Goal: Task Accomplishment & Management: Use online tool/utility

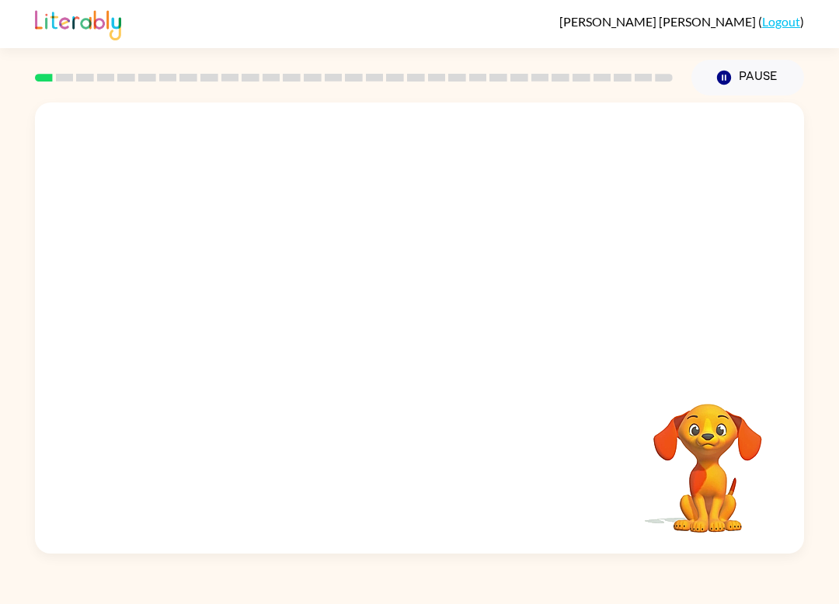
click at [166, 122] on div at bounding box center [419, 236] width 769 height 269
click at [413, 346] on icon "button" at bounding box center [419, 335] width 27 height 27
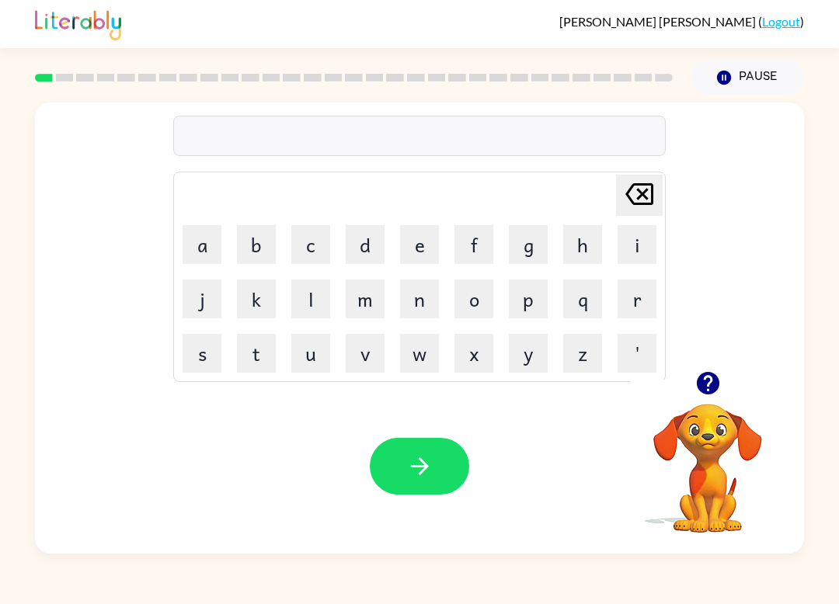
click at [706, 382] on icon "button" at bounding box center [707, 383] width 23 height 23
click at [254, 238] on button "b" at bounding box center [256, 244] width 39 height 39
click at [471, 294] on button "o" at bounding box center [473, 299] width 39 height 39
click at [634, 283] on button "r" at bounding box center [636, 299] width 39 height 39
click at [357, 248] on button "d" at bounding box center [364, 244] width 39 height 39
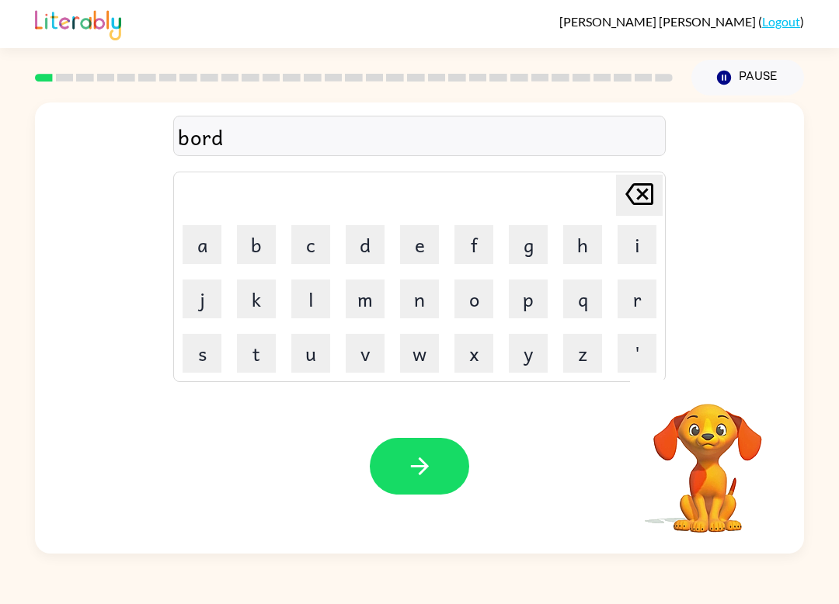
click at [416, 256] on button "e" at bounding box center [419, 244] width 39 height 39
click at [638, 298] on button "r" at bounding box center [636, 299] width 39 height 39
click at [419, 467] on icon "button" at bounding box center [419, 466] width 18 height 18
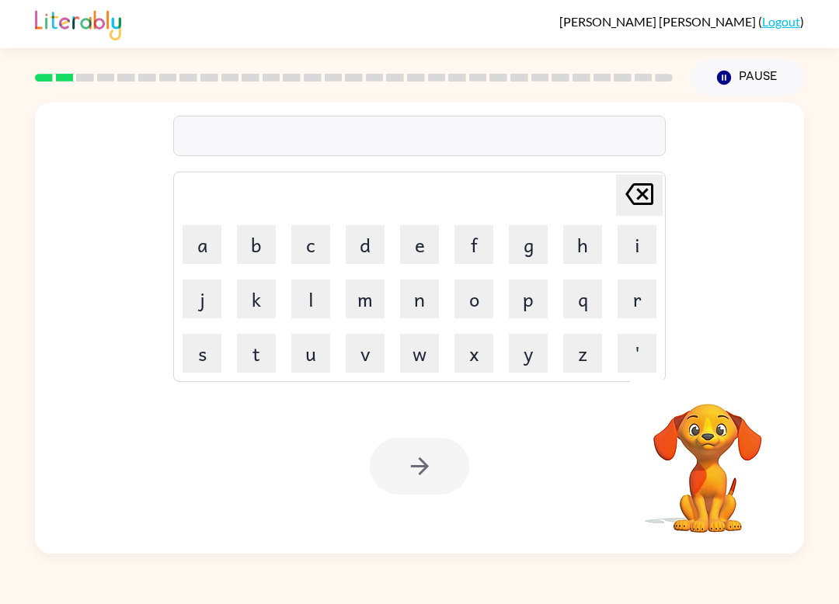
click at [648, 294] on button "r" at bounding box center [636, 299] width 39 height 39
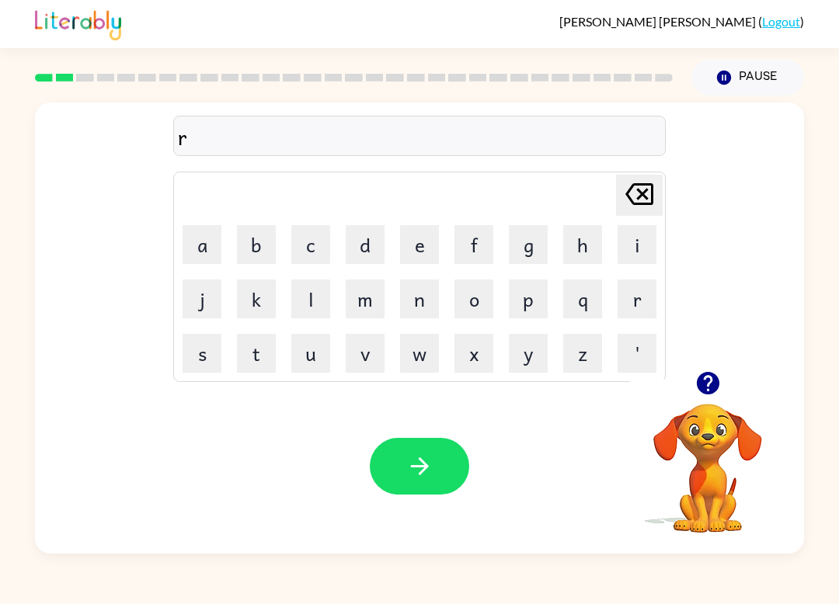
click at [473, 293] on button "o" at bounding box center [473, 299] width 39 height 39
click at [327, 342] on button "u" at bounding box center [310, 353] width 39 height 39
click at [411, 290] on button "n" at bounding box center [419, 299] width 39 height 39
click at [377, 239] on button "d" at bounding box center [364, 244] width 39 height 39
click at [422, 451] on button "button" at bounding box center [419, 466] width 99 height 57
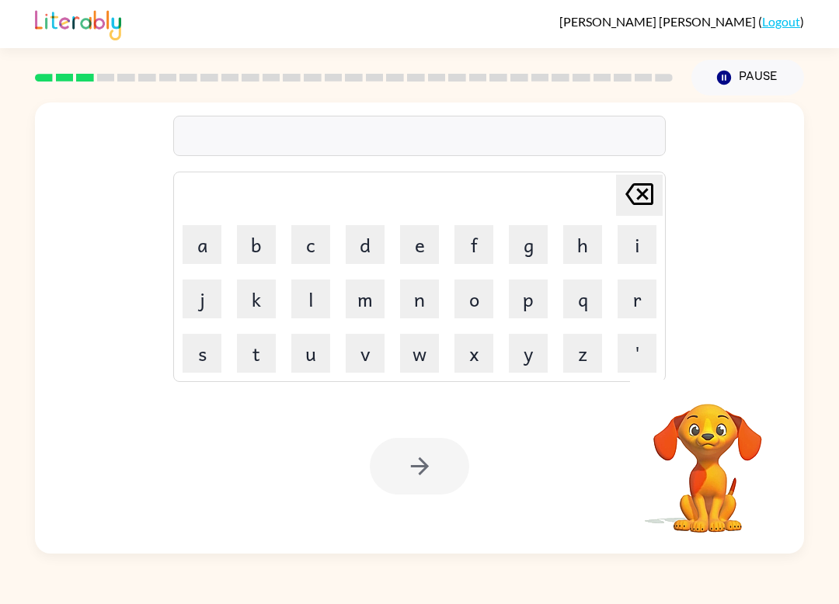
click at [365, 300] on button "m" at bounding box center [364, 299] width 39 height 39
click at [194, 247] on button "a" at bounding box center [201, 244] width 39 height 39
click at [302, 255] on button "c" at bounding box center [310, 244] width 39 height 39
click at [592, 238] on button "h" at bounding box center [582, 244] width 39 height 39
click at [648, 252] on button "i" at bounding box center [636, 244] width 39 height 39
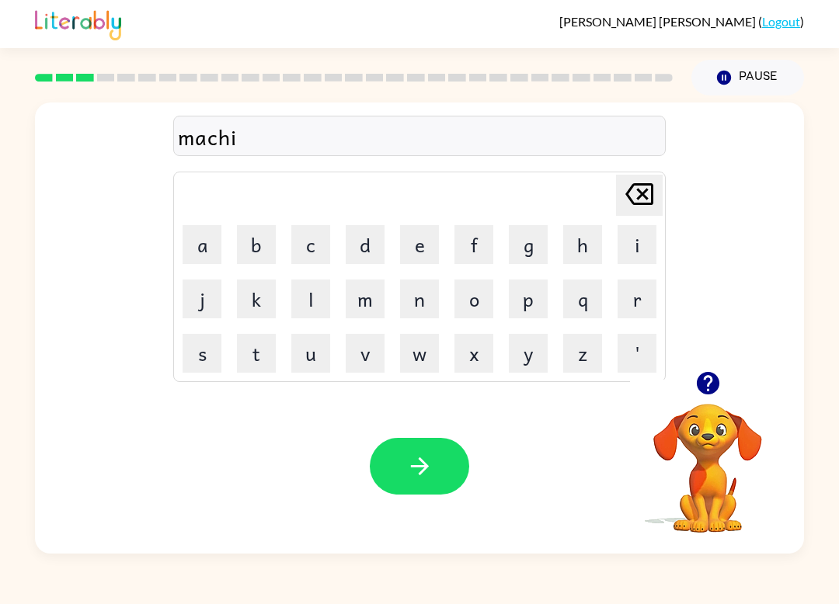
click at [411, 296] on button "n" at bounding box center [419, 299] width 39 height 39
click at [423, 231] on button "e" at bounding box center [419, 244] width 39 height 39
click at [406, 458] on icon "button" at bounding box center [419, 466] width 27 height 27
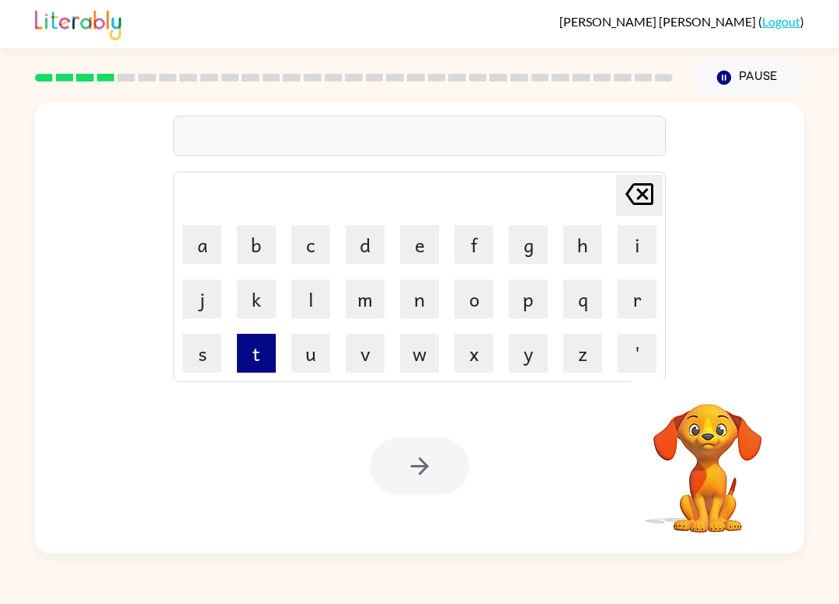
click at [260, 359] on button "t" at bounding box center [256, 353] width 39 height 39
click at [642, 305] on button "r" at bounding box center [636, 299] width 39 height 39
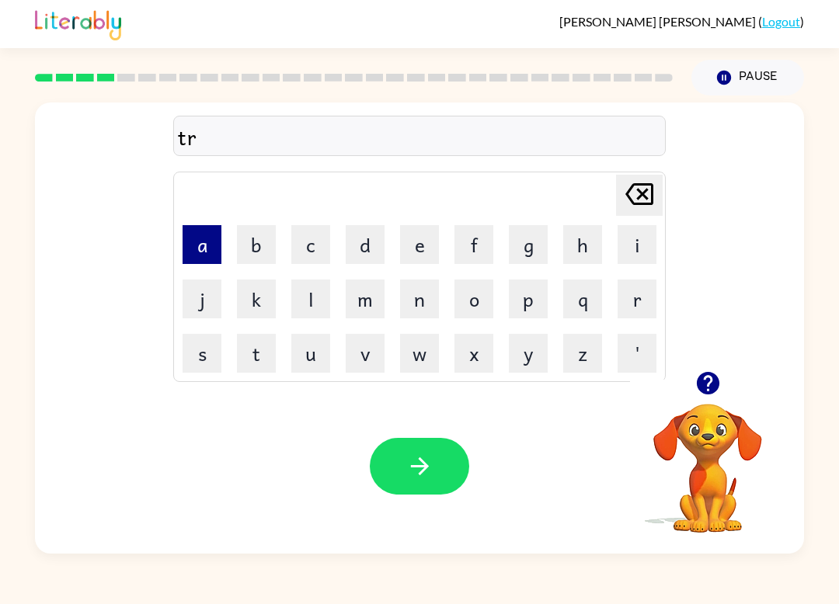
click at [205, 247] on button "a" at bounding box center [201, 244] width 39 height 39
click at [638, 252] on button "i" at bounding box center [636, 244] width 39 height 39
click at [419, 287] on button "n" at bounding box center [419, 299] width 39 height 39
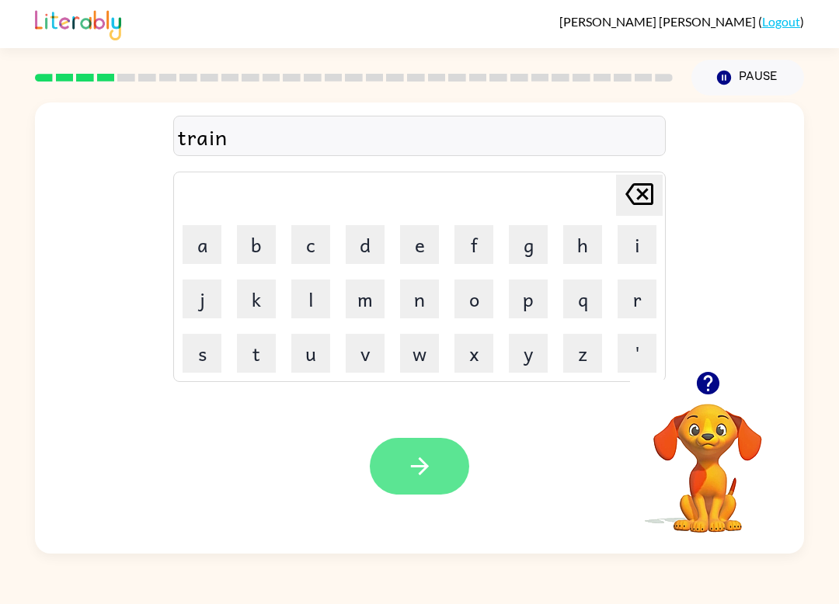
click at [437, 469] on button "button" at bounding box center [419, 466] width 99 height 57
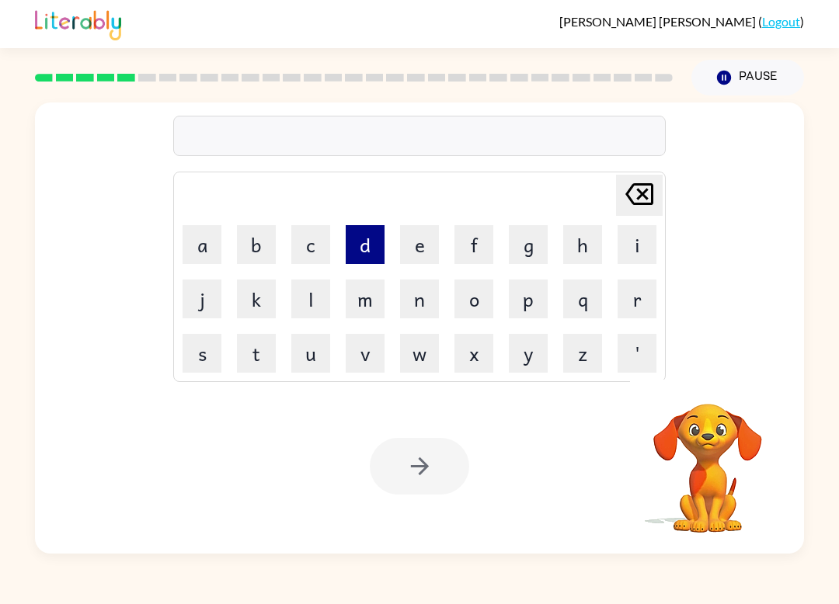
click at [366, 243] on button "d" at bounding box center [364, 244] width 39 height 39
click at [432, 239] on button "e" at bounding box center [419, 244] width 39 height 39
click at [481, 241] on button "f" at bounding box center [473, 244] width 39 height 39
click at [419, 232] on button "e" at bounding box center [419, 244] width 39 height 39
click at [415, 300] on button "n" at bounding box center [419, 299] width 39 height 39
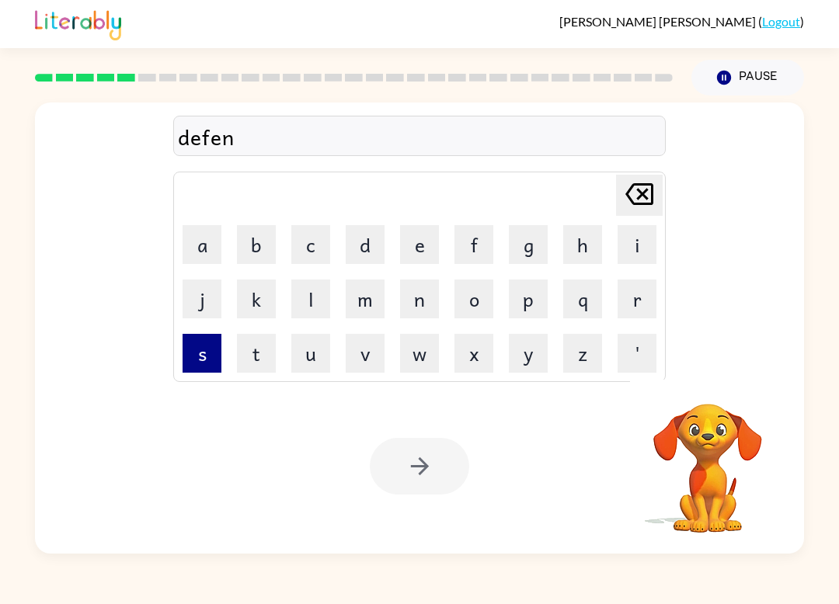
click at [205, 363] on button "s" at bounding box center [201, 353] width 39 height 39
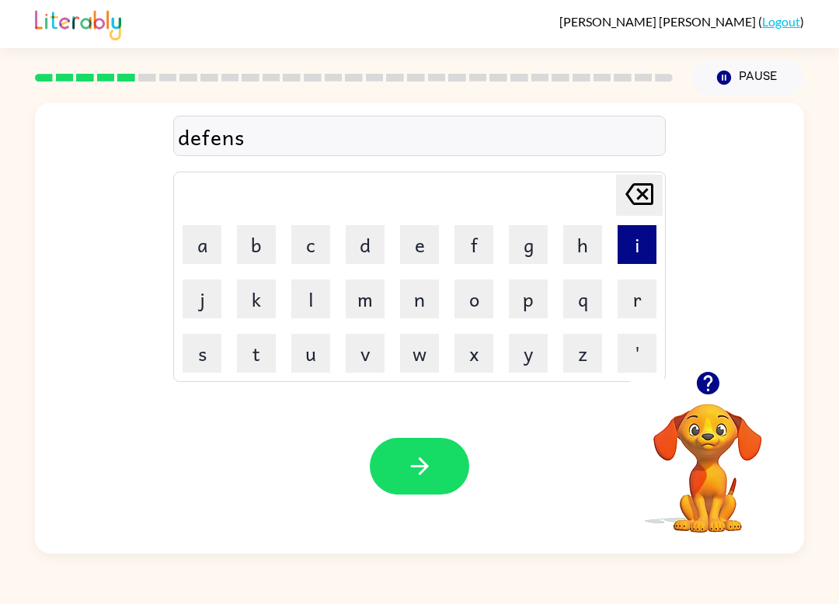
click at [637, 245] on button "i" at bounding box center [636, 244] width 39 height 39
click at [377, 348] on button "v" at bounding box center [364, 353] width 39 height 39
click at [417, 233] on button "e" at bounding box center [419, 244] width 39 height 39
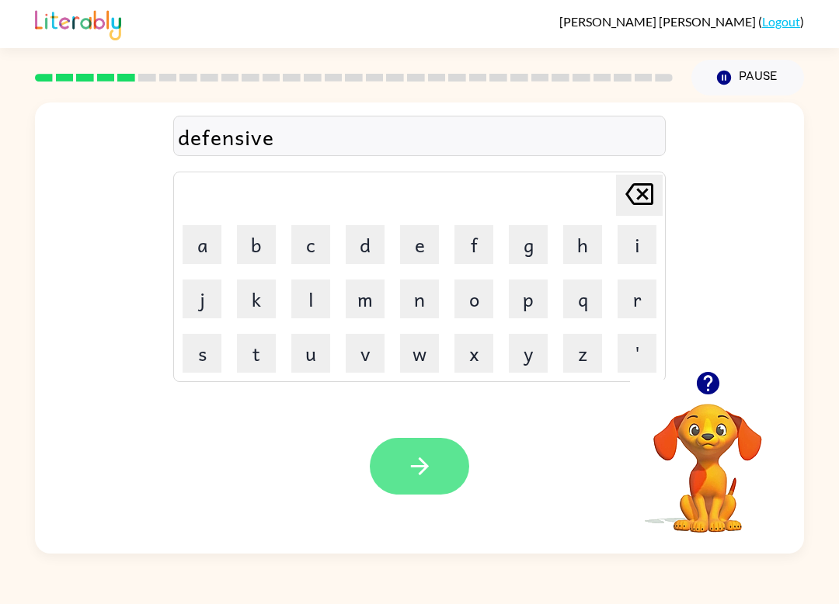
click at [421, 467] on icon "button" at bounding box center [419, 466] width 18 height 18
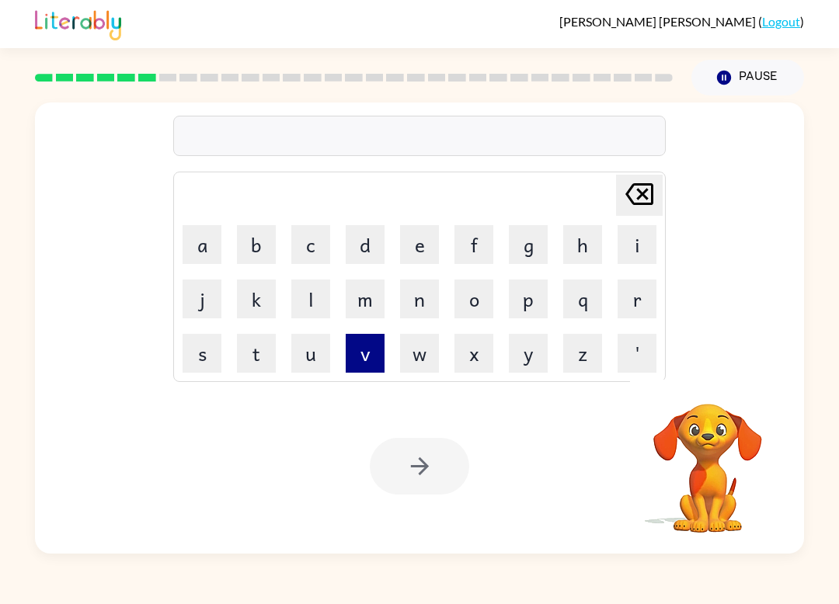
click at [361, 370] on button "v" at bounding box center [364, 353] width 39 height 39
click at [202, 250] on button "a" at bounding box center [201, 244] width 39 height 39
click at [308, 254] on button "c" at bounding box center [310, 244] width 39 height 39
click at [198, 231] on button "a" at bounding box center [201, 244] width 39 height 39
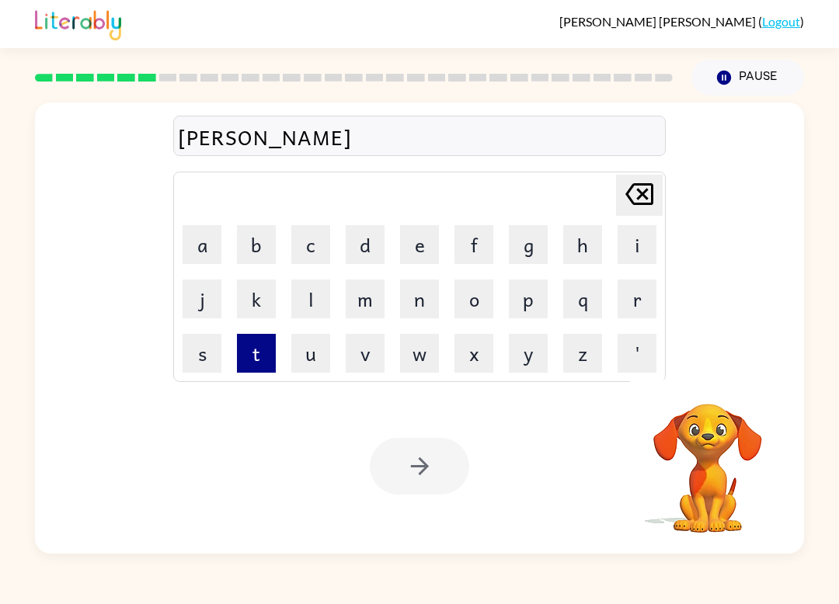
click at [262, 356] on button "t" at bounding box center [256, 353] width 39 height 39
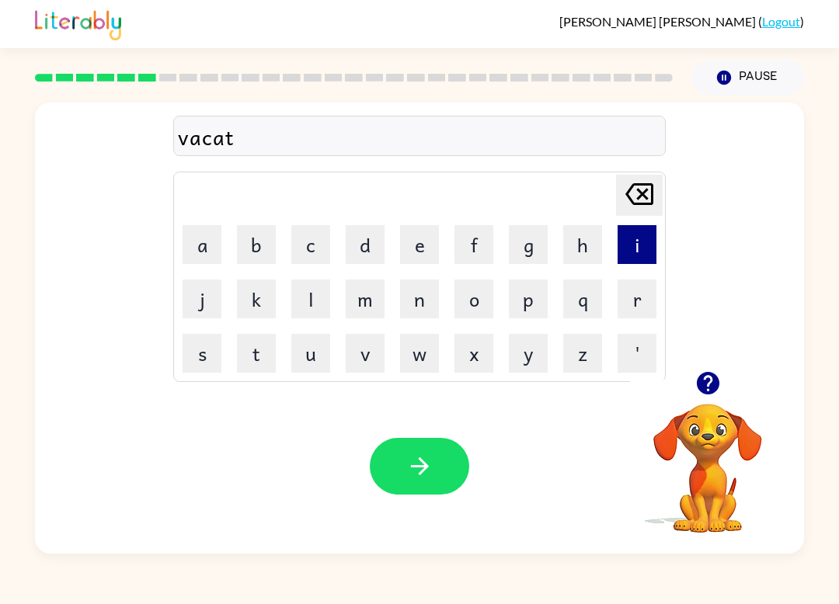
click at [643, 246] on button "i" at bounding box center [636, 244] width 39 height 39
click at [479, 298] on button "o" at bounding box center [473, 299] width 39 height 39
click at [428, 288] on button "n" at bounding box center [419, 299] width 39 height 39
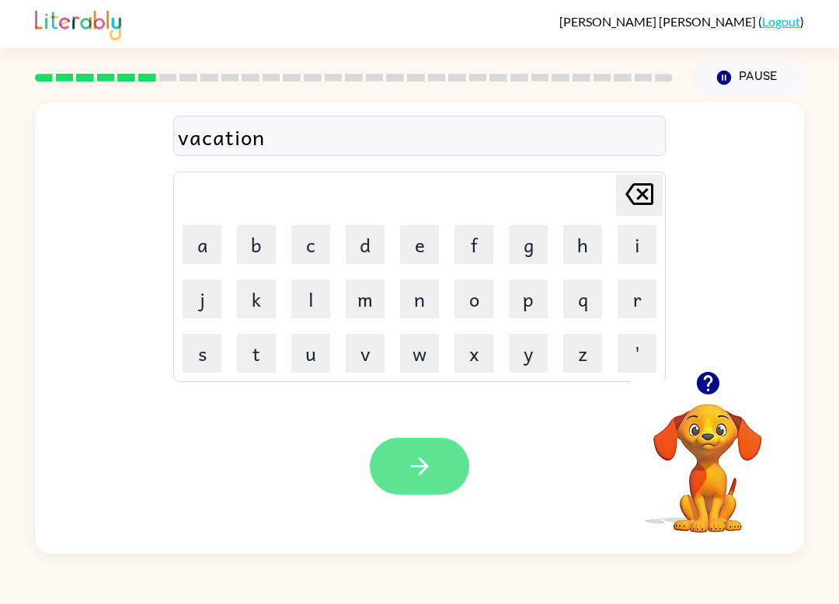
click at [428, 490] on button "button" at bounding box center [419, 466] width 99 height 57
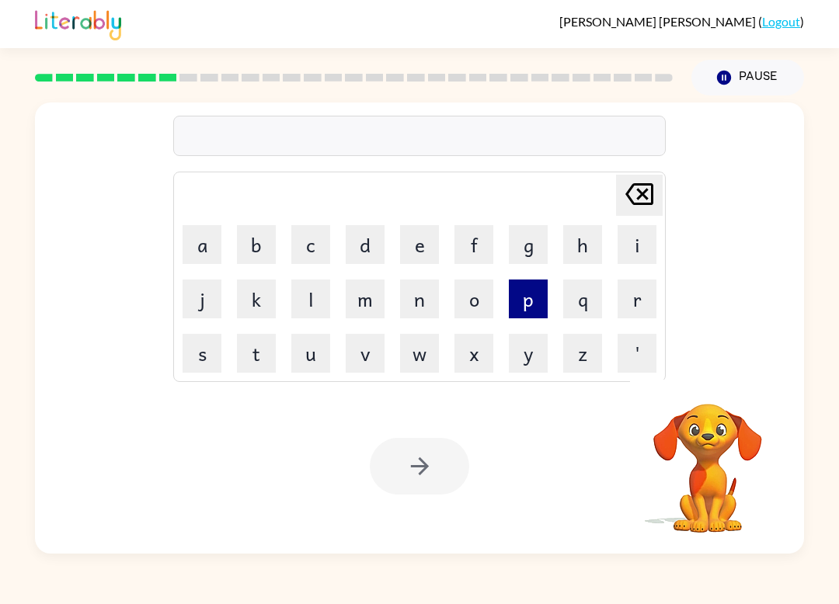
click at [533, 294] on button "p" at bounding box center [528, 299] width 39 height 39
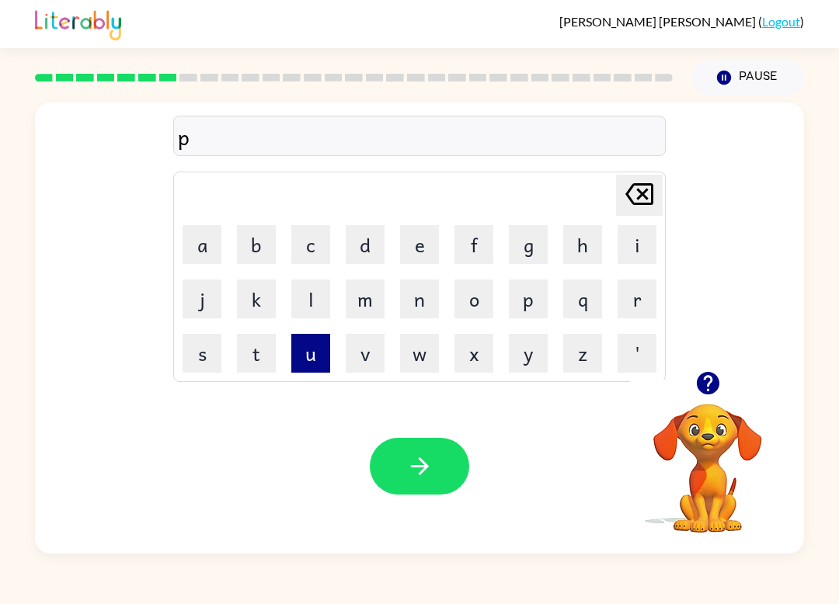
click at [293, 342] on button "u" at bounding box center [310, 353] width 39 height 39
click at [363, 243] on button "d" at bounding box center [364, 244] width 39 height 39
click at [300, 317] on button "l" at bounding box center [310, 299] width 39 height 39
drag, startPoint x: 418, startPoint y: 246, endPoint x: 421, endPoint y: 263, distance: 17.2
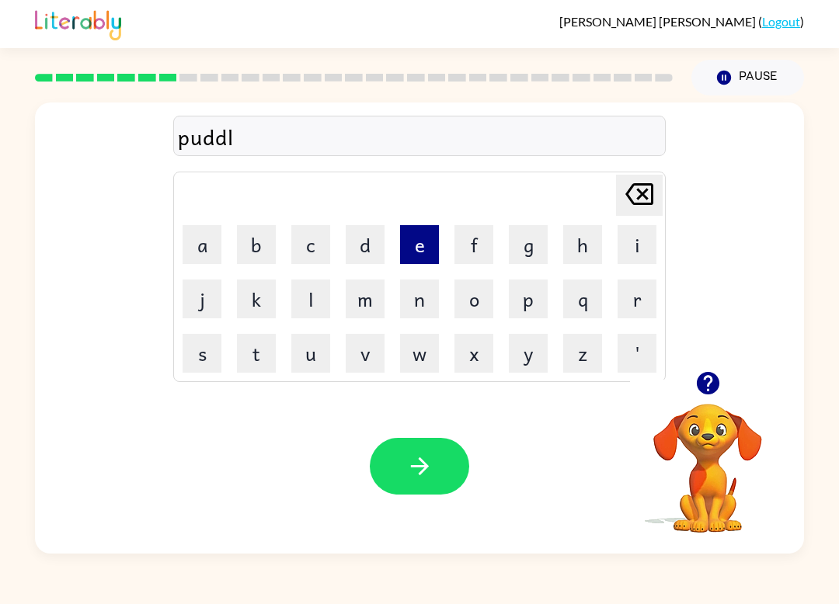
click at [418, 247] on button "e" at bounding box center [419, 244] width 39 height 39
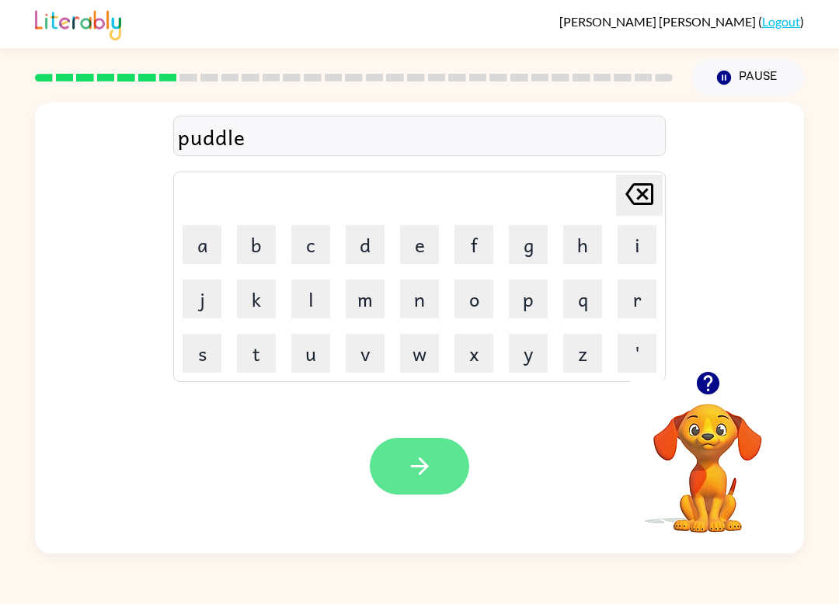
click at [422, 457] on icon "button" at bounding box center [419, 466] width 27 height 27
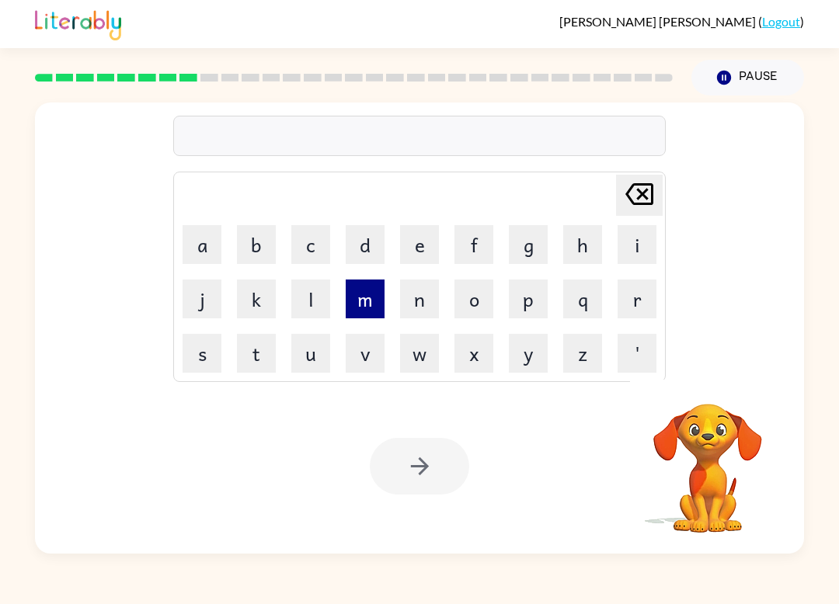
click at [374, 297] on button "m" at bounding box center [364, 299] width 39 height 39
click at [677, 237] on div "m Delete Delete last character input a b c d e f g h i j k l m n o p q r s t u …" at bounding box center [419, 236] width 769 height 269
click at [637, 250] on button "i" at bounding box center [636, 244] width 39 height 39
click at [633, 284] on button "r" at bounding box center [636, 299] width 39 height 39
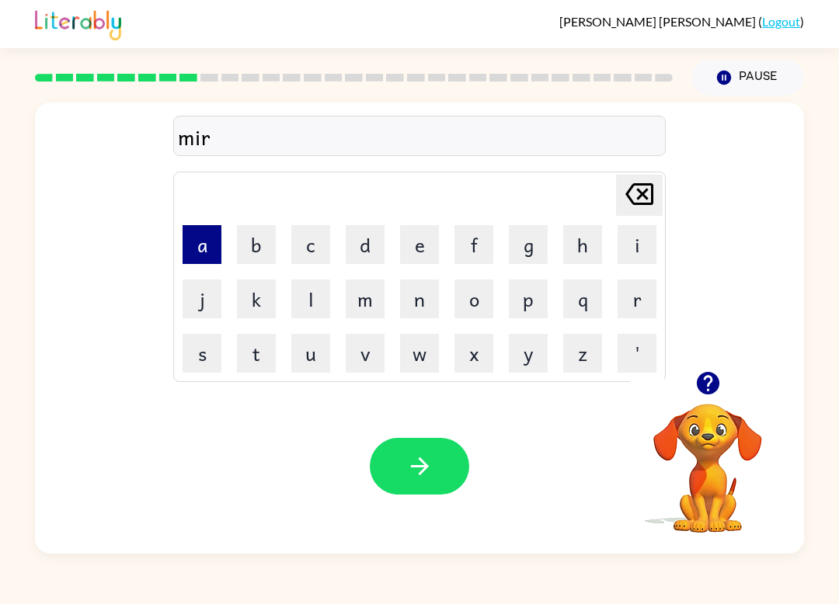
click at [211, 247] on button "a" at bounding box center [201, 244] width 39 height 39
click at [309, 245] on button "c" at bounding box center [310, 244] width 39 height 39
click at [312, 278] on td "l" at bounding box center [310, 299] width 53 height 53
click at [314, 290] on button "l" at bounding box center [310, 299] width 39 height 39
click at [405, 247] on button "e" at bounding box center [419, 244] width 39 height 39
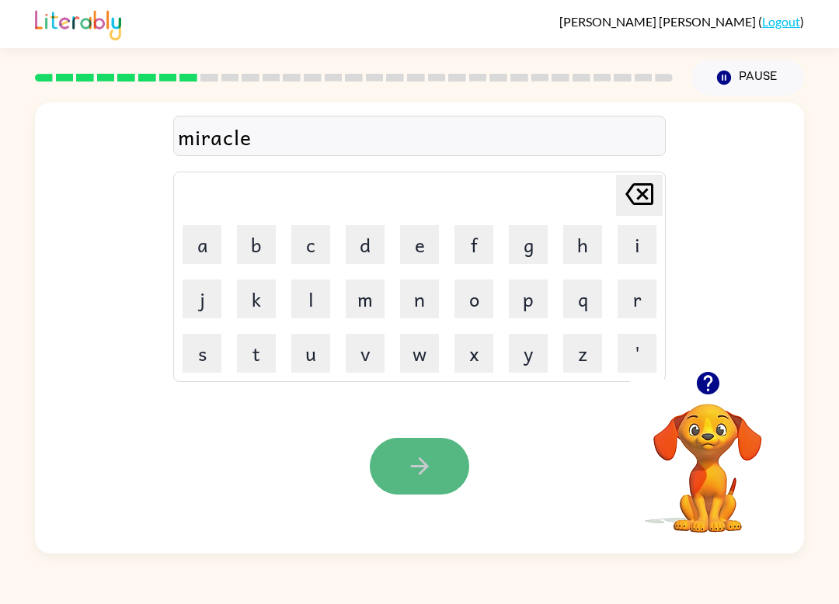
click at [398, 468] on button "button" at bounding box center [419, 466] width 99 height 57
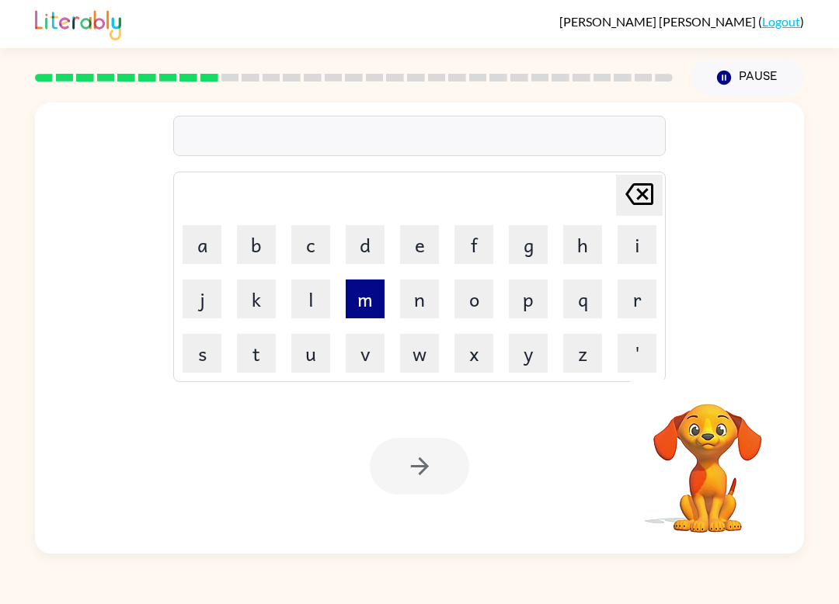
click at [370, 313] on button "m" at bounding box center [364, 299] width 39 height 39
drag, startPoint x: 630, startPoint y: 236, endPoint x: 558, endPoint y: 248, distance: 72.4
click at [554, 250] on table "[PERSON_NAME] last character input a b c d e f g h i j k l m n o p q r s t u v …" at bounding box center [419, 276] width 491 height 209
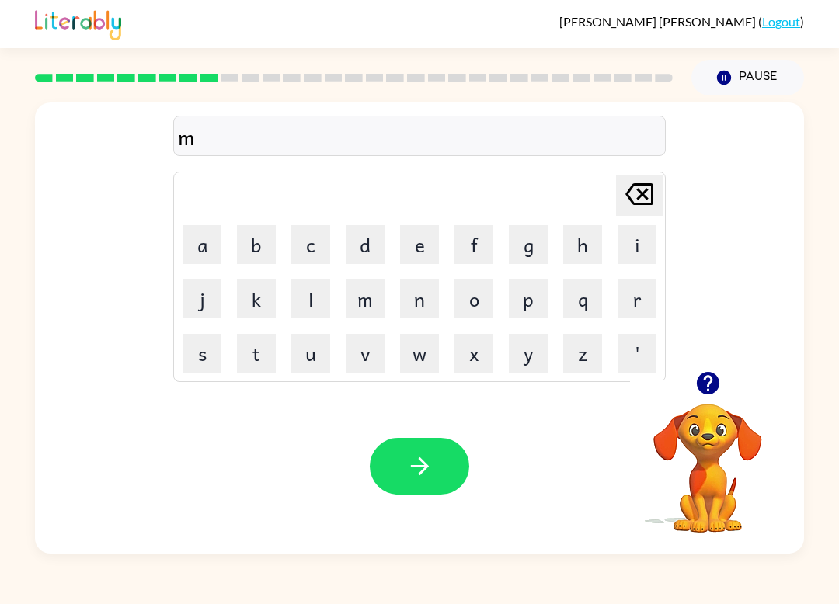
click at [659, 248] on td "i" at bounding box center [636, 244] width 53 height 53
click at [653, 248] on button "i" at bounding box center [636, 244] width 39 height 39
click at [366, 241] on button "d" at bounding box center [364, 244] width 39 height 39
click at [698, 394] on icon "button" at bounding box center [707, 383] width 27 height 27
click at [354, 299] on button "m" at bounding box center [364, 299] width 39 height 39
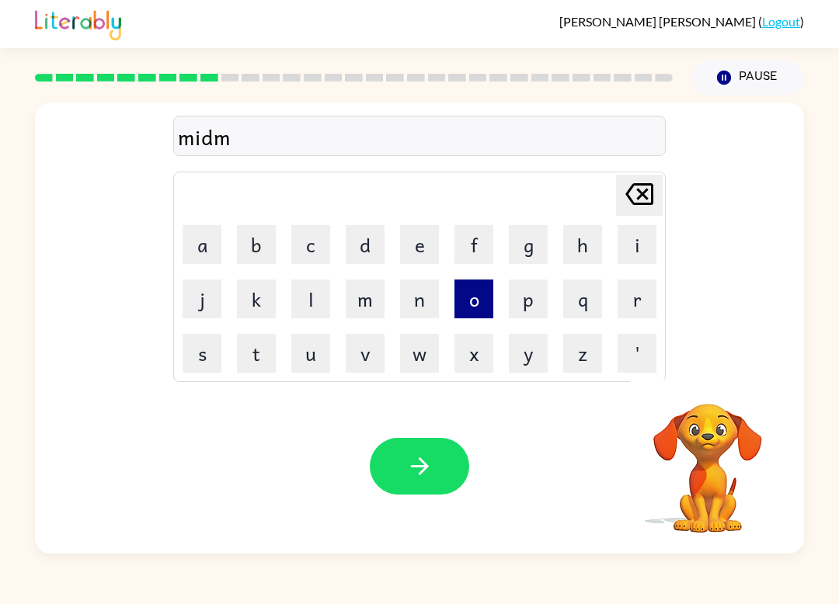
click at [464, 305] on button "o" at bounding box center [473, 299] width 39 height 39
click at [629, 295] on button "r" at bounding box center [636, 299] width 39 height 39
click at [401, 304] on button "n" at bounding box center [419, 299] width 39 height 39
click at [643, 262] on button "i" at bounding box center [636, 244] width 39 height 39
click at [420, 307] on button "n" at bounding box center [419, 299] width 39 height 39
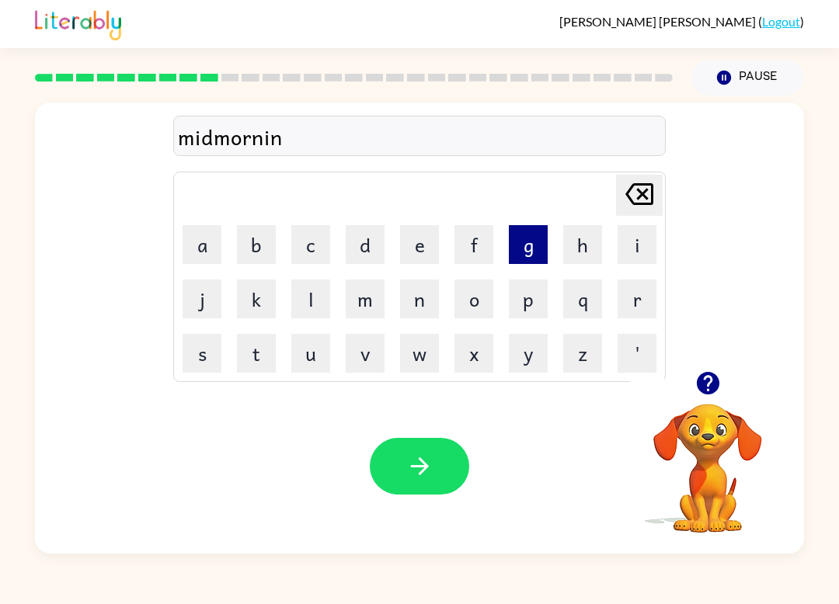
click at [523, 250] on button "g" at bounding box center [528, 244] width 39 height 39
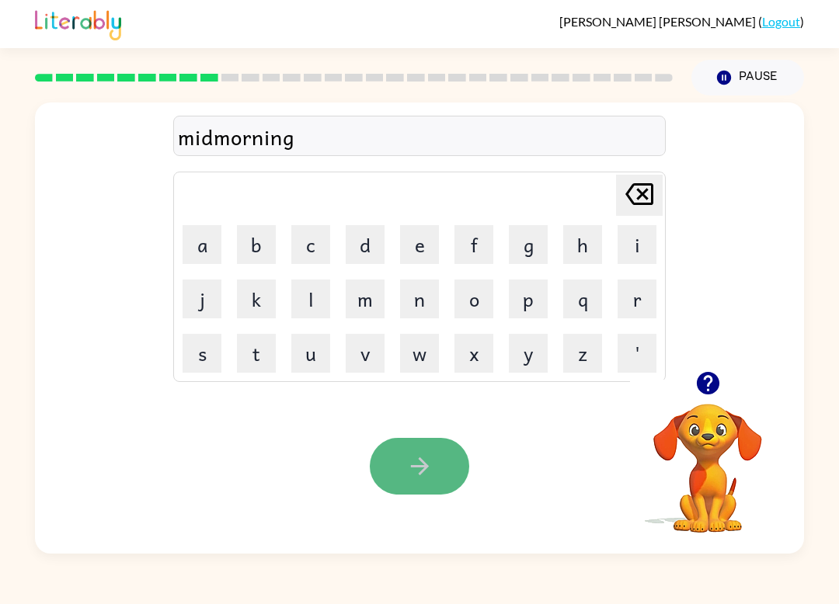
drag, startPoint x: 403, startPoint y: 470, endPoint x: 401, endPoint y: 456, distance: 14.1
click at [401, 453] on button "button" at bounding box center [419, 466] width 99 height 57
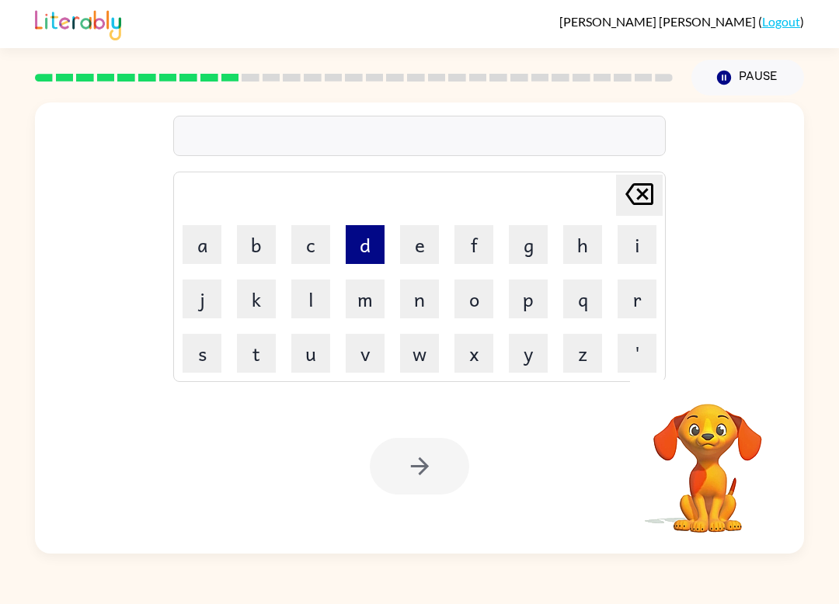
click at [366, 249] on button "d" at bounding box center [364, 244] width 39 height 39
click at [650, 264] on td "i" at bounding box center [636, 244] width 53 height 53
click at [637, 249] on button "i" at bounding box center [636, 244] width 39 height 39
click at [190, 342] on button "s" at bounding box center [201, 353] width 39 height 39
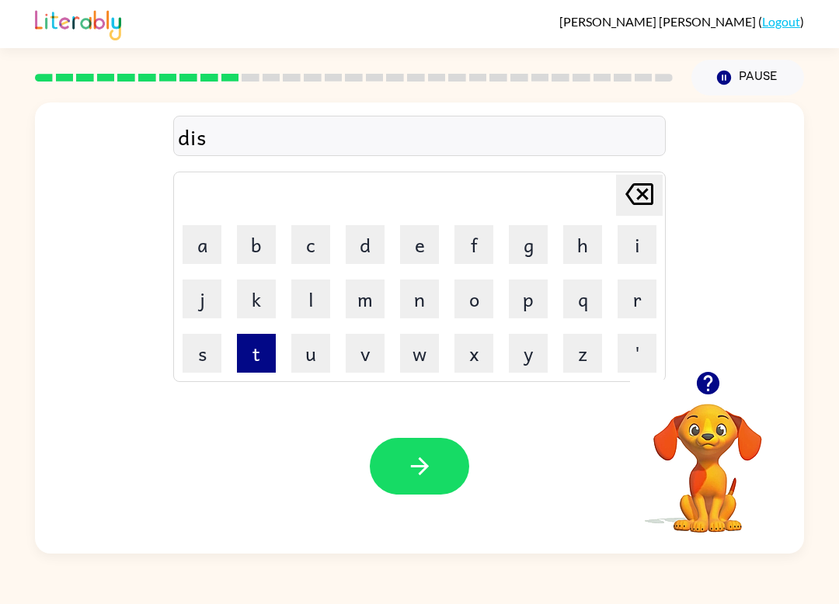
click at [250, 357] on button "t" at bounding box center [256, 353] width 39 height 39
click at [618, 293] on button "r" at bounding box center [636, 299] width 39 height 39
drag, startPoint x: 297, startPoint y: 345, endPoint x: 366, endPoint y: 353, distance: 70.3
click at [332, 351] on td "u" at bounding box center [310, 353] width 53 height 53
click at [310, 367] on button "u" at bounding box center [310, 353] width 39 height 39
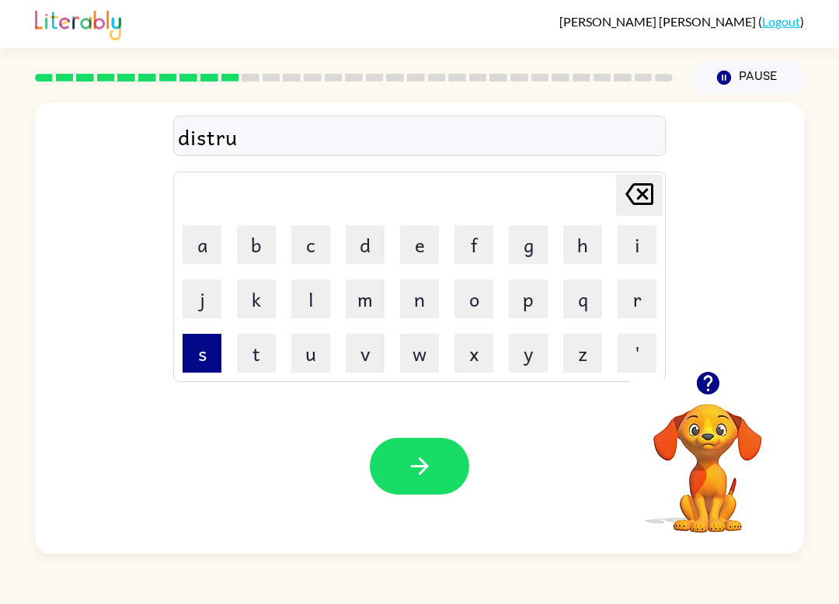
click at [207, 368] on button "s" at bounding box center [201, 353] width 39 height 39
click at [248, 357] on button "t" at bounding box center [256, 353] width 39 height 39
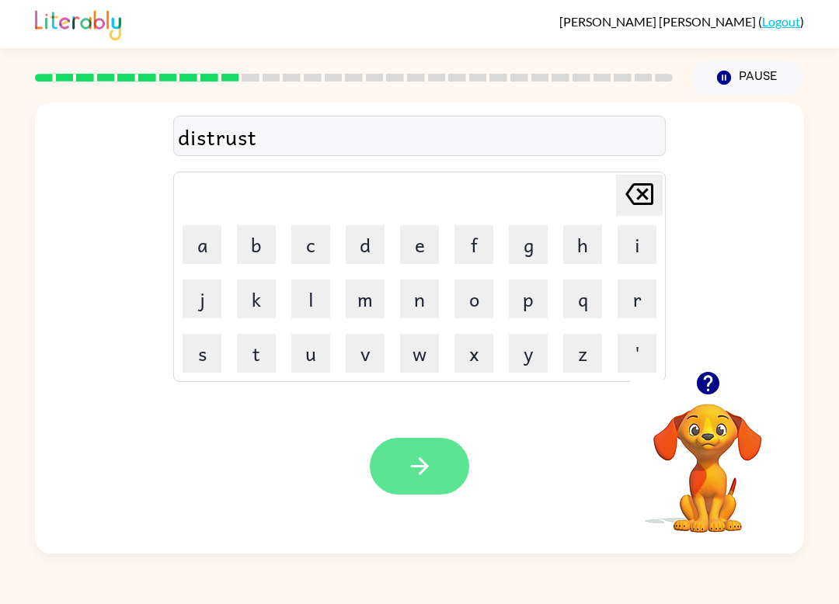
click at [380, 446] on div at bounding box center [419, 466] width 99 height 57
click at [384, 455] on button "button" at bounding box center [419, 466] width 99 height 57
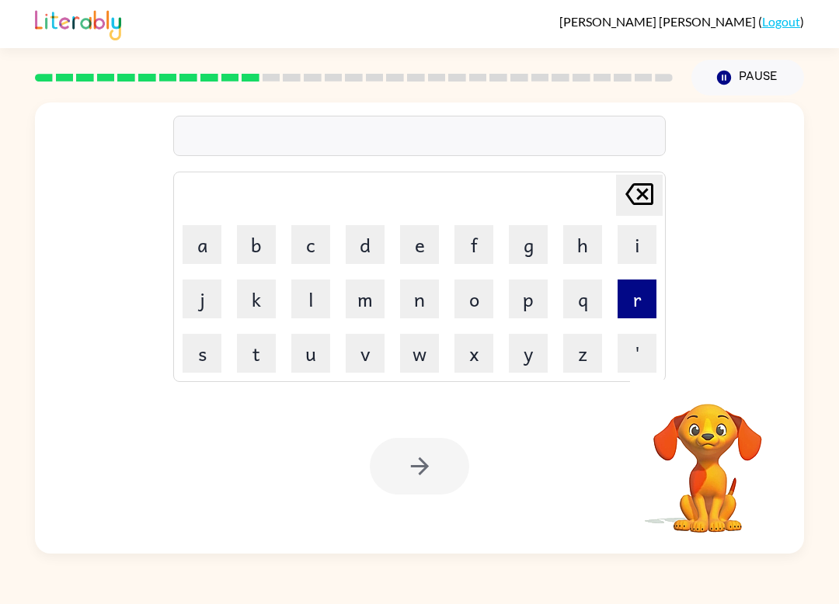
click at [639, 312] on button "r" at bounding box center [636, 299] width 39 height 39
click at [483, 295] on button "o" at bounding box center [473, 299] width 39 height 39
click at [369, 255] on button "d" at bounding box center [364, 244] width 39 height 39
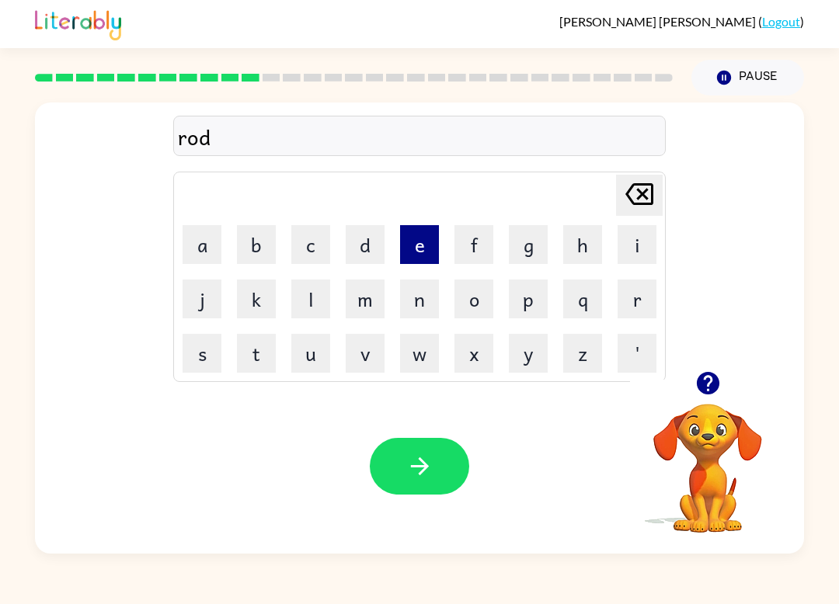
click at [435, 241] on button "e" at bounding box center [419, 244] width 39 height 39
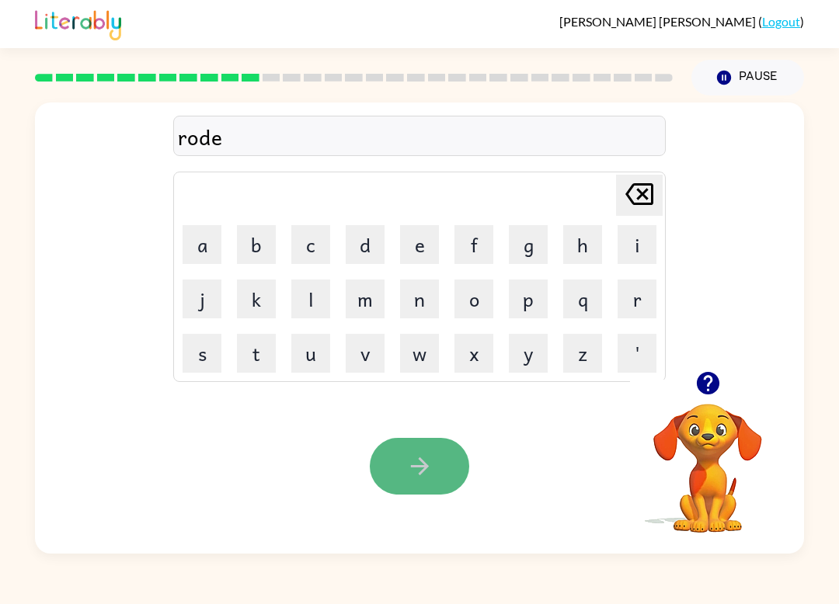
click at [437, 458] on button "button" at bounding box center [419, 466] width 99 height 57
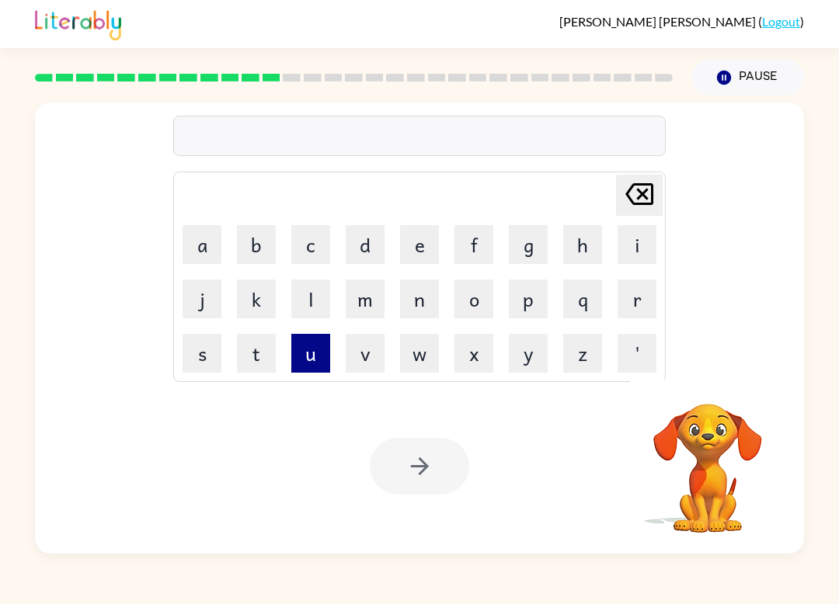
click at [314, 334] on button "u" at bounding box center [310, 353] width 39 height 39
click at [512, 298] on td "p" at bounding box center [528, 299] width 53 height 53
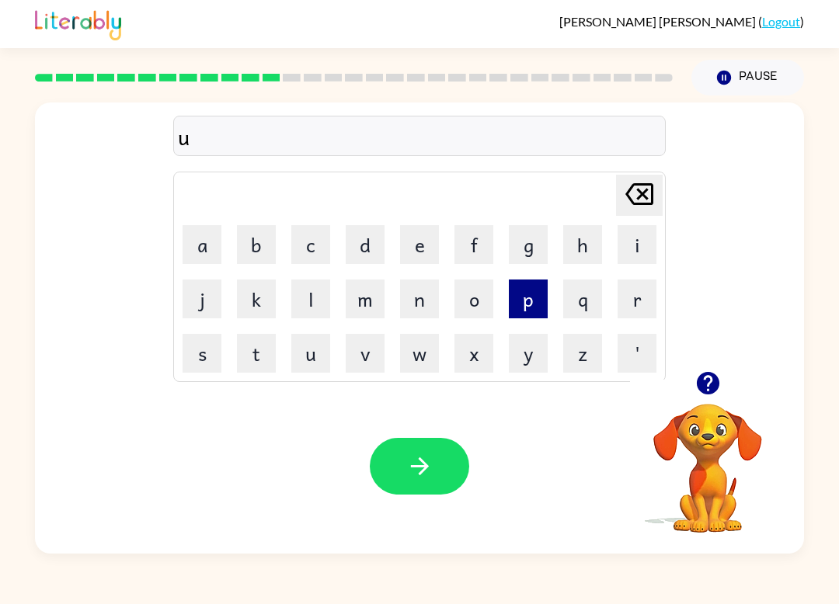
click at [512, 298] on button "p" at bounding box center [528, 299] width 39 height 39
click at [517, 291] on button "p" at bounding box center [528, 299] width 39 height 39
click at [661, 203] on button "[PERSON_NAME] last character input" at bounding box center [639, 195] width 47 height 41
click at [521, 244] on button "g" at bounding box center [528, 244] width 39 height 39
click at [640, 279] on td "r" at bounding box center [636, 299] width 53 height 53
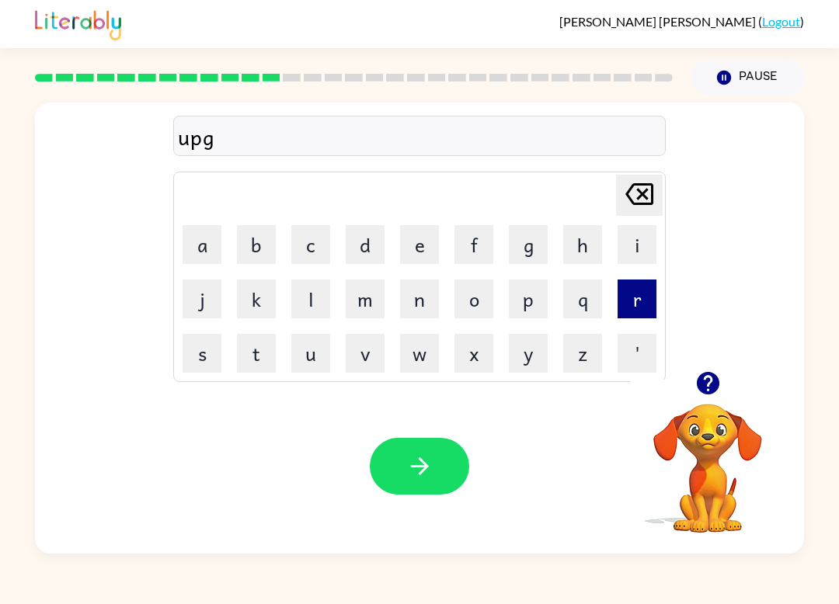
click at [638, 281] on button "r" at bounding box center [636, 299] width 39 height 39
click at [217, 254] on button "a" at bounding box center [201, 244] width 39 height 39
click at [370, 243] on button "d" at bounding box center [364, 244] width 39 height 39
click at [427, 240] on button "e" at bounding box center [419, 244] width 39 height 39
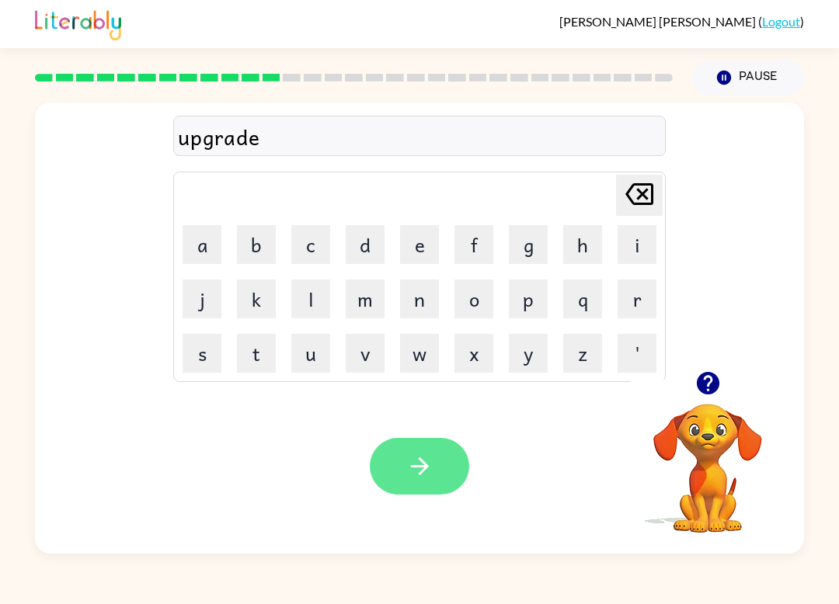
click at [399, 479] on button "button" at bounding box center [419, 466] width 99 height 57
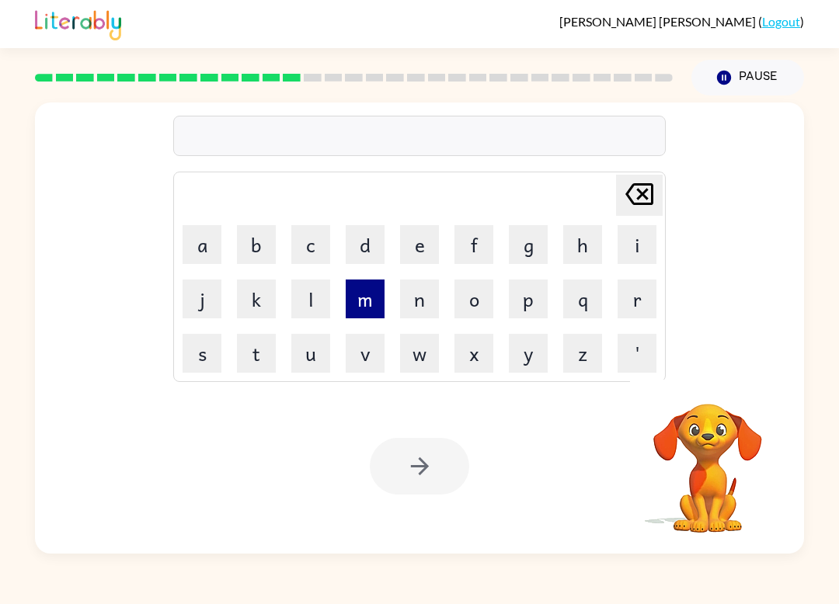
drag, startPoint x: 353, startPoint y: 296, endPoint x: 347, endPoint y: 286, distance: 11.2
click at [352, 292] on button "m" at bounding box center [364, 299] width 39 height 39
click at [217, 254] on button "a" at bounding box center [201, 244] width 39 height 39
click at [359, 255] on button "d" at bounding box center [364, 244] width 39 height 39
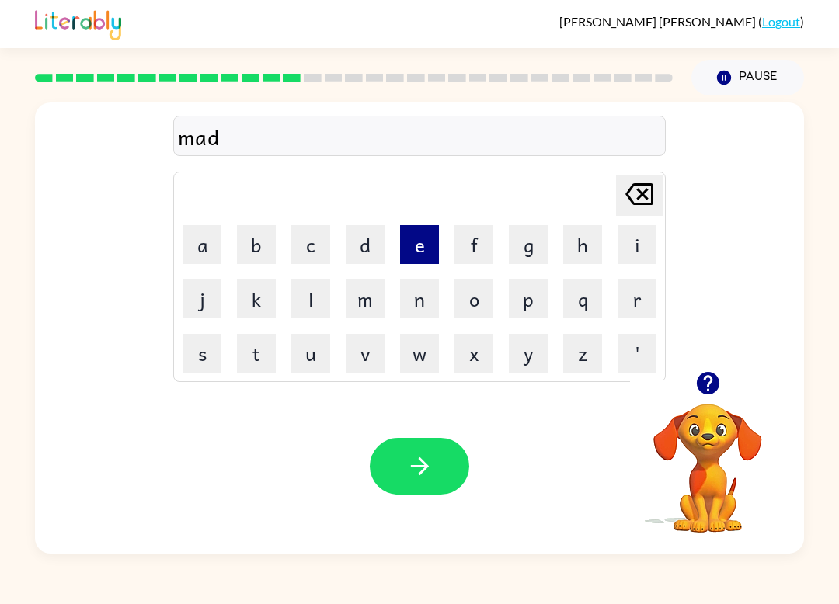
drag, startPoint x: 406, startPoint y: 301, endPoint x: 429, endPoint y: 249, distance: 56.7
click at [407, 300] on button "n" at bounding box center [419, 299] width 39 height 39
drag, startPoint x: 416, startPoint y: 226, endPoint x: 392, endPoint y: 249, distance: 33.5
click at [392, 250] on table "[PERSON_NAME] last character input a b c d e f g h i j k l m n o p q r s t u v …" at bounding box center [419, 276] width 491 height 209
click at [411, 243] on button "e" at bounding box center [419, 244] width 39 height 39
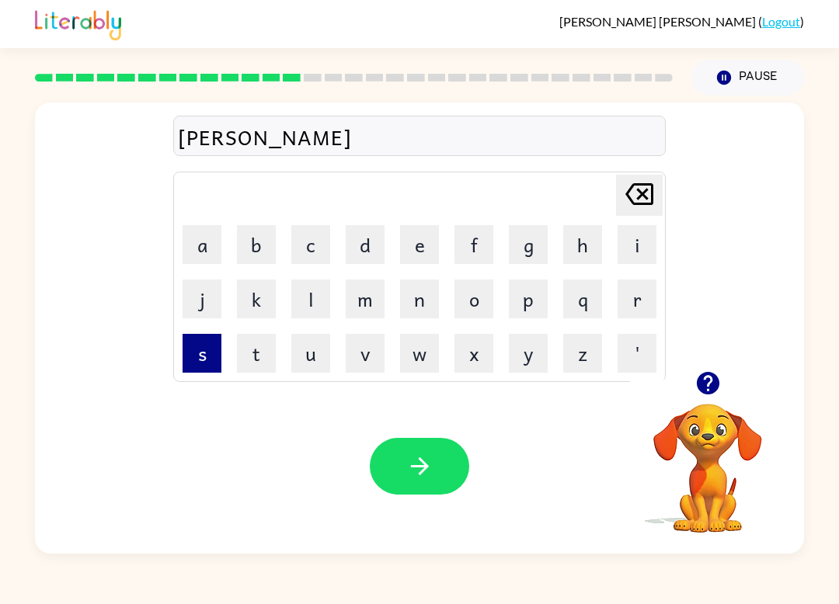
click at [203, 343] on button "s" at bounding box center [201, 353] width 39 height 39
click at [203, 342] on button "s" at bounding box center [201, 353] width 39 height 39
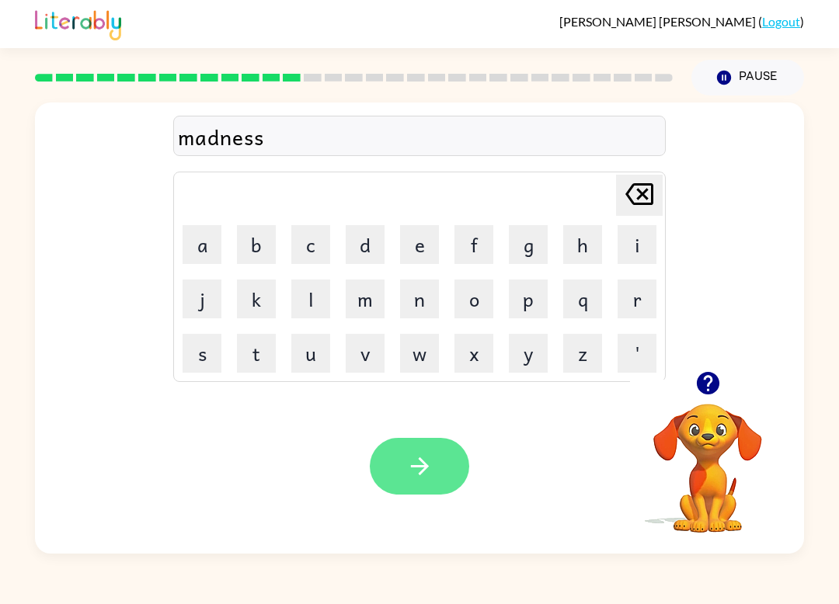
click at [398, 471] on button "button" at bounding box center [419, 466] width 99 height 57
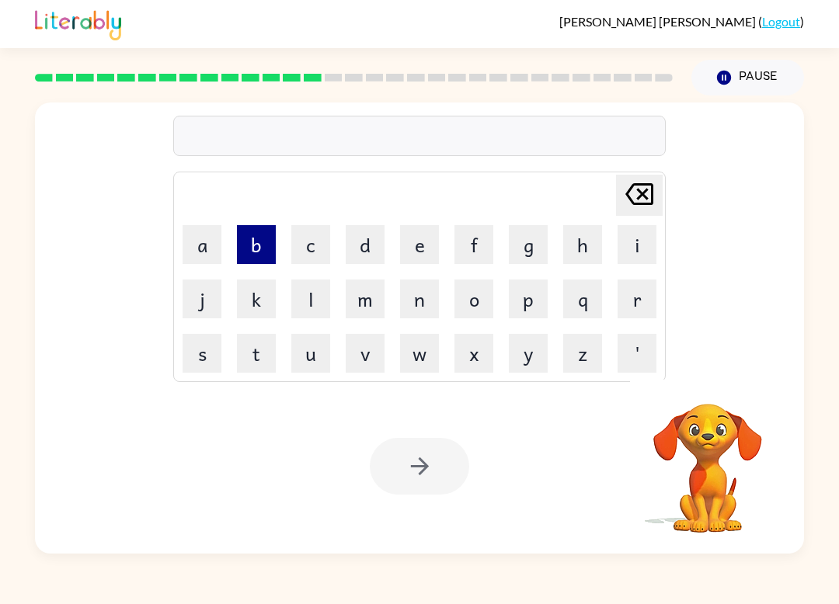
click at [242, 241] on button "b" at bounding box center [256, 244] width 39 height 39
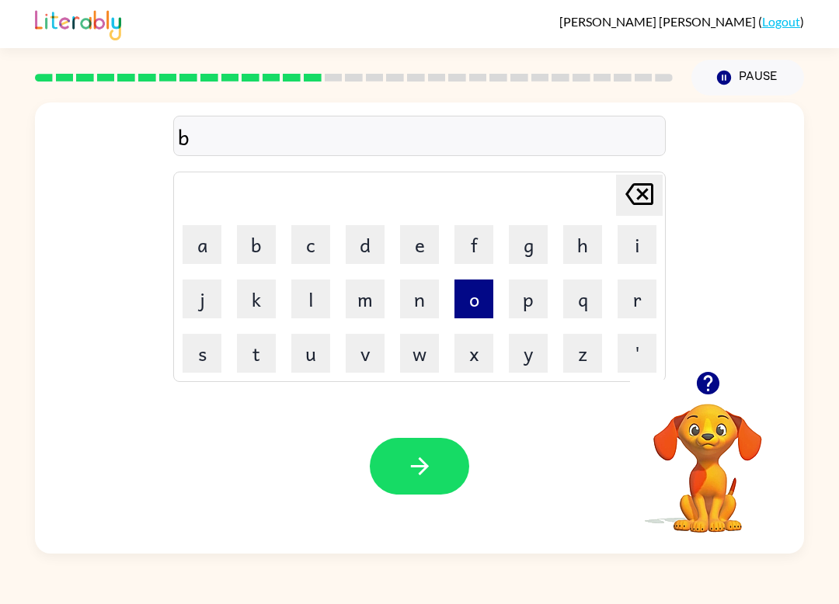
drag, startPoint x: 464, startPoint y: 311, endPoint x: 455, endPoint y: 315, distance: 10.1
click at [463, 312] on button "o" at bounding box center [473, 299] width 39 height 39
click at [426, 310] on button "n" at bounding box center [419, 299] width 39 height 39
click at [309, 340] on button "u" at bounding box center [310, 353] width 39 height 39
drag, startPoint x: 192, startPoint y: 352, endPoint x: 232, endPoint y: 351, distance: 40.4
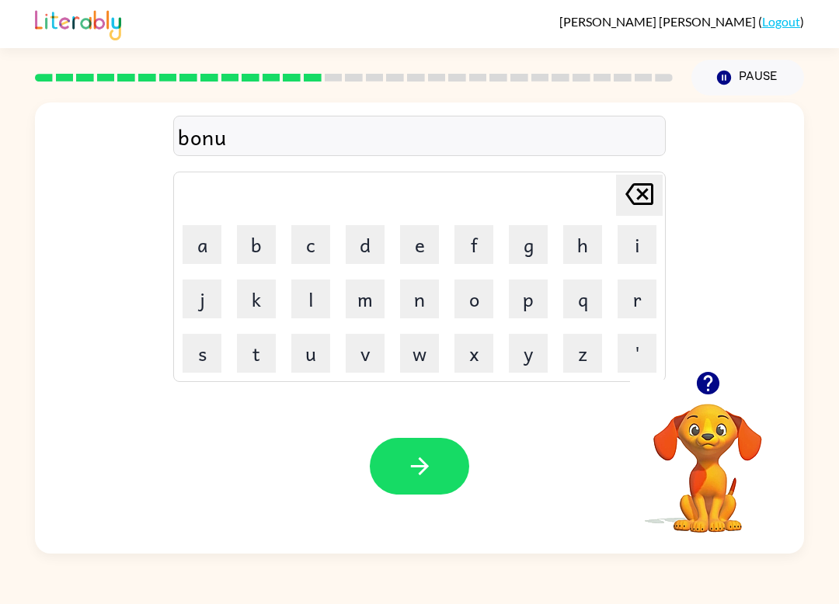
click at [218, 350] on button "s" at bounding box center [201, 353] width 39 height 39
click at [422, 464] on icon "button" at bounding box center [419, 466] width 27 height 27
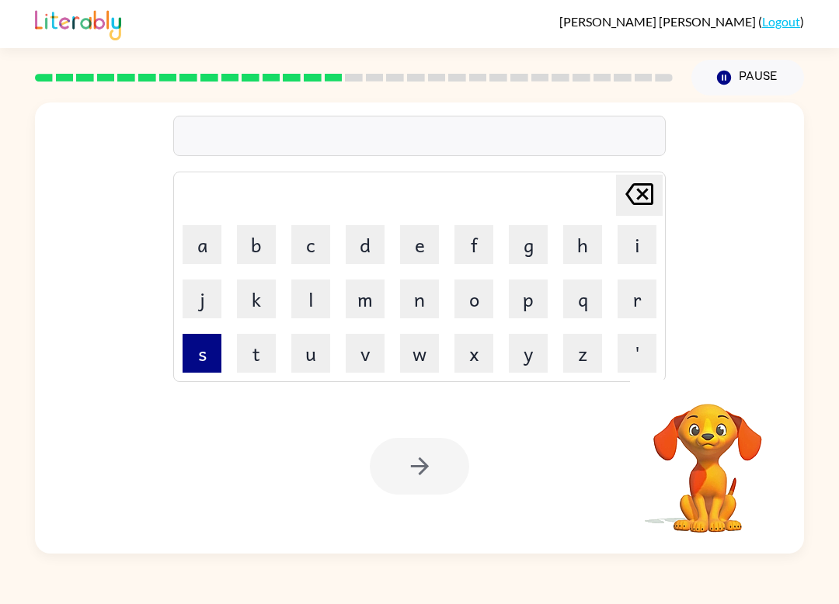
click at [202, 346] on button "s" at bounding box center [201, 353] width 39 height 39
click at [393, 340] on td "w" at bounding box center [419, 353] width 53 height 53
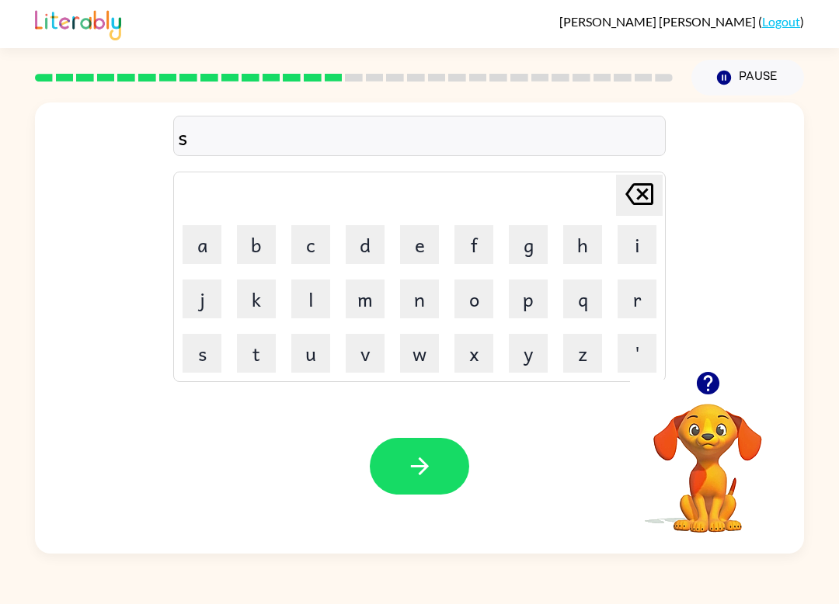
drag, startPoint x: 401, startPoint y: 345, endPoint x: 390, endPoint y: 313, distance: 33.9
click at [402, 343] on button "w" at bounding box center [419, 353] width 39 height 39
click at [179, 245] on td "a" at bounding box center [201, 244] width 53 height 53
click at [193, 242] on button "a" at bounding box center [201, 244] width 39 height 39
click at [624, 315] on button "r" at bounding box center [636, 299] width 39 height 39
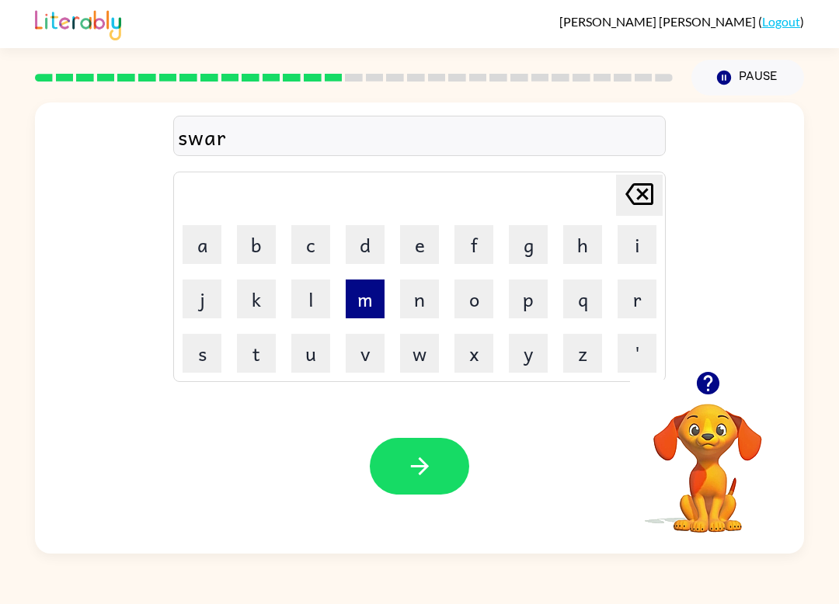
click at [348, 292] on button "m" at bounding box center [364, 299] width 39 height 39
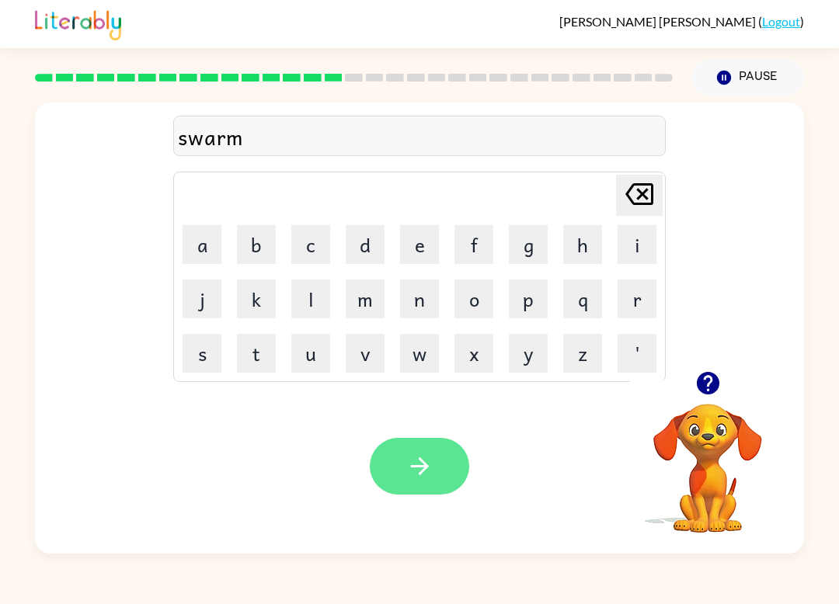
drag, startPoint x: 423, startPoint y: 492, endPoint x: 425, endPoint y: 477, distance: 14.8
click at [425, 469] on div "Your browser must support playing .mp4 files to use Literably. Please try using…" at bounding box center [419, 466] width 769 height 175
click at [423, 467] on icon "button" at bounding box center [419, 466] width 18 height 18
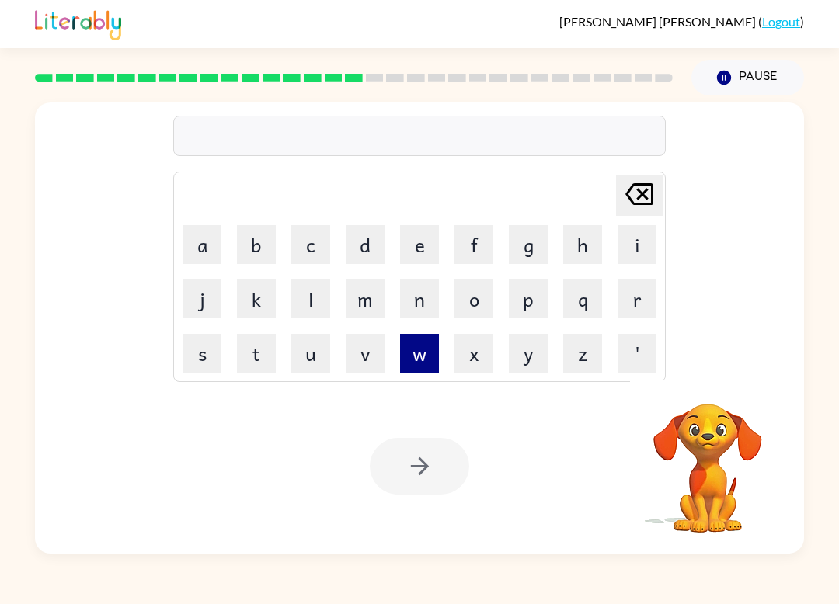
click at [624, 303] on button "r" at bounding box center [636, 299] width 39 height 39
click at [200, 238] on button "a" at bounding box center [201, 244] width 39 height 39
click at [363, 284] on button "m" at bounding box center [364, 299] width 39 height 39
click at [423, 470] on div at bounding box center [419, 466] width 99 height 57
click at [441, 483] on div at bounding box center [419, 466] width 99 height 57
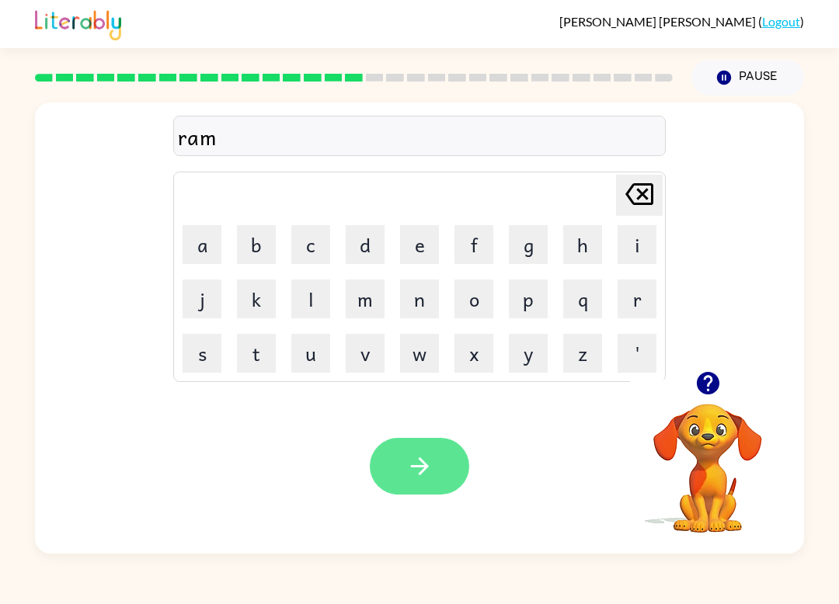
click at [438, 481] on button "button" at bounding box center [419, 466] width 99 height 57
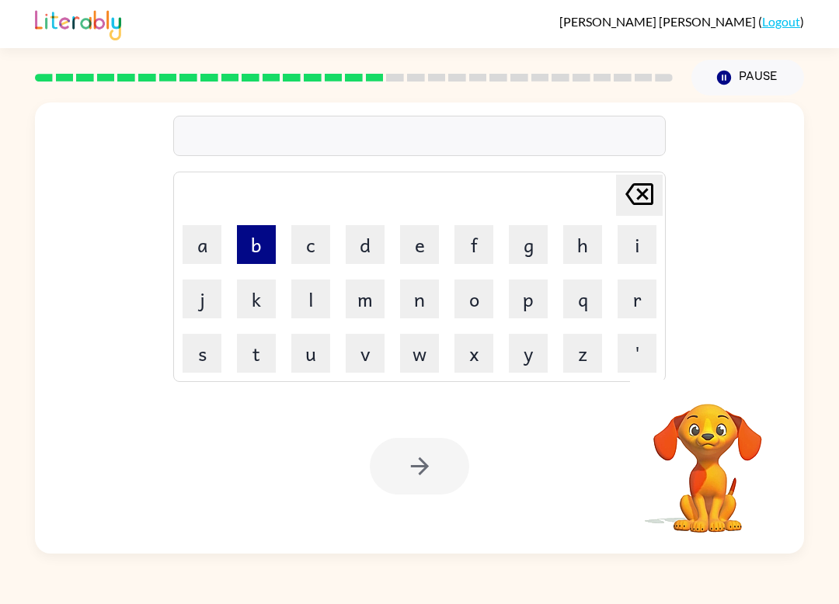
click at [243, 237] on button "b" at bounding box center [256, 244] width 39 height 39
click at [640, 281] on button "r" at bounding box center [636, 299] width 39 height 39
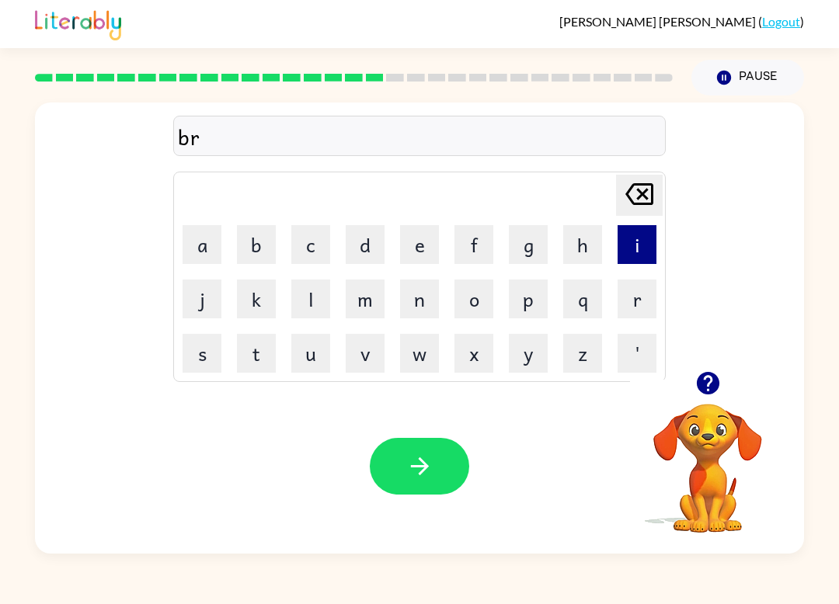
drag, startPoint x: 644, startPoint y: 255, endPoint x: 627, endPoint y: 244, distance: 19.6
click at [631, 246] on button "i" at bounding box center [636, 244] width 39 height 39
click at [371, 293] on button "m" at bounding box center [364, 299] width 39 height 39
click at [648, 255] on button "i" at bounding box center [636, 244] width 39 height 39
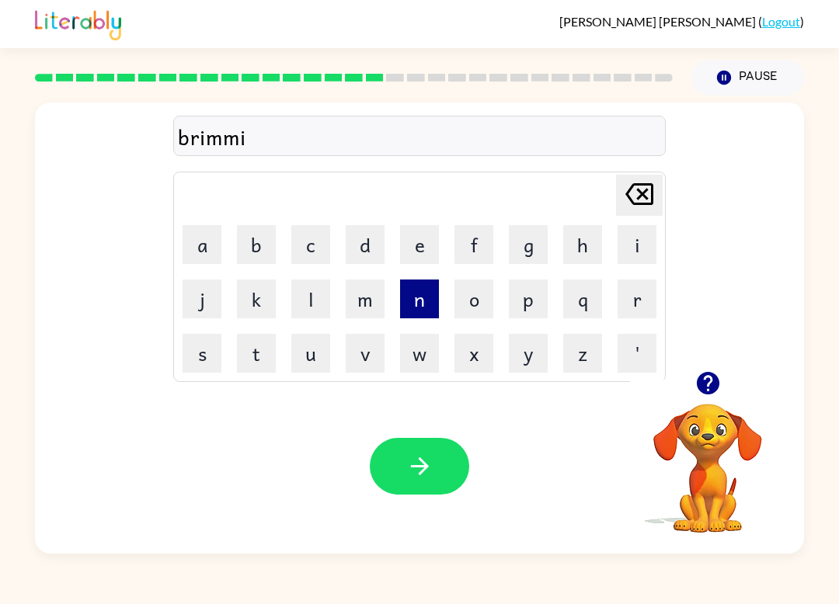
drag, startPoint x: 442, startPoint y: 304, endPoint x: 422, endPoint y: 301, distance: 19.5
click at [422, 301] on td "n" at bounding box center [419, 299] width 53 height 53
click at [422, 301] on button "n" at bounding box center [419, 299] width 39 height 39
drag, startPoint x: 512, startPoint y: 255, endPoint x: 499, endPoint y: 273, distance: 21.1
click at [485, 287] on tbody "[PERSON_NAME] last character input a b c d e f g h i j k l m n o p q r s t u v …" at bounding box center [419, 277] width 488 height 206
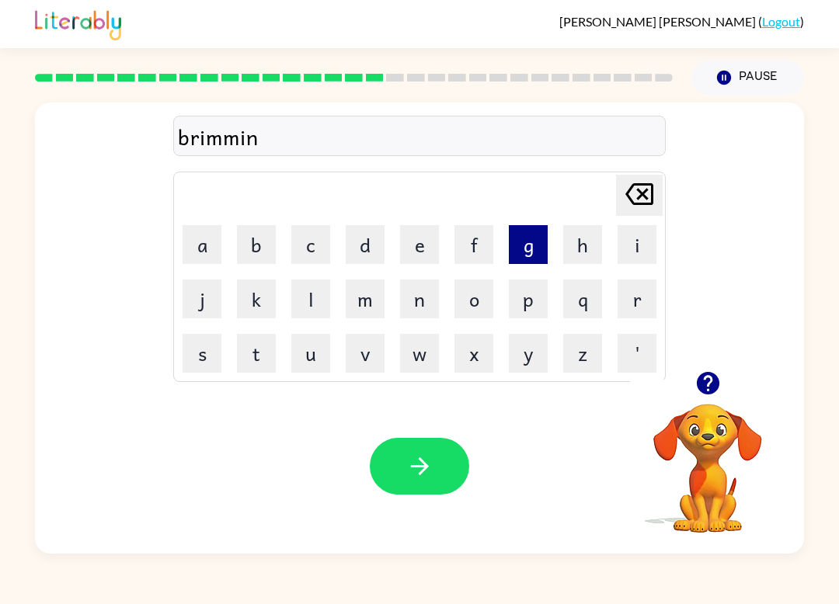
click at [516, 242] on button "g" at bounding box center [528, 244] width 39 height 39
click at [425, 432] on div "Your browser must support playing .mp4 files to use Literably. Please try using…" at bounding box center [419, 466] width 769 height 175
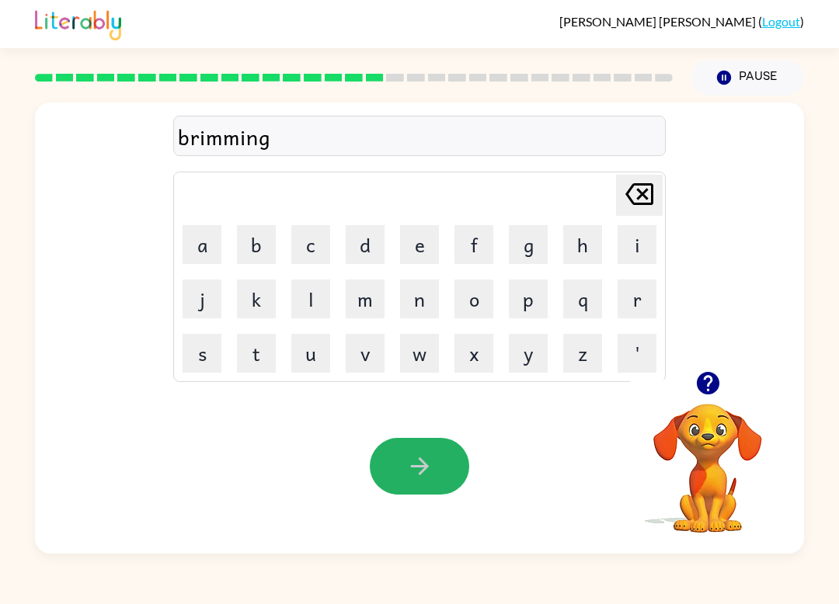
drag, startPoint x: 420, startPoint y: 450, endPoint x: 426, endPoint y: 439, distance: 11.9
click at [426, 439] on button "button" at bounding box center [419, 466] width 99 height 57
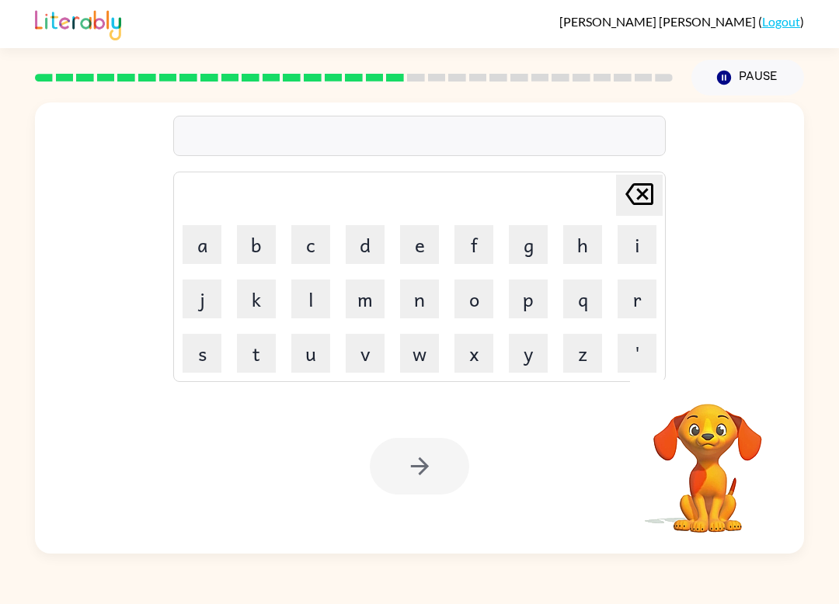
drag, startPoint x: 617, startPoint y: 290, endPoint x: 637, endPoint y: 272, distance: 26.9
click at [619, 290] on button "r" at bounding box center [636, 299] width 39 height 39
click at [636, 251] on button "i" at bounding box center [636, 244] width 39 height 39
click at [193, 362] on button "s" at bounding box center [201, 353] width 39 height 39
click at [260, 309] on button "k" at bounding box center [256, 299] width 39 height 39
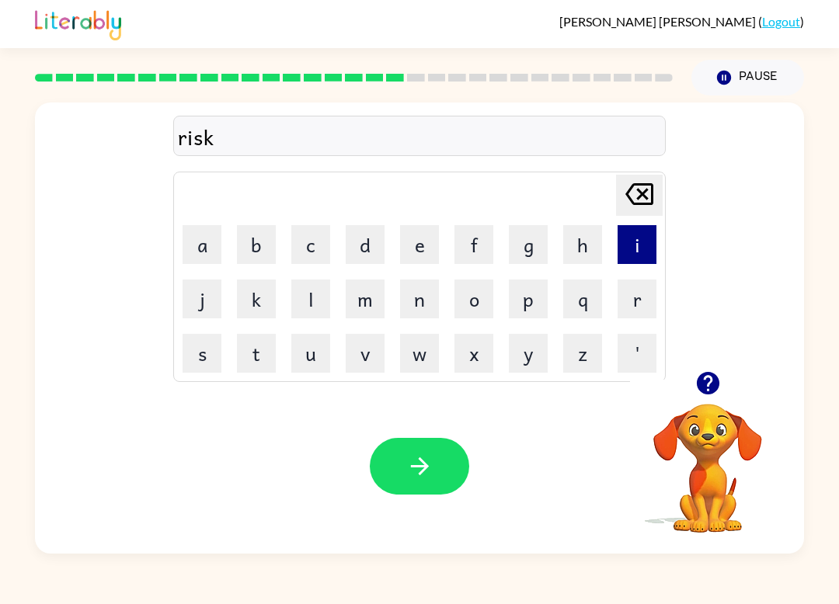
click at [627, 238] on button "i" at bounding box center [636, 244] width 39 height 39
click at [422, 259] on button "e" at bounding box center [419, 244] width 39 height 39
click at [210, 368] on button "s" at bounding box center [201, 353] width 39 height 39
click at [254, 359] on button "t" at bounding box center [256, 353] width 39 height 39
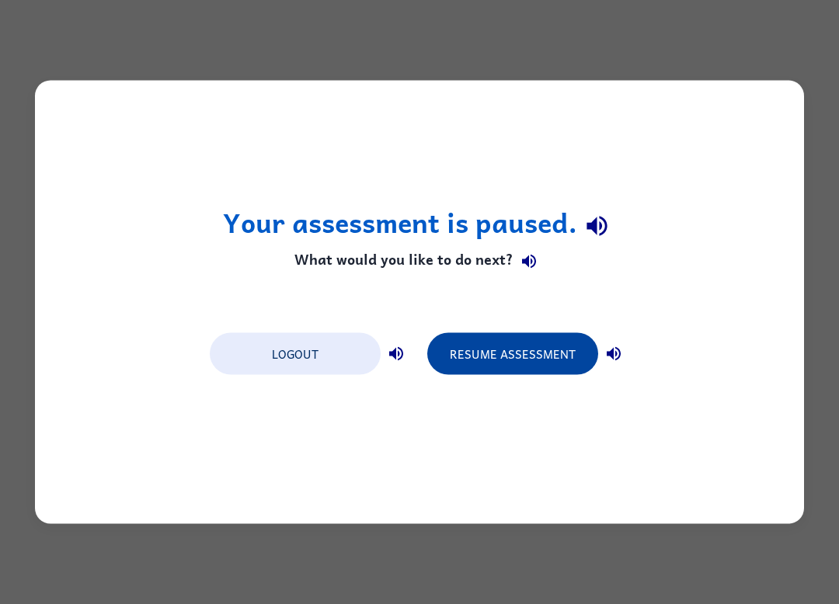
click at [546, 352] on button "Resume Assessment" at bounding box center [512, 354] width 171 height 42
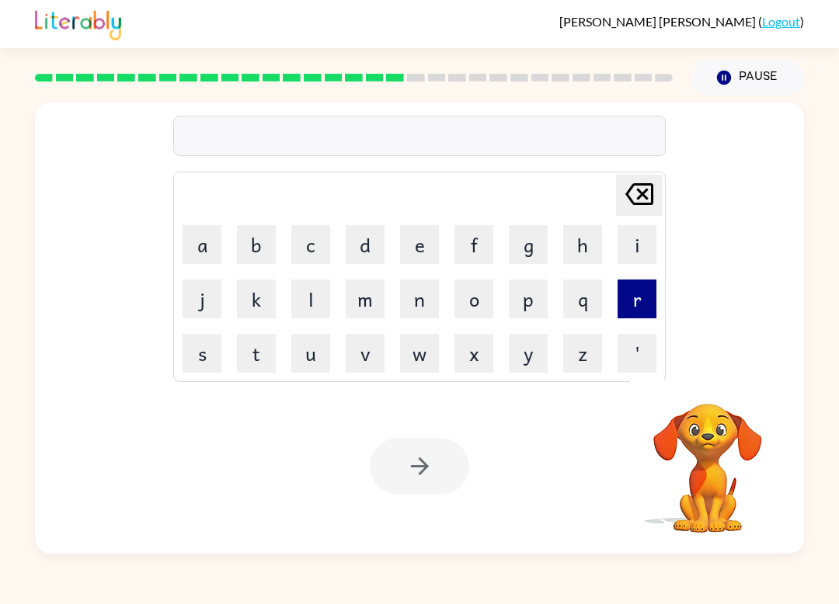
click at [639, 298] on button "r" at bounding box center [636, 299] width 39 height 39
click at [641, 244] on button "i" at bounding box center [636, 244] width 39 height 39
click at [209, 349] on button "s" at bounding box center [201, 353] width 39 height 39
click at [263, 295] on button "k" at bounding box center [256, 299] width 39 height 39
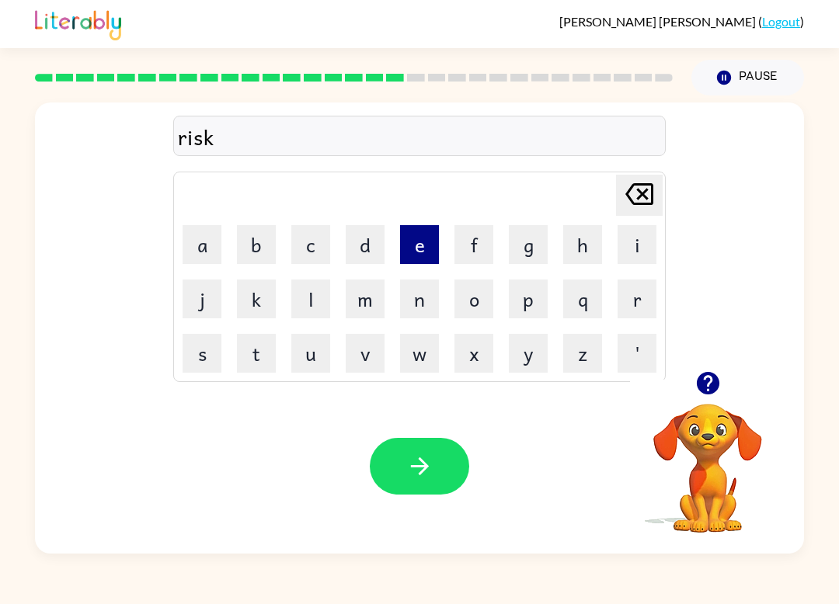
click at [414, 241] on button "e" at bounding box center [419, 244] width 39 height 39
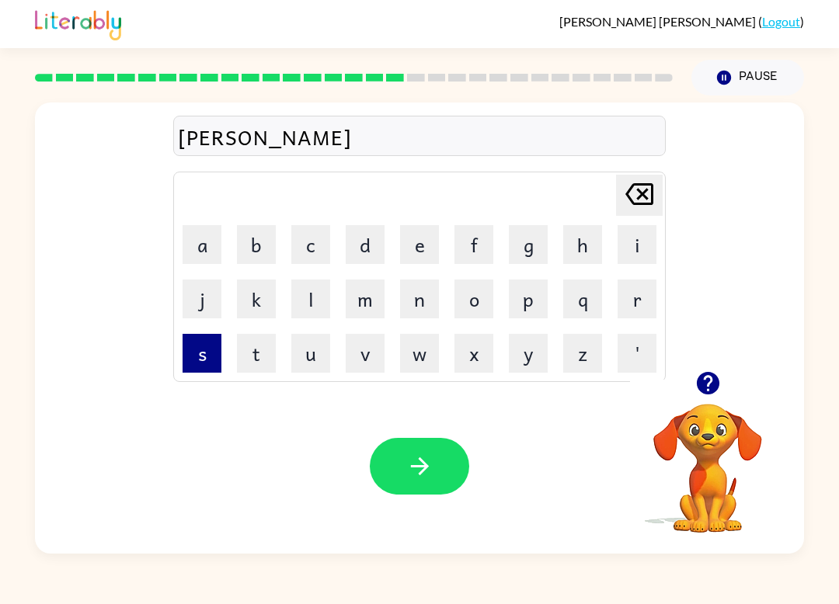
click at [220, 352] on button "s" at bounding box center [201, 353] width 39 height 39
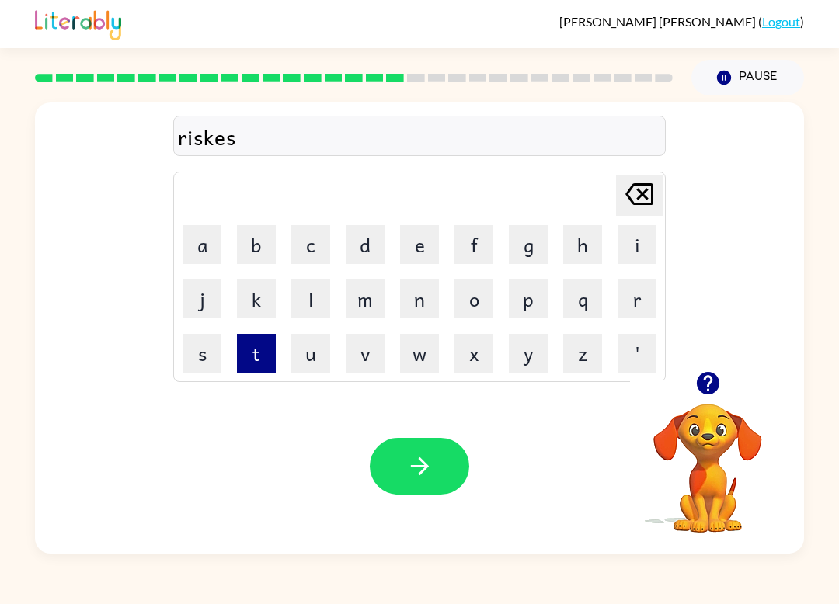
click at [263, 348] on button "t" at bounding box center [256, 353] width 39 height 39
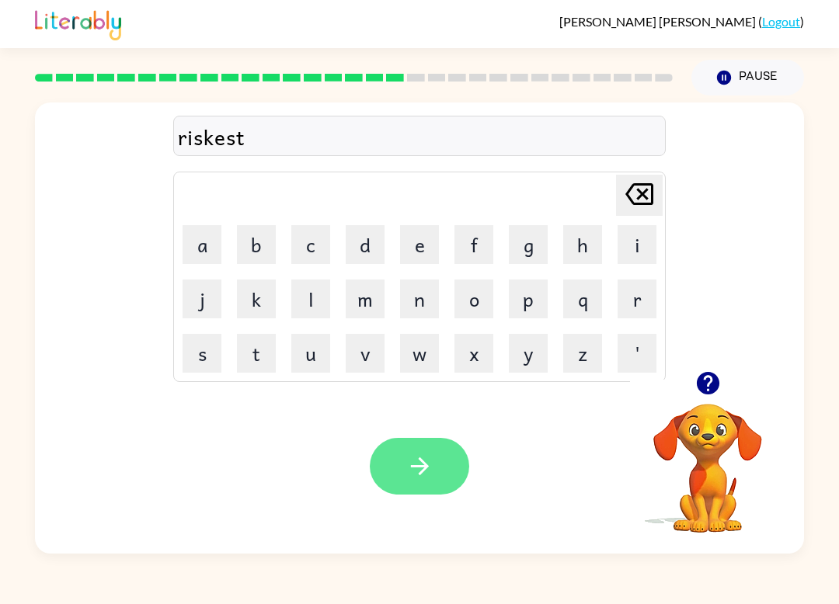
click at [402, 472] on button "button" at bounding box center [419, 466] width 99 height 57
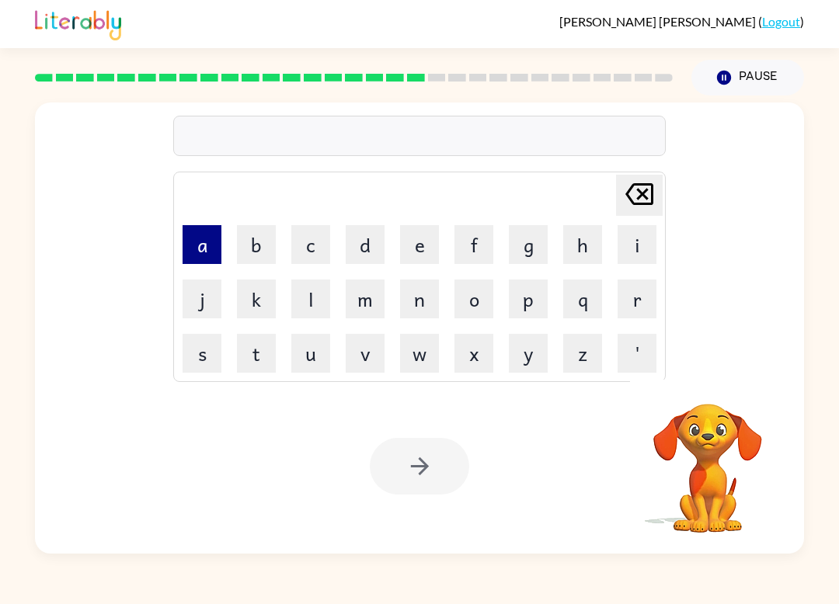
click at [188, 226] on button "a" at bounding box center [201, 244] width 39 height 39
click at [640, 289] on button "r" at bounding box center [636, 299] width 39 height 39
click at [318, 228] on button "c" at bounding box center [310, 244] width 39 height 39
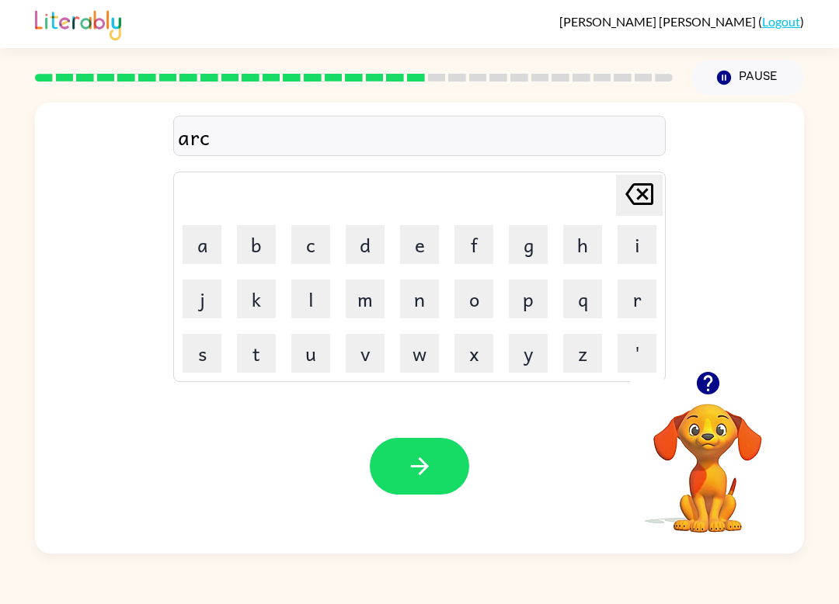
click at [565, 241] on button "h" at bounding box center [582, 244] width 39 height 39
click at [422, 341] on button "w" at bounding box center [419, 353] width 39 height 39
click at [212, 234] on button "a" at bounding box center [201, 244] width 39 height 39
click at [527, 380] on div "archwa Delete Delete last character input a b c d e f g h i j k l m n o p q r s…" at bounding box center [419, 327] width 769 height 451
click at [535, 346] on button "y" at bounding box center [528, 353] width 39 height 39
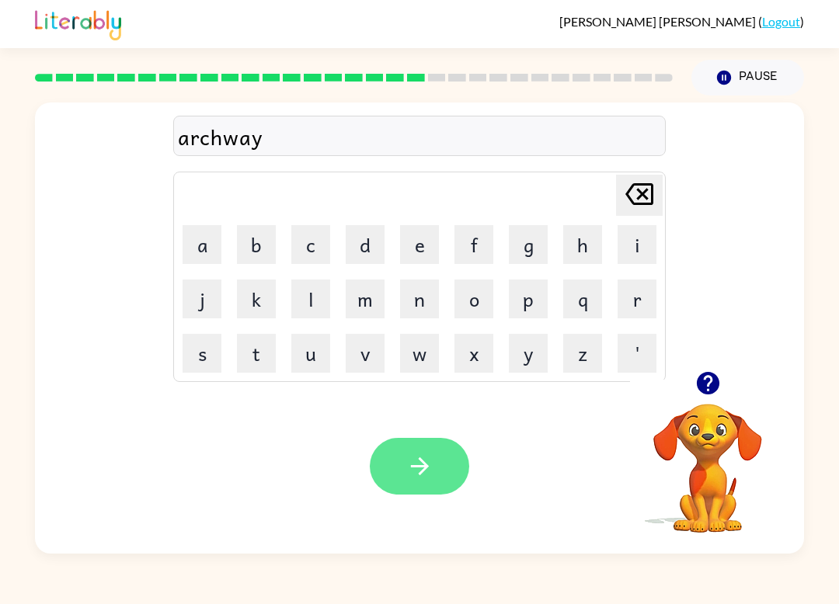
drag, startPoint x: 441, startPoint y: 513, endPoint x: 446, endPoint y: 480, distance: 33.7
click at [445, 494] on div "Your browser must support playing .mp4 files to use Literably. Please try using…" at bounding box center [419, 466] width 769 height 175
click at [446, 477] on button "button" at bounding box center [419, 466] width 99 height 57
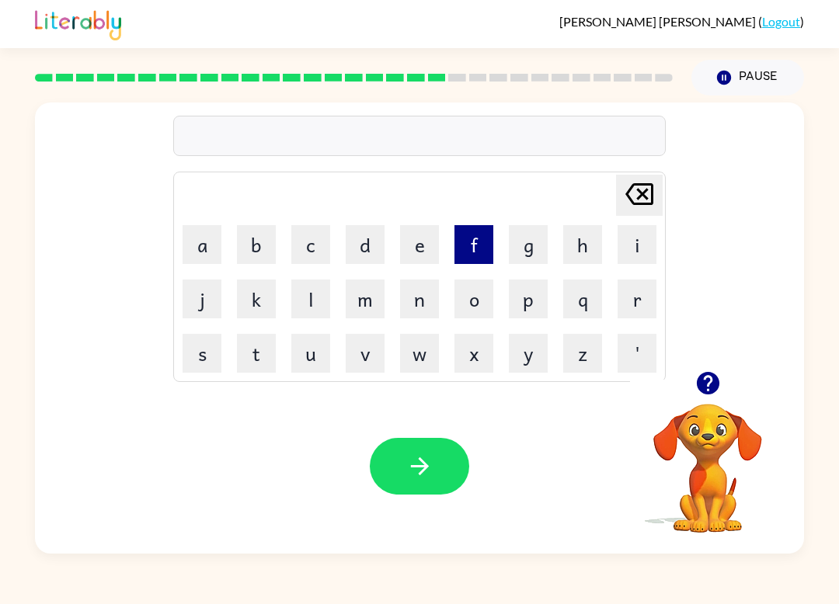
click at [476, 252] on button "f" at bounding box center [473, 244] width 39 height 39
click at [485, 303] on button "o" at bounding box center [473, 299] width 39 height 39
click at [359, 272] on table "[PERSON_NAME] last character input a b c d e f g h i j k l m n o p q r s t u v …" at bounding box center [419, 276] width 491 height 209
click at [317, 293] on button "l" at bounding box center [310, 299] width 39 height 39
click at [317, 292] on button "l" at bounding box center [310, 299] width 39 height 39
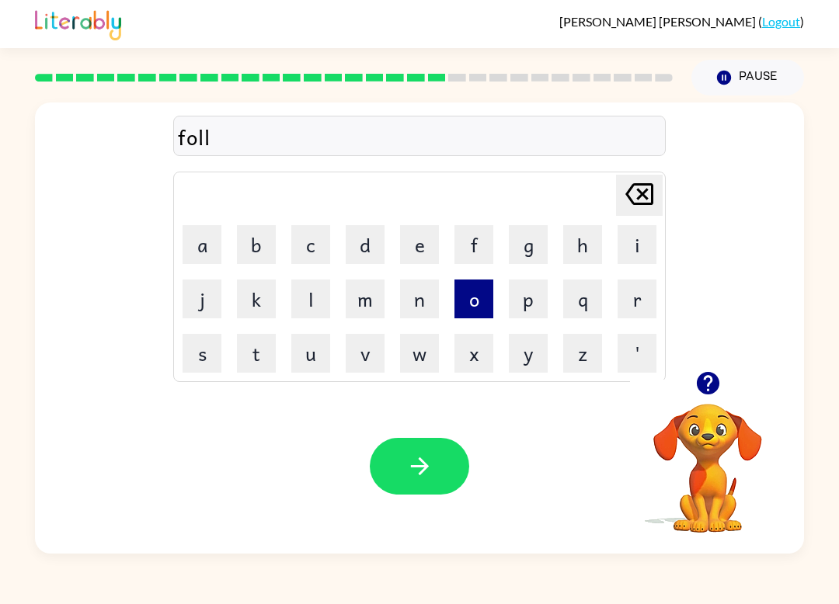
click at [483, 292] on button "o" at bounding box center [473, 299] width 39 height 39
drag, startPoint x: 422, startPoint y: 340, endPoint x: 427, endPoint y: 322, distance: 18.7
click at [425, 329] on td "w" at bounding box center [419, 353] width 53 height 53
click at [408, 264] on td "e" at bounding box center [419, 244] width 53 height 53
click at [405, 342] on button "w" at bounding box center [419, 353] width 39 height 39
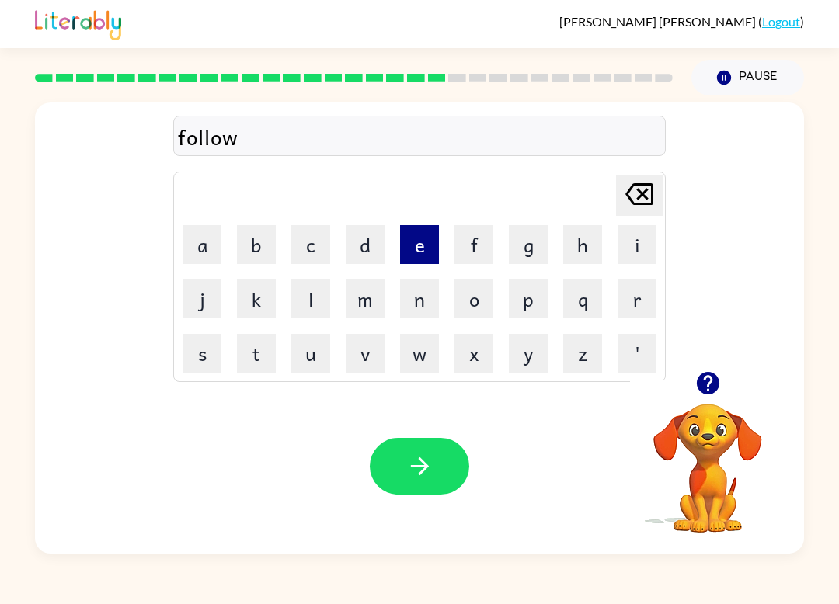
click at [425, 255] on button "e" at bounding box center [419, 244] width 39 height 39
click at [376, 253] on button "d" at bounding box center [364, 244] width 39 height 39
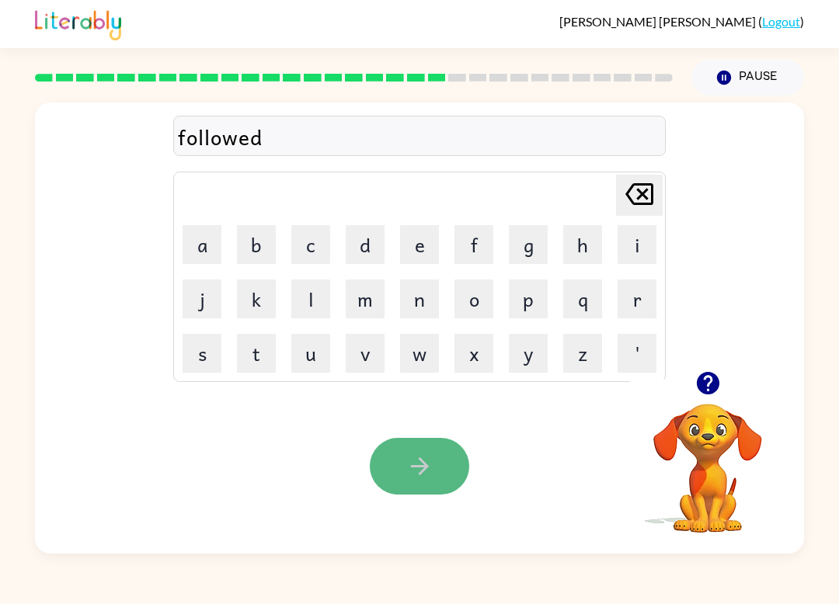
click at [410, 450] on button "button" at bounding box center [419, 466] width 99 height 57
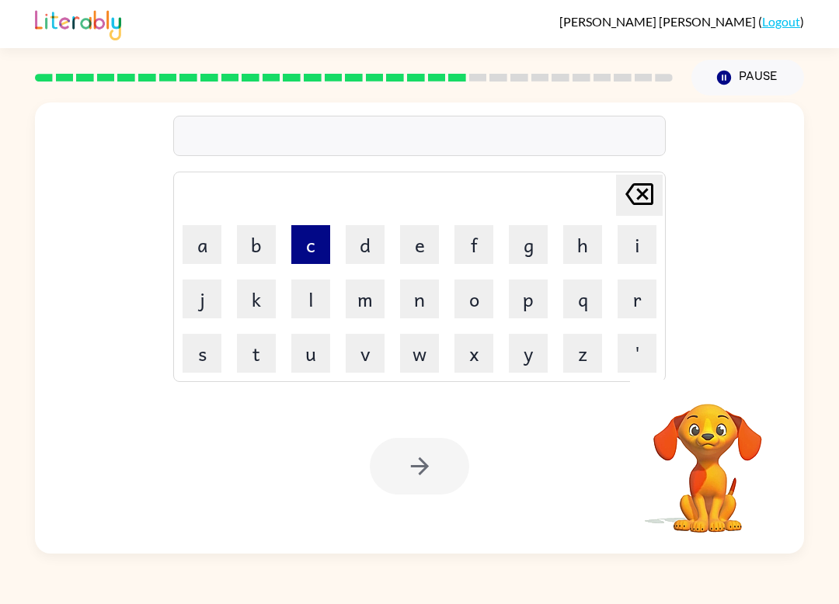
click at [317, 239] on button "c" at bounding box center [310, 244] width 39 height 39
click at [405, 242] on button "e" at bounding box center [419, 244] width 39 height 39
click at [421, 306] on button "n" at bounding box center [419, 299] width 39 height 39
click at [250, 356] on button "t" at bounding box center [256, 353] width 39 height 39
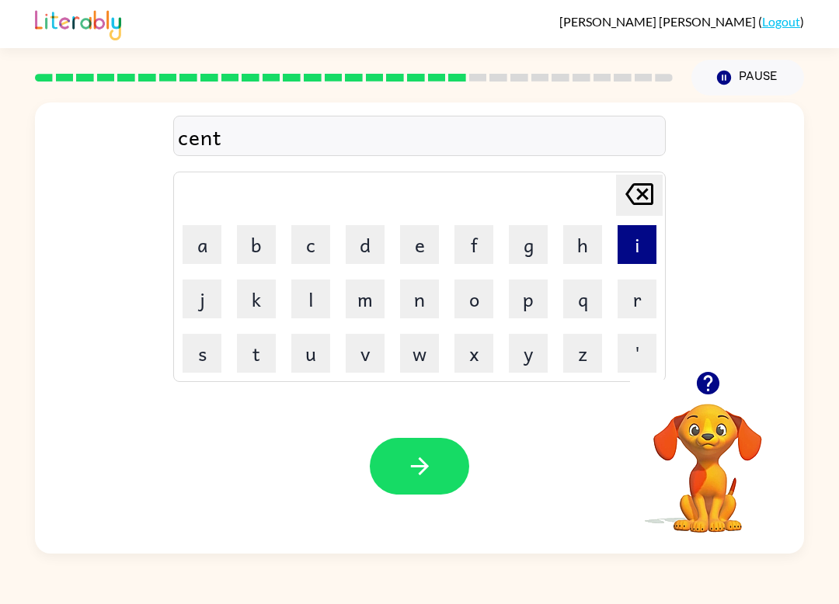
click at [640, 241] on button "i" at bounding box center [636, 244] width 39 height 39
click at [539, 307] on button "p" at bounding box center [528, 299] width 39 height 39
click at [416, 239] on button "e" at bounding box center [419, 244] width 39 height 39
click at [357, 251] on button "d" at bounding box center [364, 244] width 39 height 39
click at [401, 257] on button "e" at bounding box center [419, 244] width 39 height 39
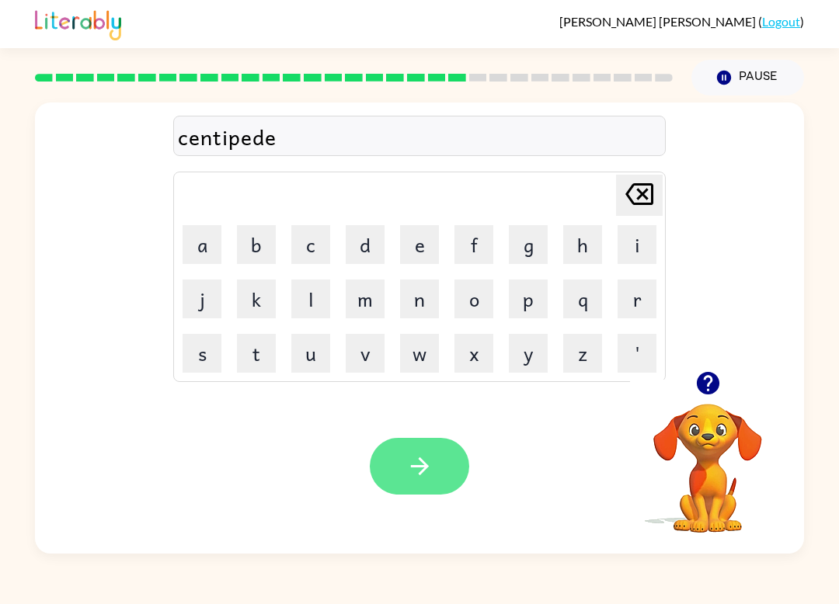
click at [402, 465] on button "button" at bounding box center [419, 466] width 99 height 57
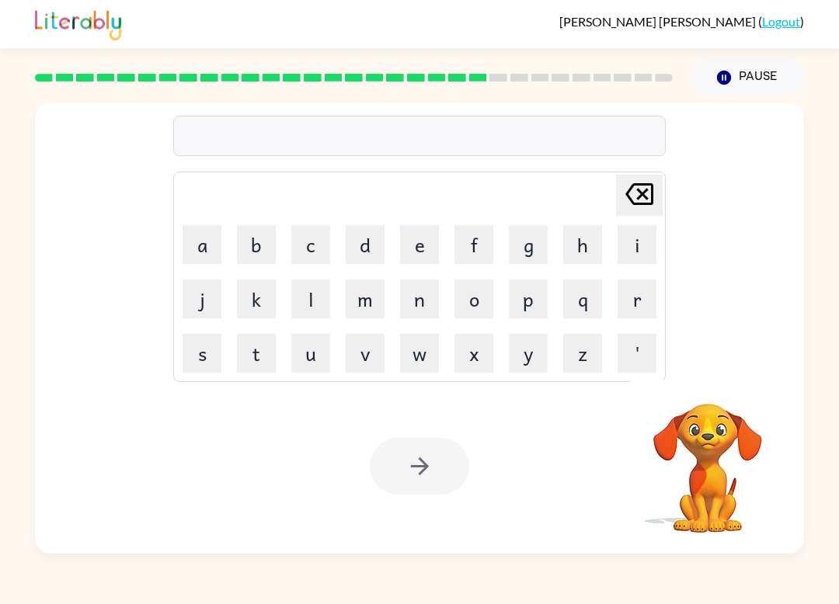
click at [209, 328] on td "s" at bounding box center [201, 353] width 53 height 53
click at [207, 344] on button "s" at bounding box center [201, 353] width 39 height 39
click at [298, 345] on button "u" at bounding box center [310, 353] width 39 height 39
click at [200, 355] on button "s" at bounding box center [201, 353] width 39 height 39
click at [269, 338] on button "t" at bounding box center [256, 353] width 39 height 39
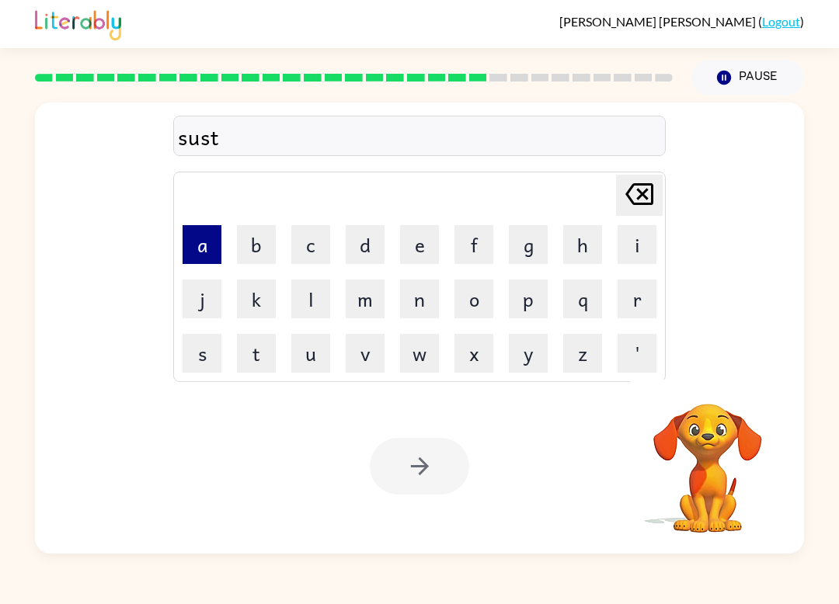
click at [203, 252] on button "a" at bounding box center [201, 244] width 39 height 39
click at [634, 238] on button "i" at bounding box center [636, 244] width 39 height 39
click at [430, 298] on button "n" at bounding box center [419, 299] width 39 height 39
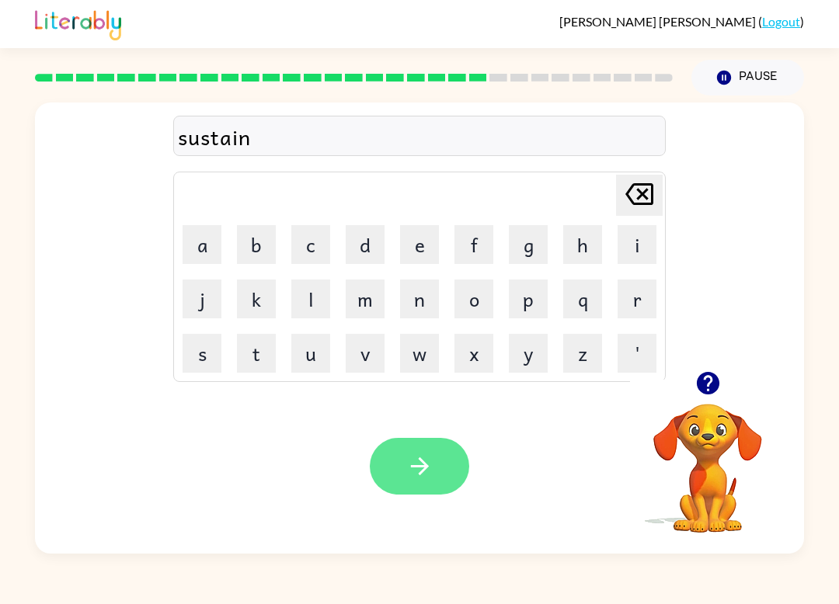
click at [436, 477] on button "button" at bounding box center [419, 466] width 99 height 57
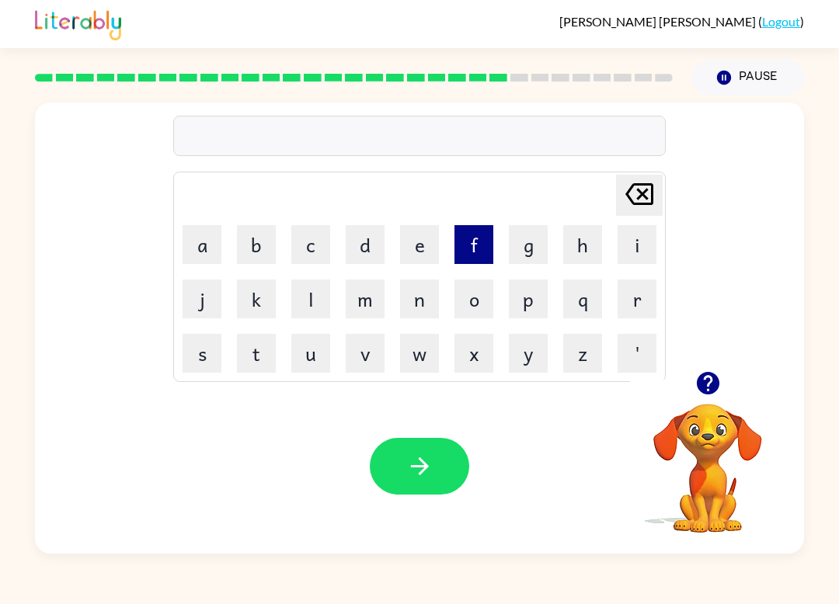
click at [466, 240] on button "f" at bounding box center [473, 244] width 39 height 39
click at [481, 306] on button "o" at bounding box center [473, 299] width 39 height 39
click at [640, 297] on button "r" at bounding box center [636, 299] width 39 height 39
click at [418, 347] on button "w" at bounding box center [419, 353] width 39 height 39
click at [196, 225] on button "a" at bounding box center [201, 244] width 39 height 39
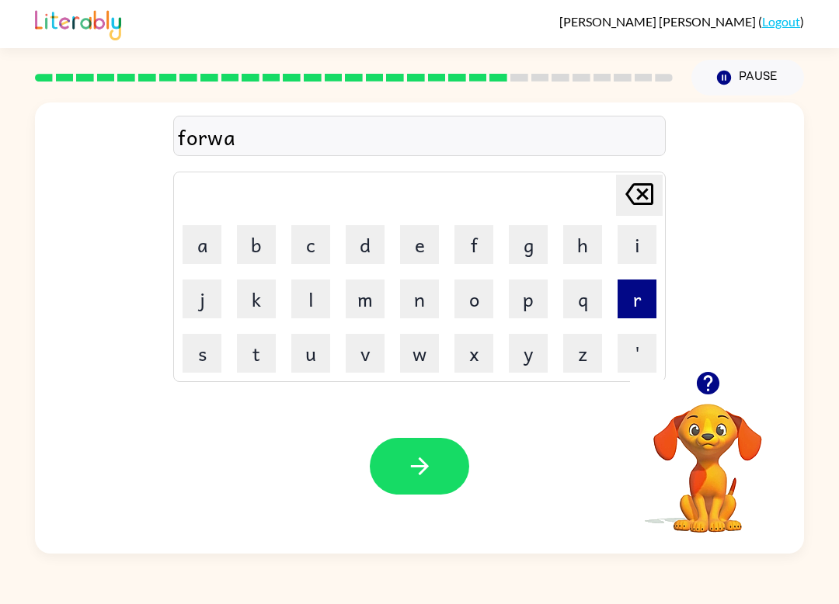
click at [637, 300] on button "r" at bounding box center [636, 299] width 39 height 39
click at [363, 235] on button "d" at bounding box center [364, 244] width 39 height 39
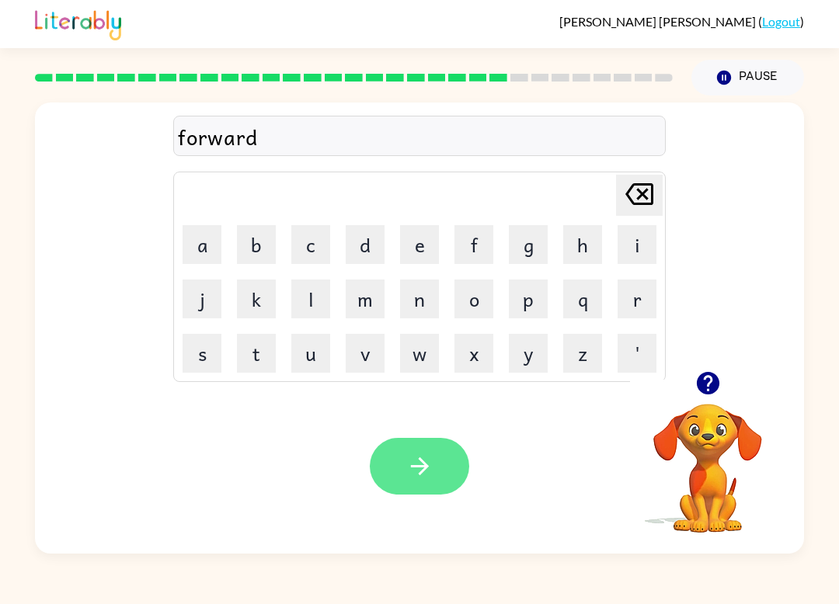
click at [433, 481] on button "button" at bounding box center [419, 466] width 99 height 57
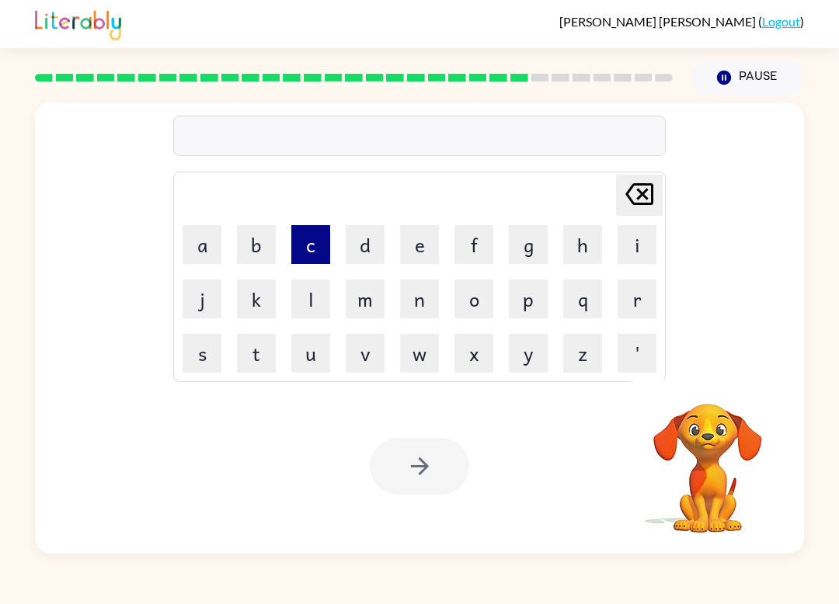
click at [305, 243] on button "c" at bounding box center [310, 244] width 39 height 39
click at [472, 300] on button "o" at bounding box center [473, 299] width 39 height 39
click at [297, 351] on button "u" at bounding box center [310, 353] width 39 height 39
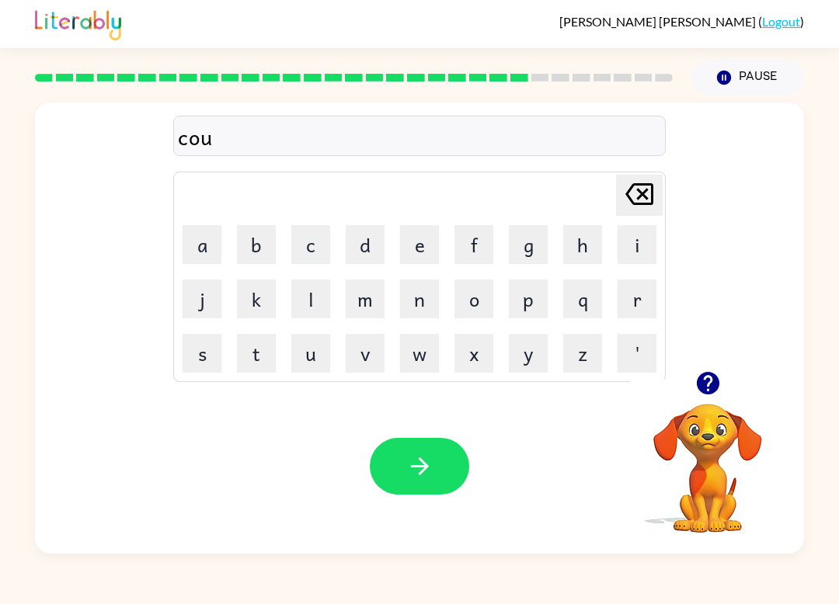
click at [36, 40] on img at bounding box center [78, 23] width 86 height 34
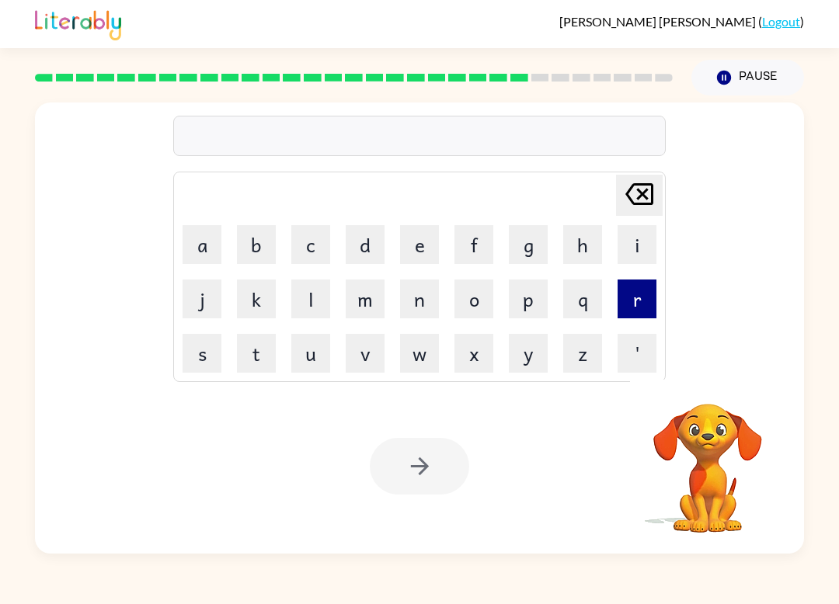
click at [648, 308] on button "r" at bounding box center [636, 299] width 39 height 39
click at [418, 252] on button "e" at bounding box center [419, 244] width 39 height 39
click at [325, 297] on button "l" at bounding box center [310, 299] width 39 height 39
click at [211, 242] on button "a" at bounding box center [201, 244] width 39 height 39
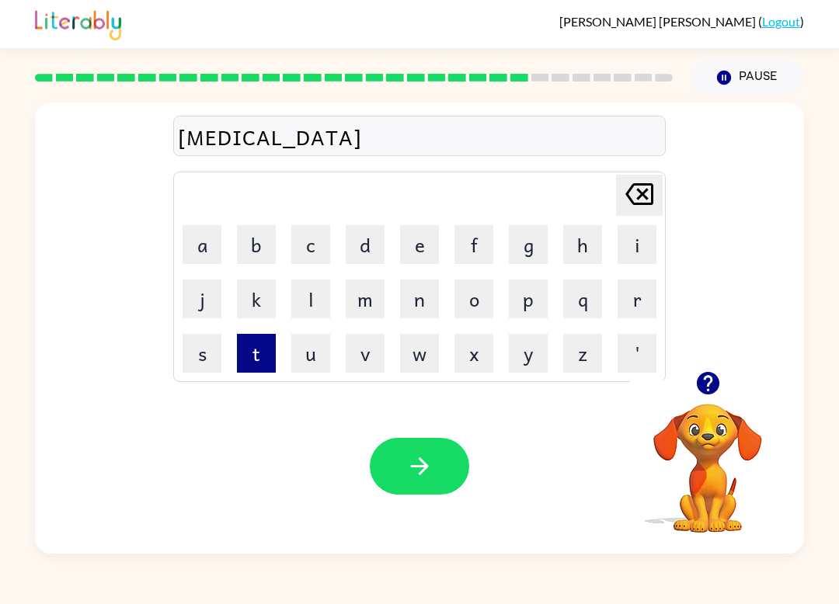
click at [266, 349] on button "t" at bounding box center [256, 353] width 39 height 39
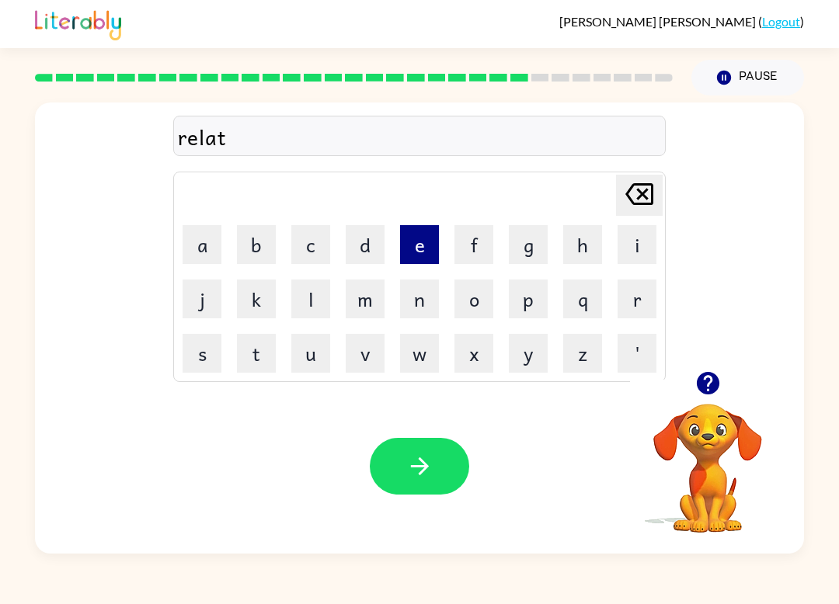
click at [417, 246] on button "e" at bounding box center [419, 244] width 39 height 39
click at [376, 249] on button "d" at bounding box center [364, 244] width 39 height 39
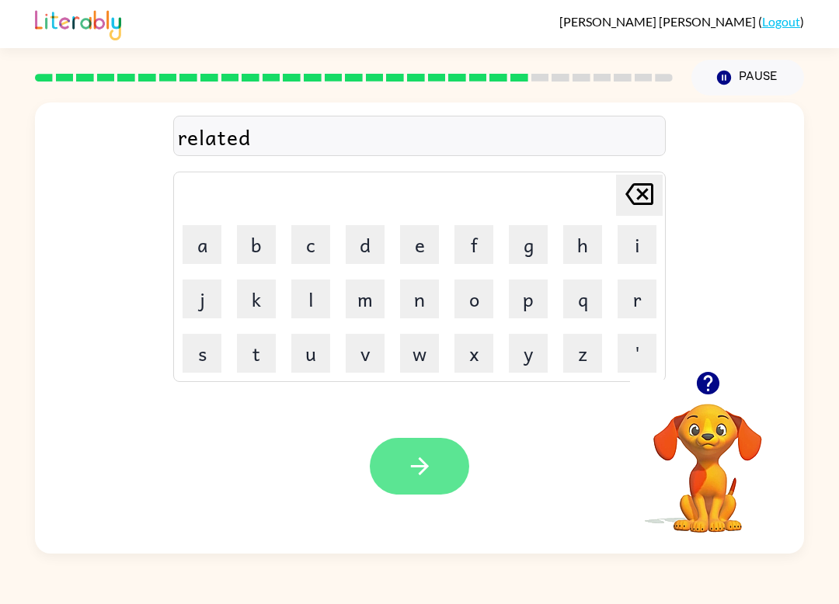
click at [413, 453] on icon "button" at bounding box center [419, 466] width 27 height 27
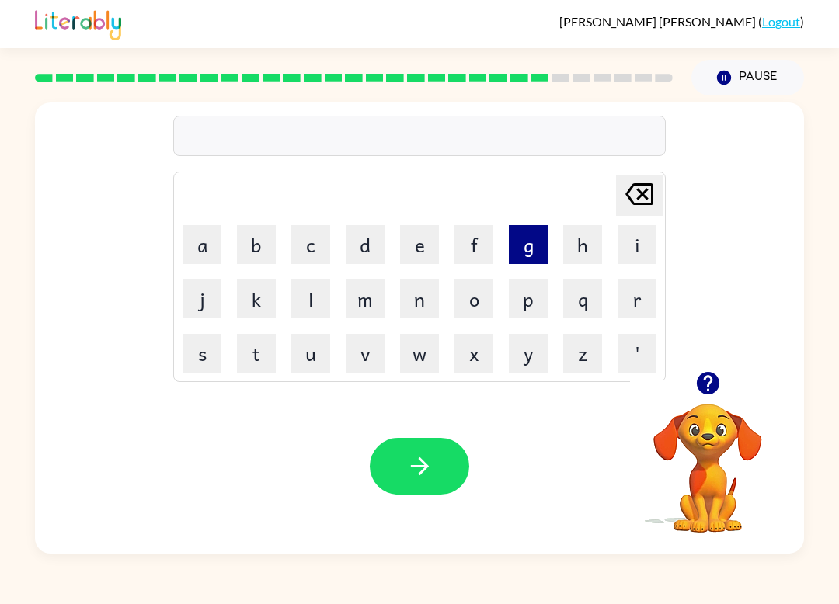
click at [516, 240] on button "g" at bounding box center [528, 244] width 39 height 39
click at [482, 292] on button "o" at bounding box center [473, 299] width 39 height 39
click at [263, 246] on button "b" at bounding box center [256, 244] width 39 height 39
click at [319, 295] on button "l" at bounding box center [310, 299] width 39 height 39
click at [636, 237] on button "i" at bounding box center [636, 244] width 39 height 39
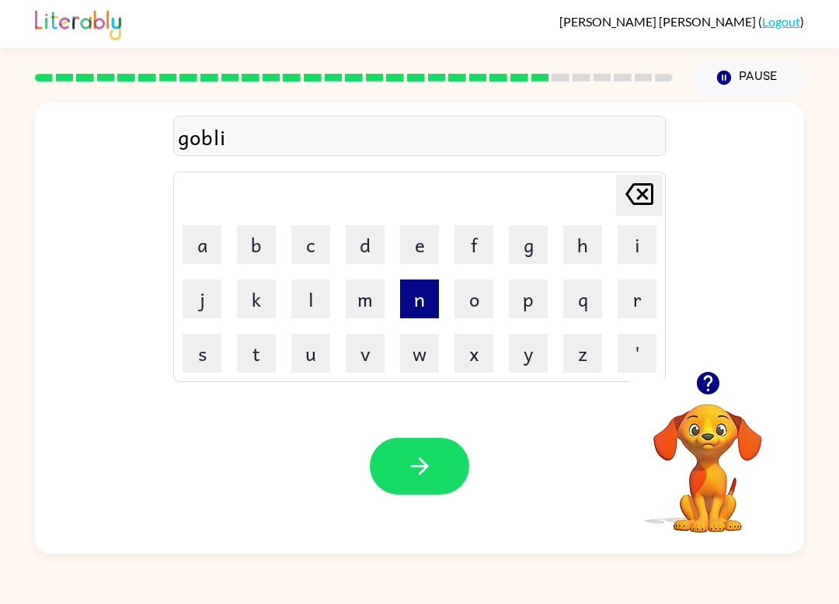
click at [422, 293] on button "n" at bounding box center [419, 299] width 39 height 39
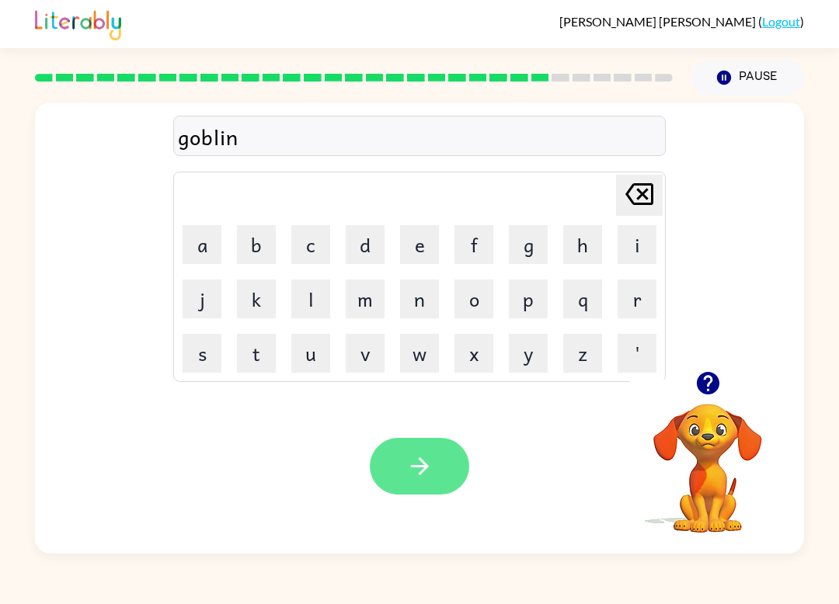
click at [420, 458] on icon "button" at bounding box center [419, 466] width 27 height 27
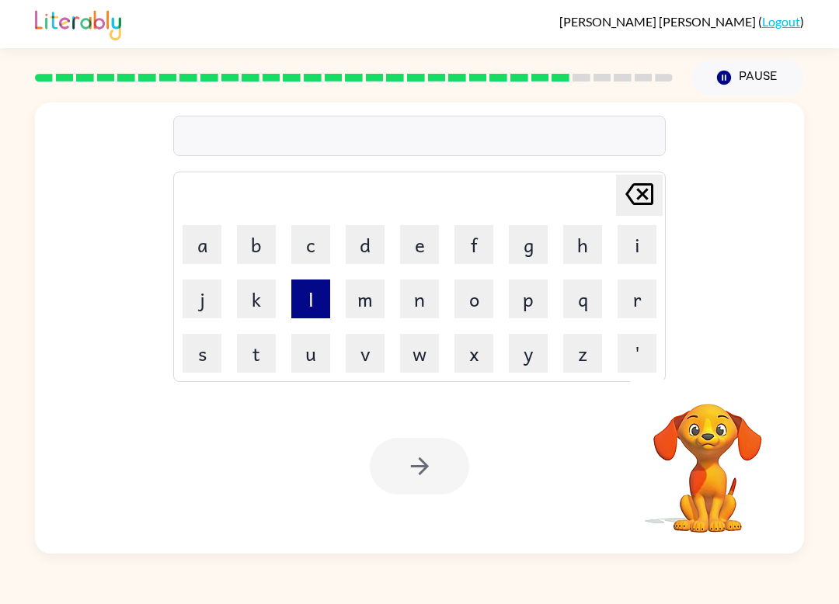
click at [305, 303] on button "l" at bounding box center [310, 299] width 39 height 39
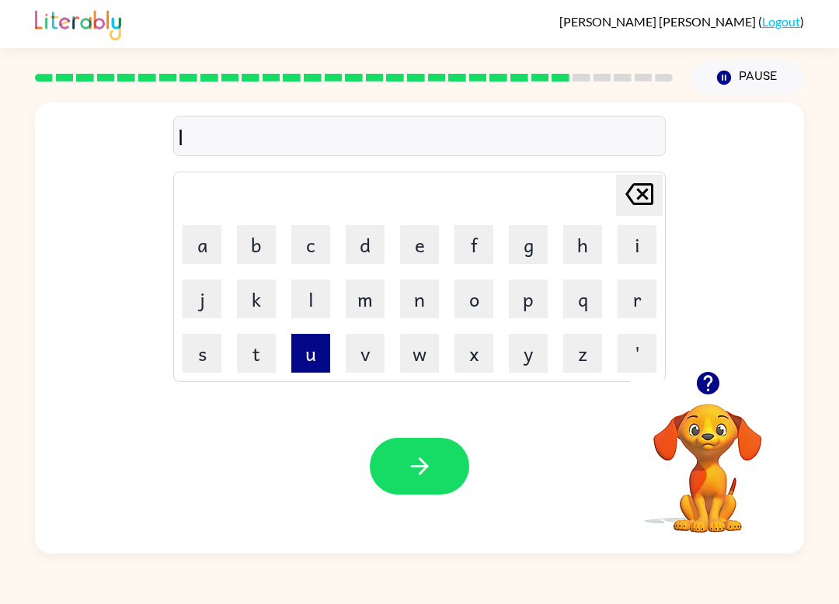
click at [307, 357] on button "u" at bounding box center [310, 353] width 39 height 39
click at [367, 280] on button "m" at bounding box center [364, 299] width 39 height 39
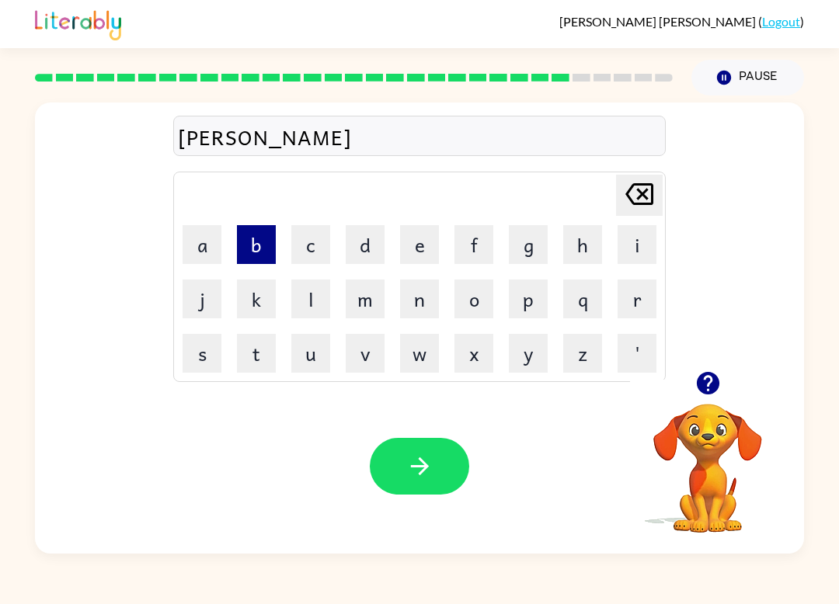
click at [241, 255] on button "b" at bounding box center [256, 244] width 39 height 39
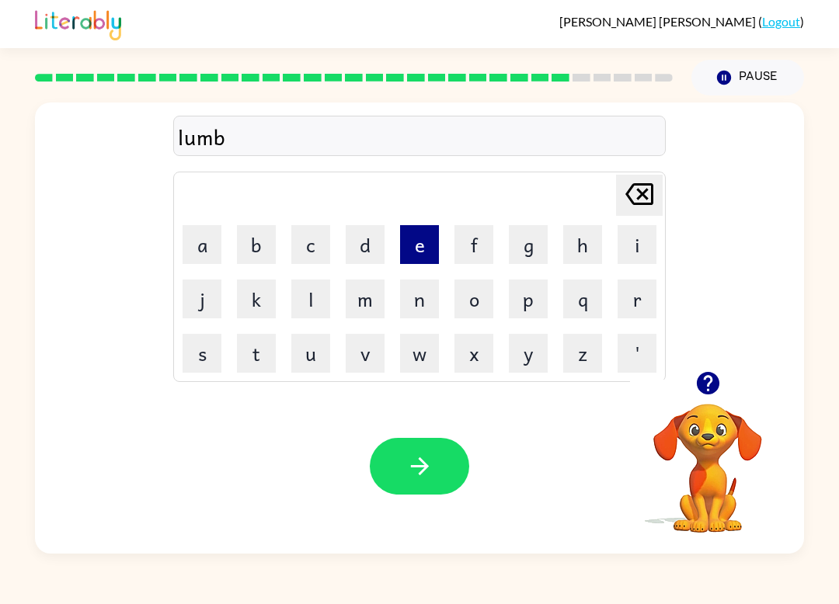
click at [425, 248] on button "e" at bounding box center [419, 244] width 39 height 39
click at [655, 294] on button "r" at bounding box center [636, 299] width 39 height 39
click at [205, 294] on button "j" at bounding box center [201, 299] width 39 height 39
click at [207, 235] on button "a" at bounding box center [201, 244] width 39 height 39
click at [314, 248] on button "c" at bounding box center [310, 244] width 39 height 39
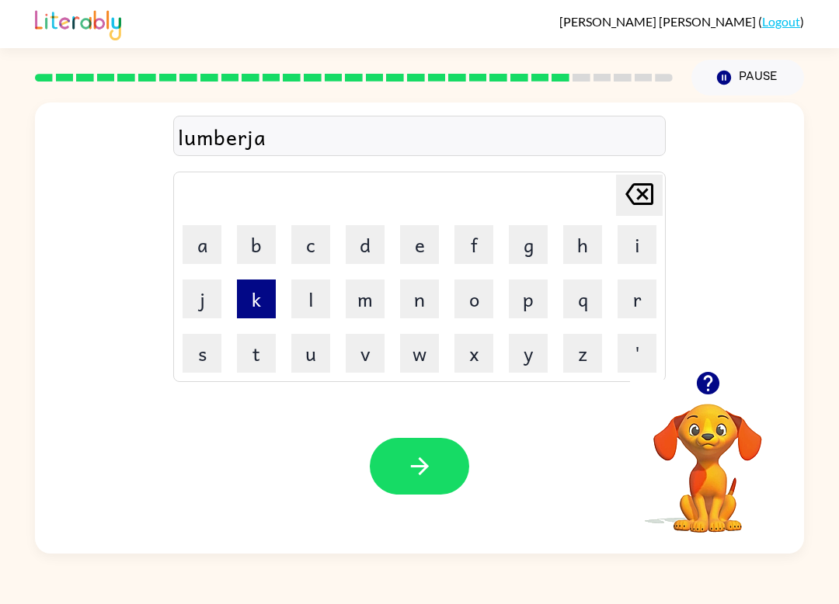
click at [269, 283] on button "k" at bounding box center [256, 299] width 39 height 39
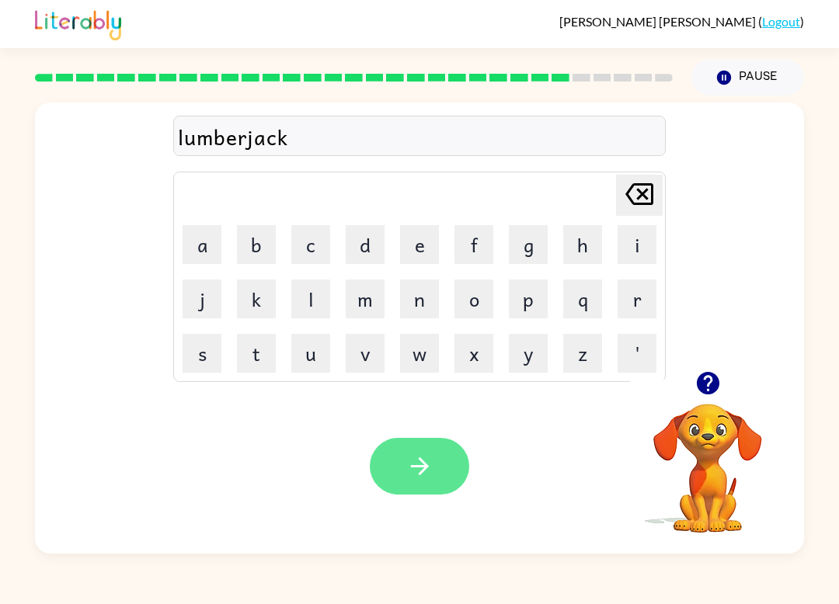
click at [425, 477] on icon "button" at bounding box center [419, 466] width 27 height 27
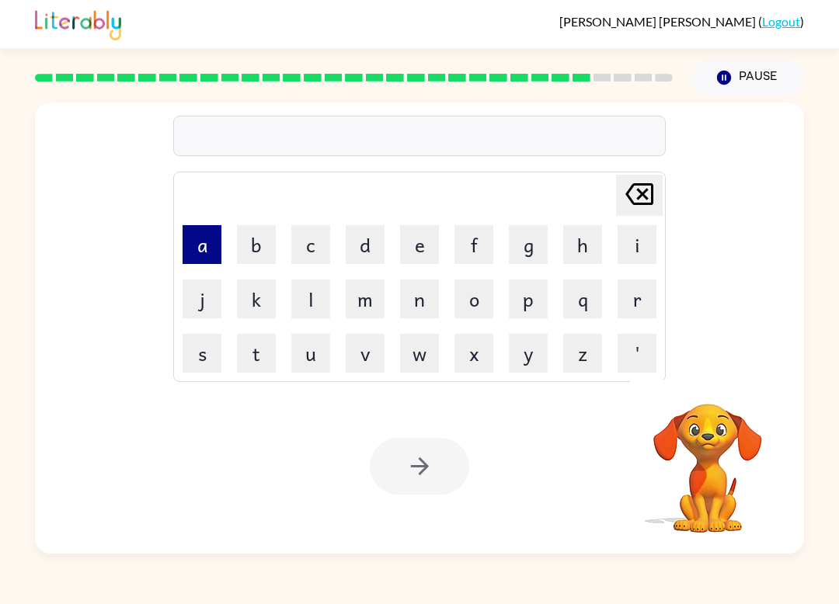
click at [200, 229] on button "a" at bounding box center [201, 244] width 39 height 39
click at [644, 189] on icon "[PERSON_NAME] last character input" at bounding box center [638, 193] width 37 height 37
click at [643, 189] on icon "[PERSON_NAME] last character input" at bounding box center [638, 193] width 37 height 37
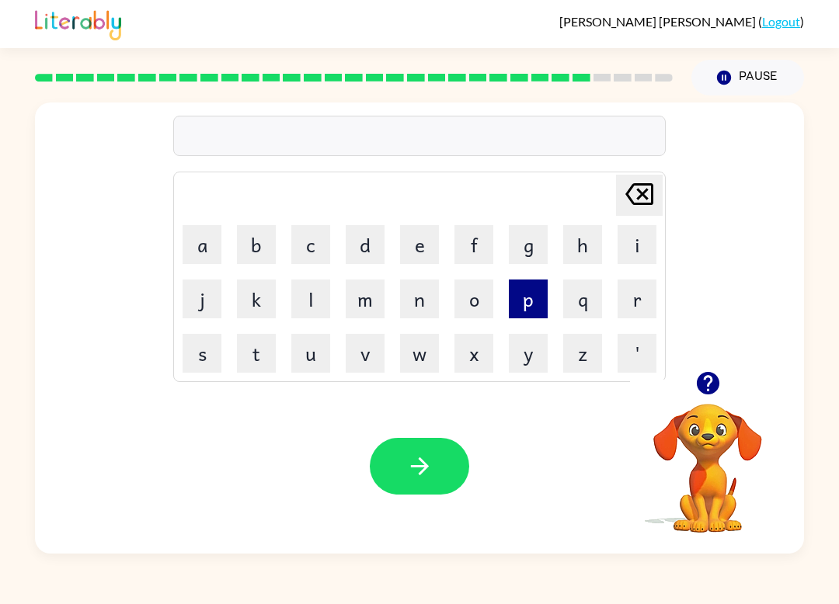
click at [524, 307] on button "p" at bounding box center [528, 299] width 39 height 39
click at [636, 252] on button "i" at bounding box center [636, 244] width 39 height 39
click at [408, 239] on button "e" at bounding box center [419, 244] width 39 height 39
click at [644, 300] on button "r" at bounding box center [636, 299] width 39 height 39
click at [311, 251] on button "c" at bounding box center [310, 244] width 39 height 39
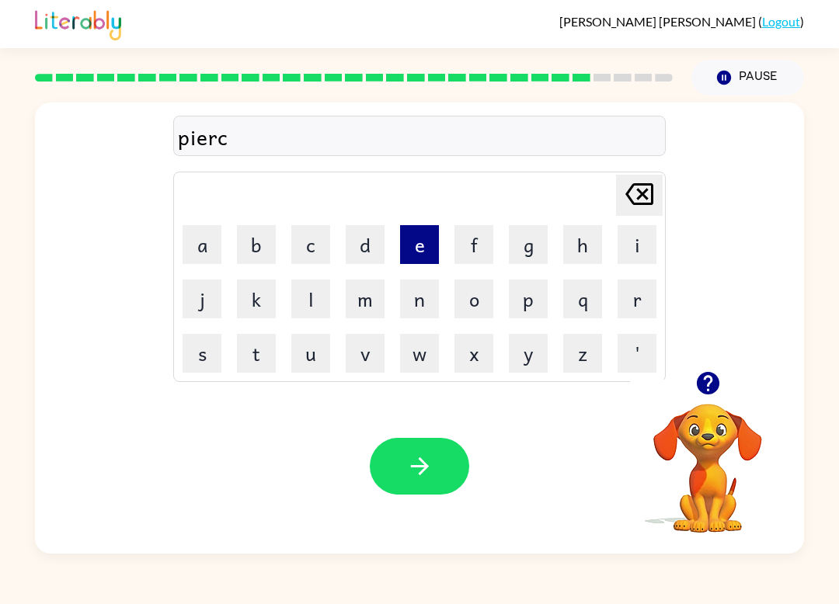
click at [407, 245] on button "e" at bounding box center [419, 244] width 39 height 39
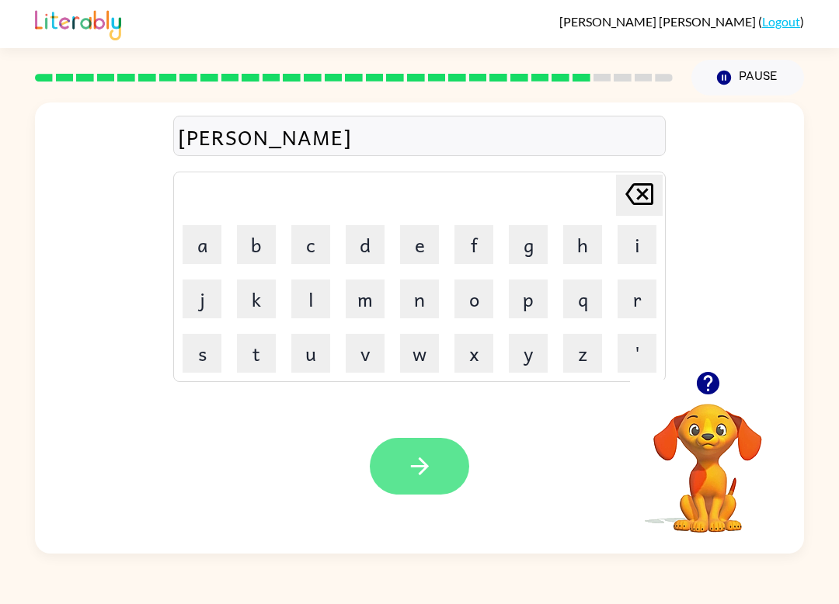
click at [447, 480] on button "button" at bounding box center [419, 466] width 99 height 57
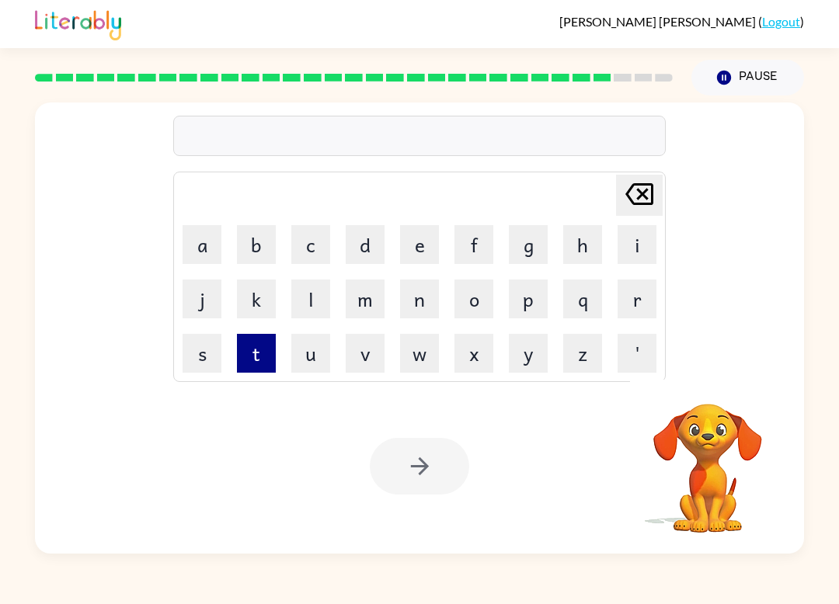
click at [256, 355] on button "t" at bounding box center [256, 353] width 39 height 39
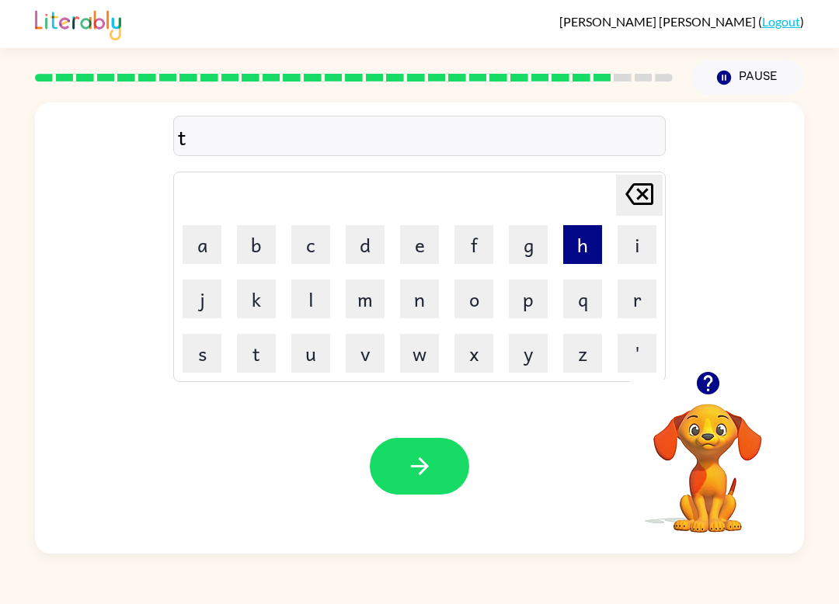
click at [587, 241] on button "h" at bounding box center [582, 244] width 39 height 39
click at [642, 245] on button "i" at bounding box center [636, 244] width 39 height 39
click at [430, 289] on button "n" at bounding box center [419, 299] width 39 height 39
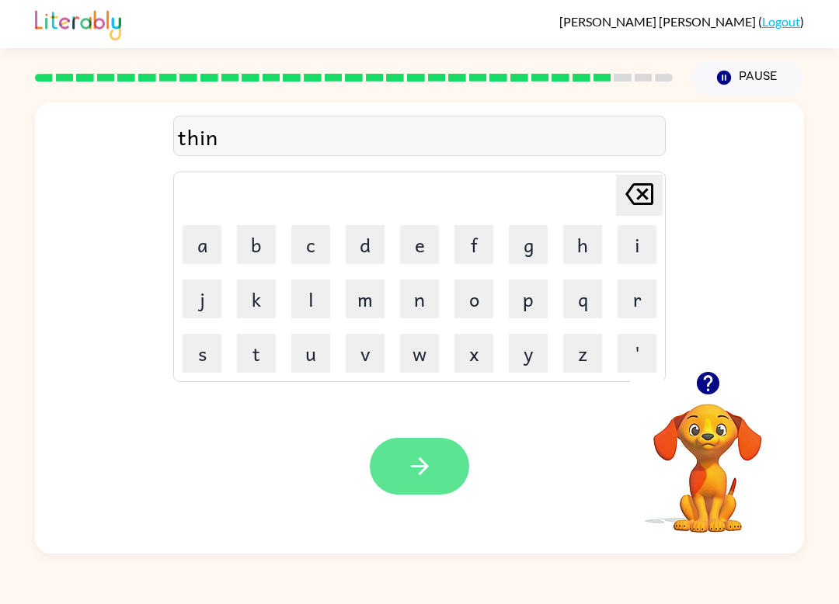
click at [436, 472] on button "button" at bounding box center [419, 466] width 99 height 57
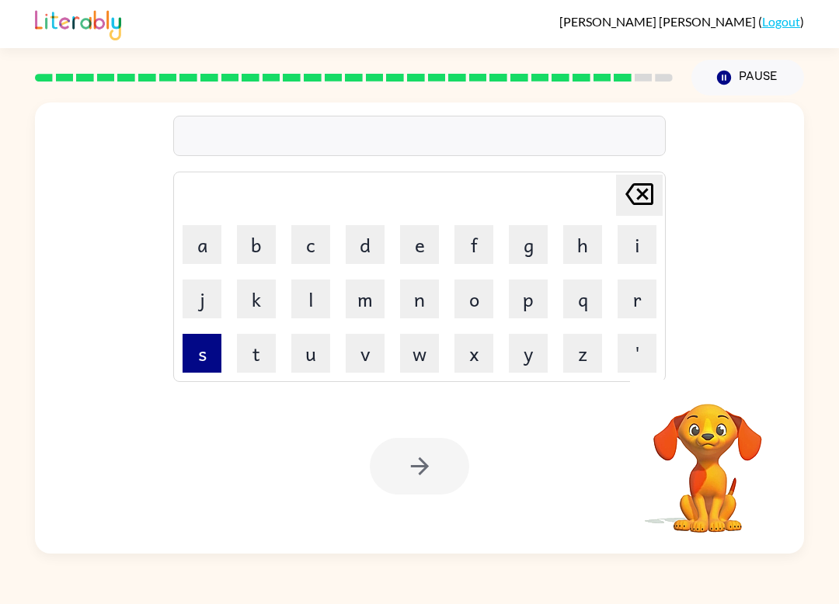
click at [204, 340] on button "s" at bounding box center [201, 353] width 39 height 39
click at [638, 240] on button "i" at bounding box center [636, 244] width 39 height 39
click at [309, 299] on button "l" at bounding box center [310, 299] width 39 height 39
click at [368, 330] on td "v" at bounding box center [365, 353] width 53 height 53
click at [426, 250] on button "e" at bounding box center [419, 244] width 39 height 39
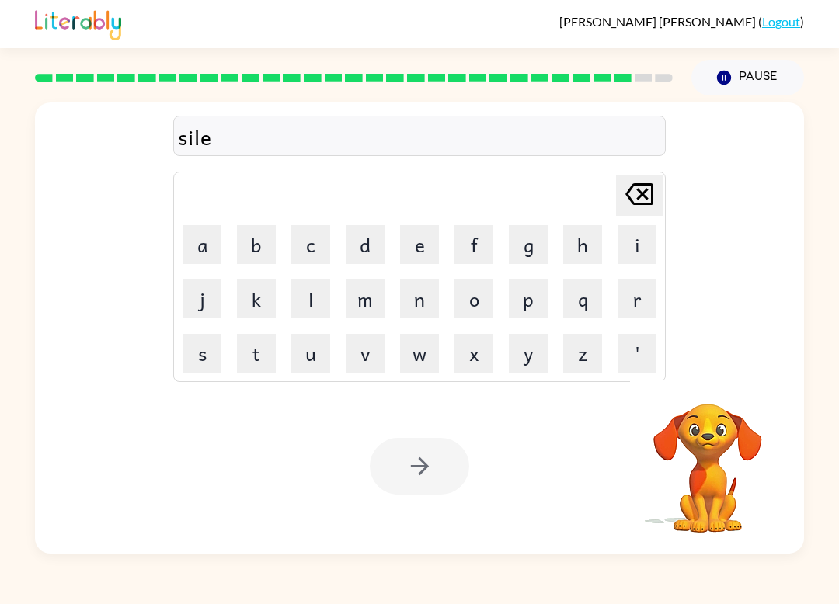
click at [634, 205] on icon at bounding box center [639, 194] width 28 height 22
click at [360, 353] on button "v" at bounding box center [364, 353] width 39 height 39
click at [436, 245] on button "e" at bounding box center [419, 244] width 39 height 39
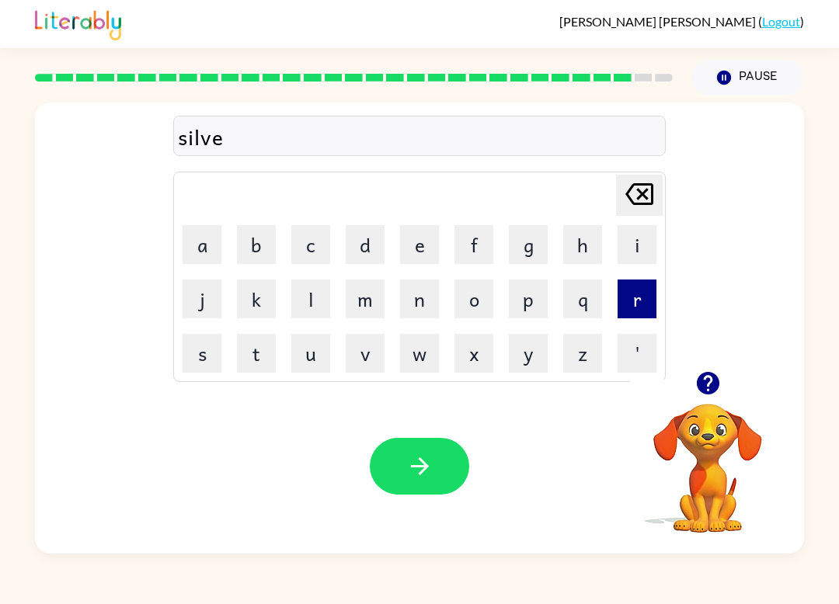
click at [648, 293] on button "r" at bounding box center [636, 299] width 39 height 39
click at [428, 334] on button "w" at bounding box center [419, 353] width 39 height 39
click at [206, 247] on button "a" at bounding box center [201, 244] width 39 height 39
click at [637, 307] on button "r" at bounding box center [636, 299] width 39 height 39
click at [425, 244] on button "e" at bounding box center [419, 244] width 39 height 39
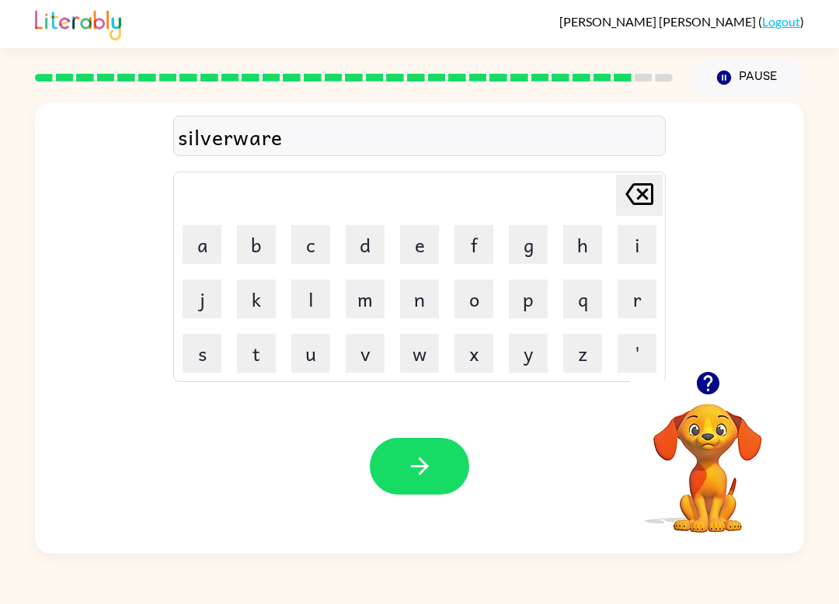
click at [469, 453] on div "Your browser must support playing .mp4 files to use Literably. Please try using…" at bounding box center [419, 466] width 769 height 175
click at [438, 463] on button "button" at bounding box center [419, 466] width 99 height 57
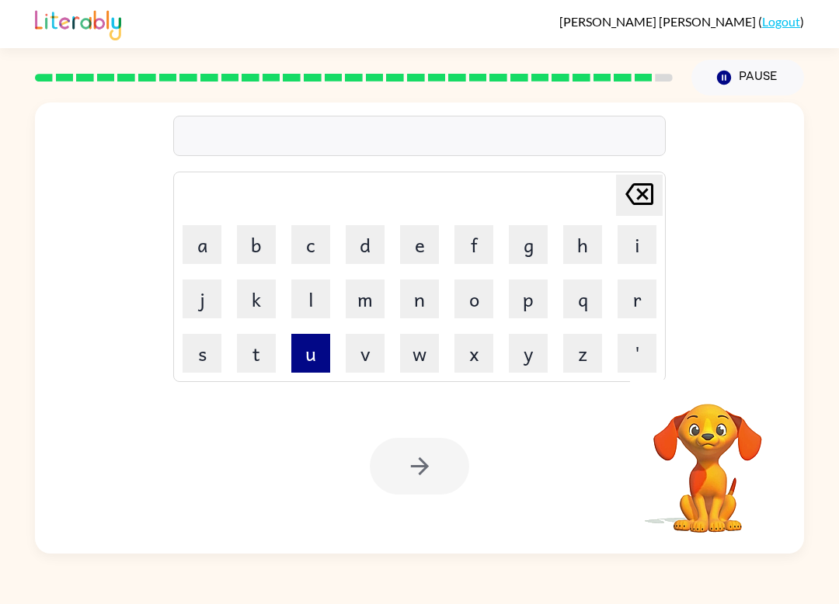
click at [323, 365] on button "u" at bounding box center [310, 353] width 39 height 39
click at [426, 305] on button "n" at bounding box center [419, 299] width 39 height 39
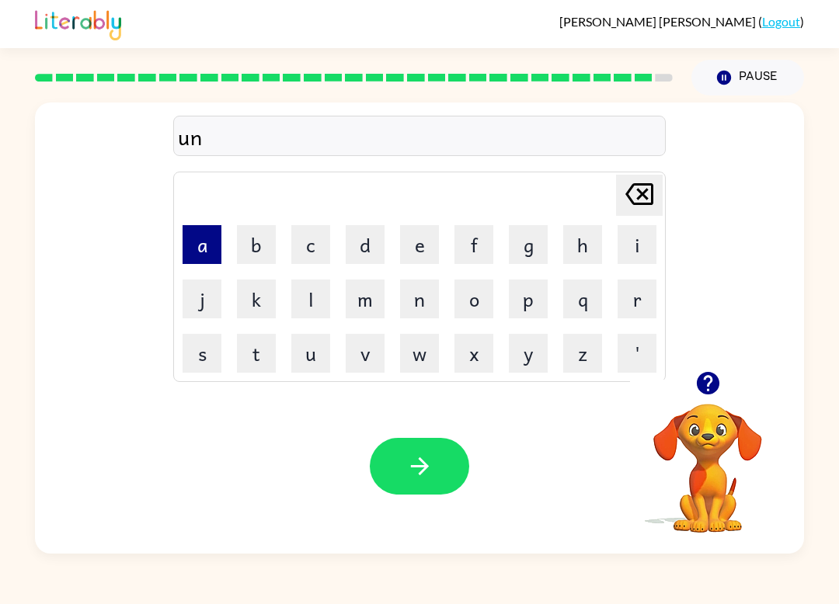
click at [207, 231] on button "a" at bounding box center [201, 244] width 39 height 39
click at [461, 243] on button "f" at bounding box center [473, 244] width 39 height 39
click at [622, 286] on button "r" at bounding box center [636, 299] width 39 height 39
click at [205, 229] on button "a" at bounding box center [201, 244] width 39 height 39
click at [609, 241] on table "[PERSON_NAME] last character input a b c d e f g h i j k l m n o p q r s t u v …" at bounding box center [419, 276] width 491 height 209
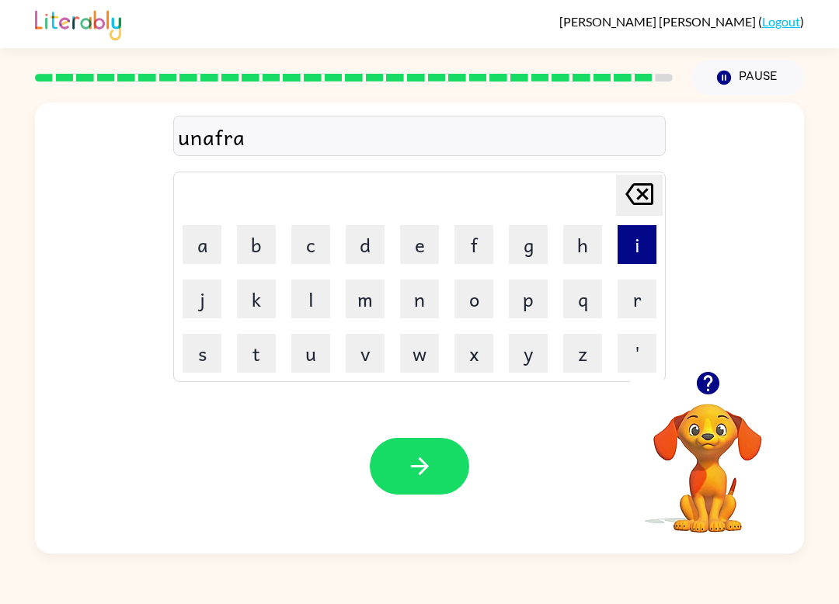
click at [619, 238] on button "i" at bounding box center [636, 244] width 39 height 39
click at [361, 251] on button "d" at bounding box center [364, 244] width 39 height 39
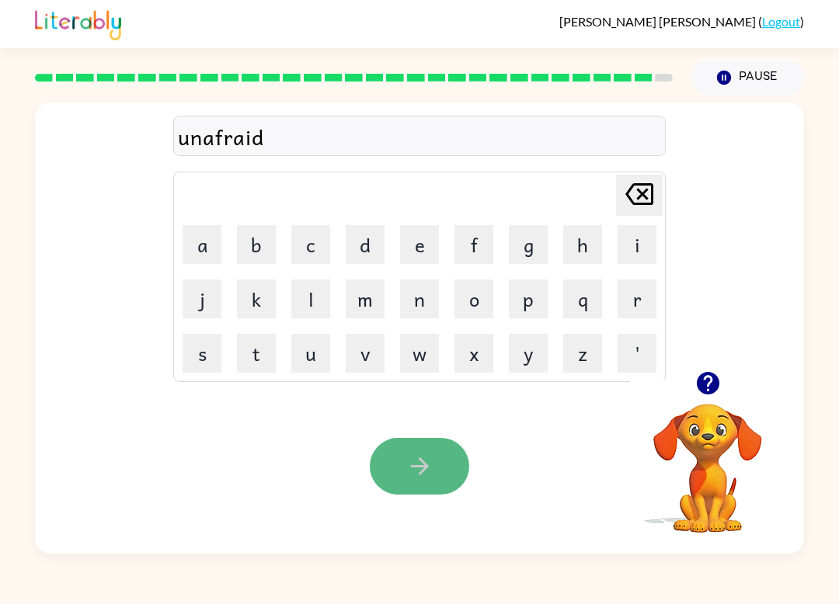
click at [463, 480] on button "button" at bounding box center [419, 466] width 99 height 57
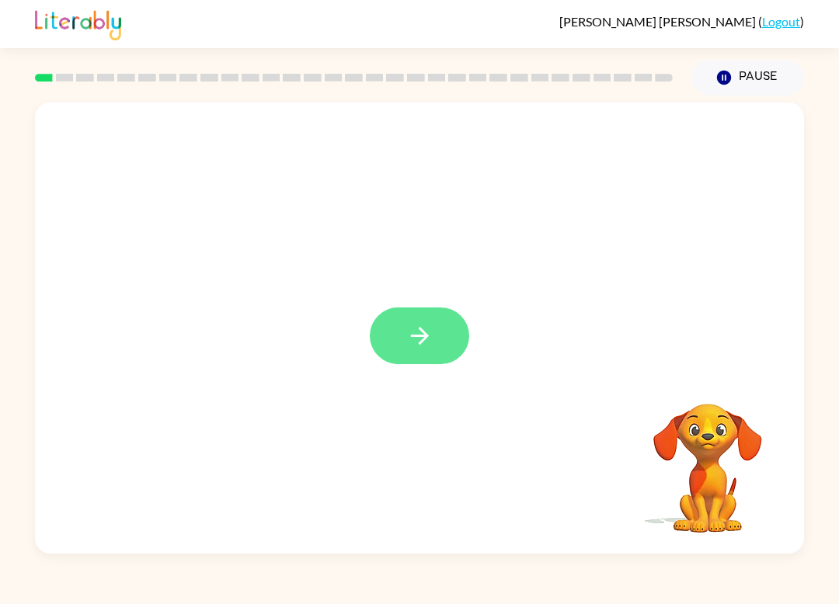
click at [439, 356] on button "button" at bounding box center [419, 335] width 99 height 57
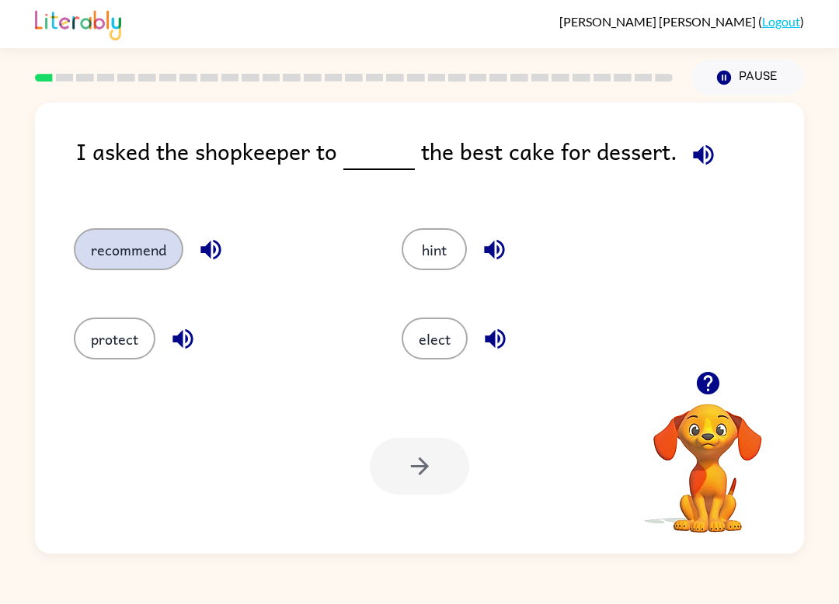
click at [132, 266] on button "recommend" at bounding box center [128, 249] width 109 height 42
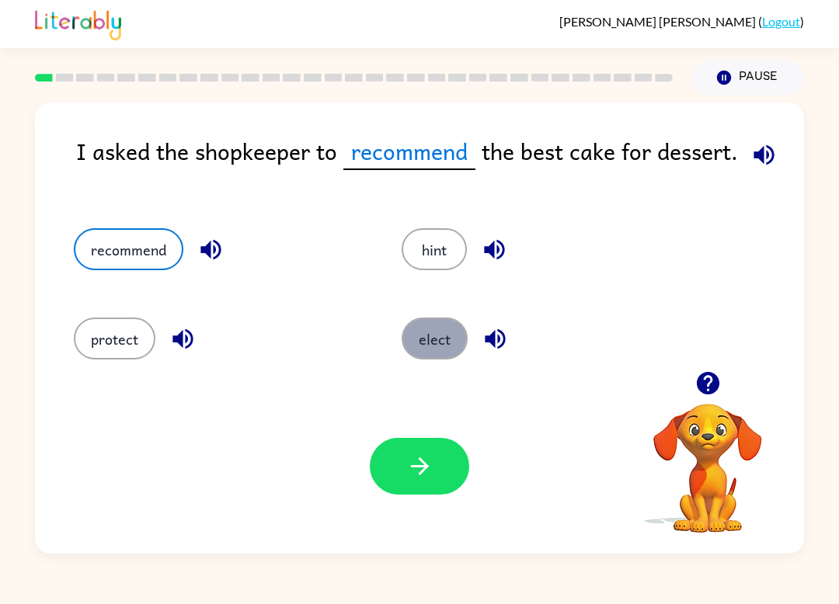
click at [421, 340] on button "elect" at bounding box center [434, 339] width 66 height 42
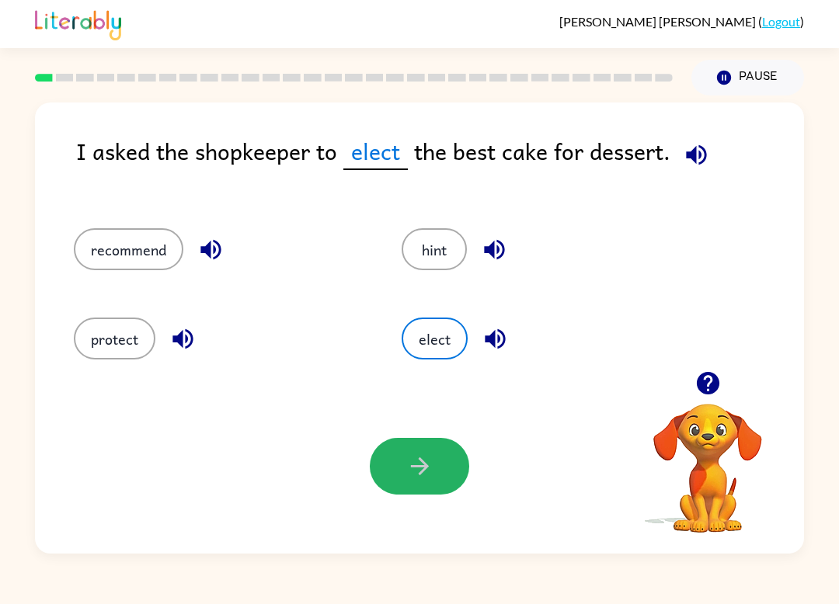
click at [395, 466] on button "button" at bounding box center [419, 466] width 99 height 57
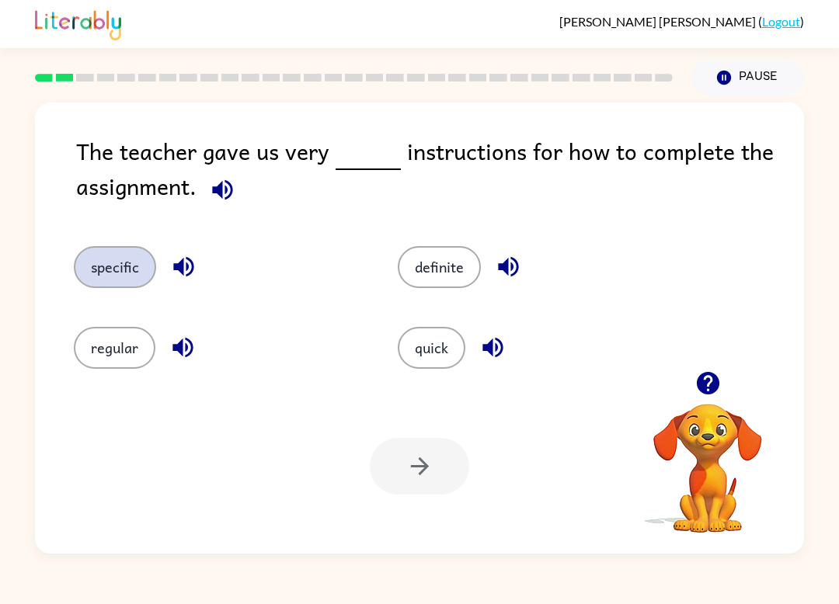
click at [117, 272] on button "specific" at bounding box center [115, 267] width 82 height 42
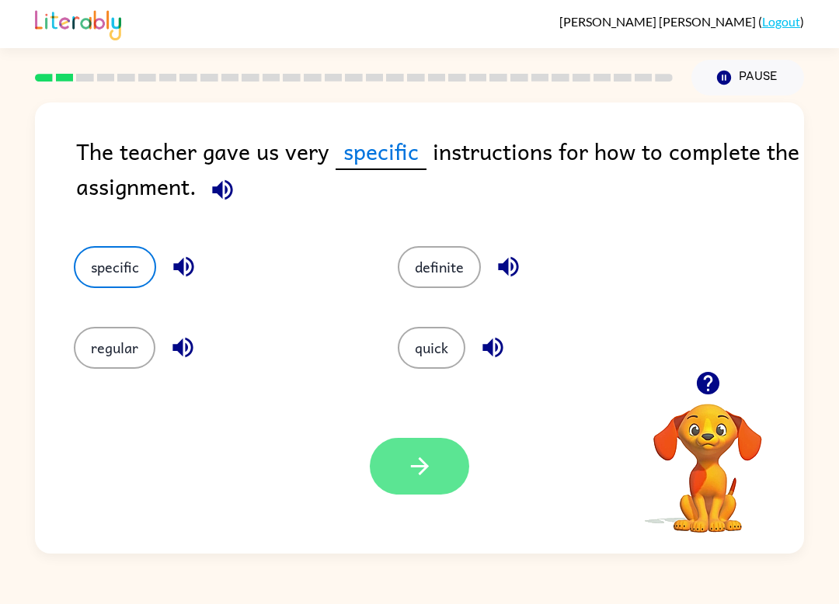
click at [434, 484] on button "button" at bounding box center [419, 466] width 99 height 57
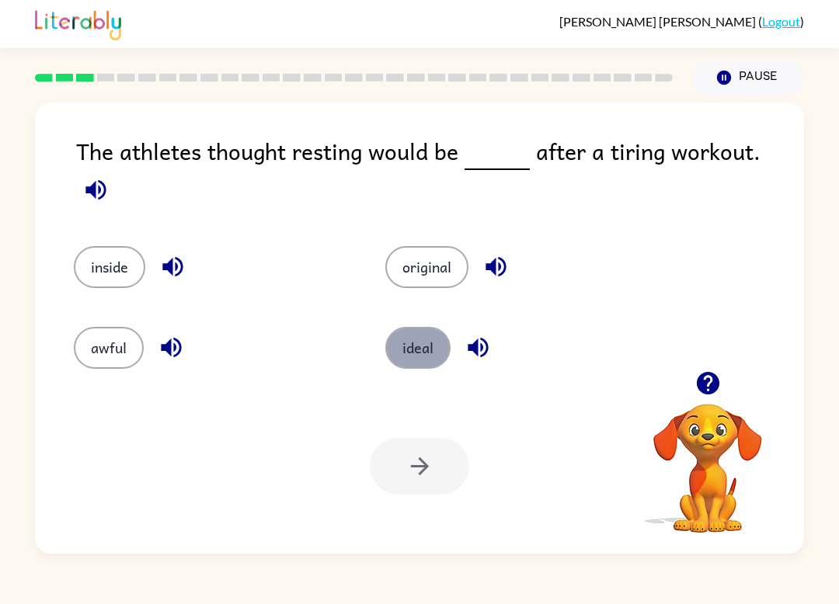
click at [411, 339] on button "ideal" at bounding box center [417, 348] width 65 height 42
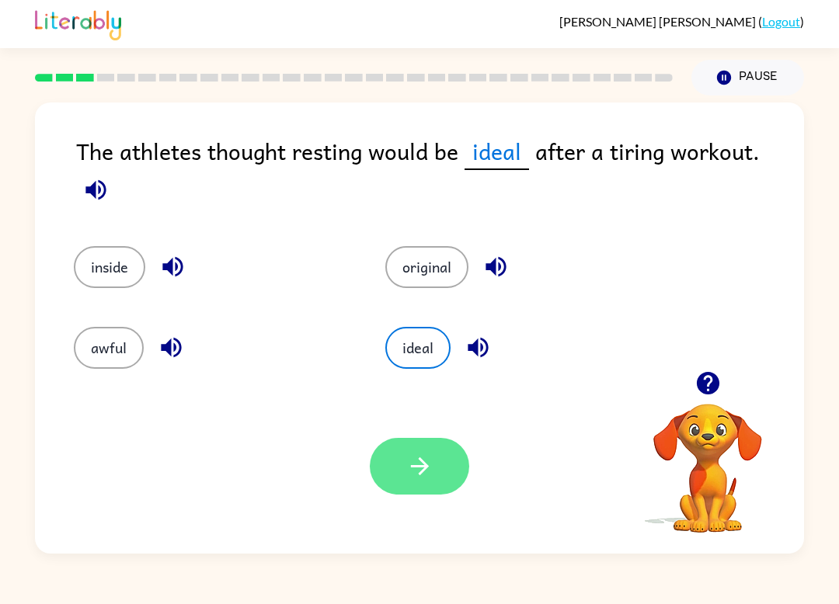
click at [453, 483] on button "button" at bounding box center [419, 466] width 99 height 57
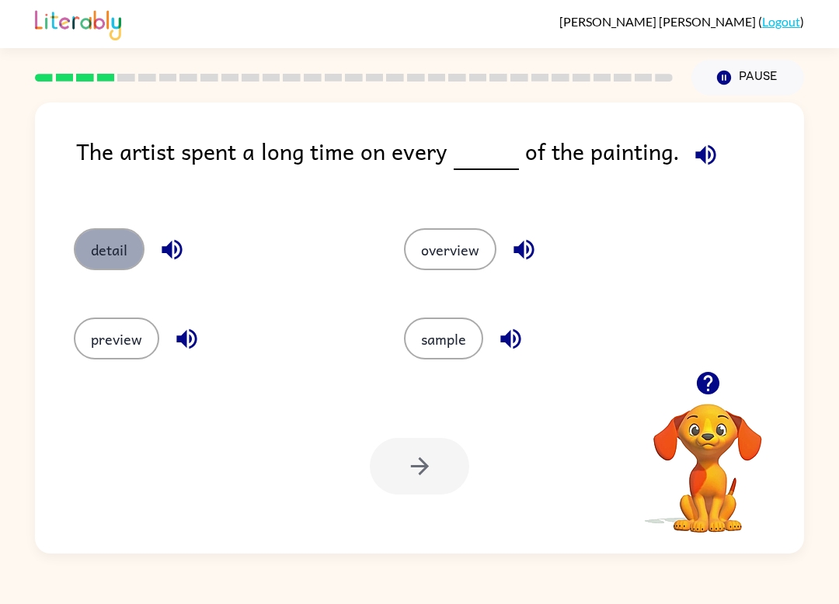
click at [104, 262] on button "detail" at bounding box center [109, 249] width 71 height 42
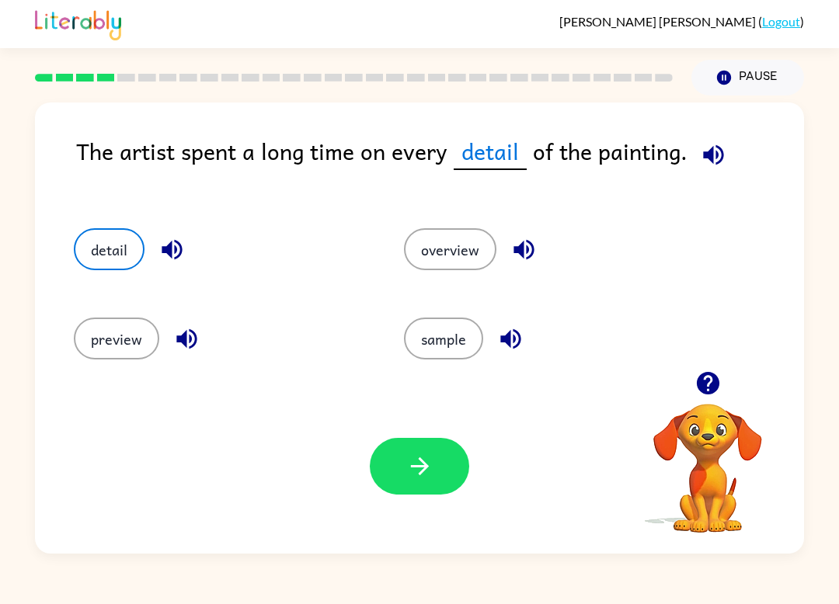
drag, startPoint x: 441, startPoint y: 516, endPoint x: 445, endPoint y: 499, distance: 17.5
click at [442, 516] on div "Your browser must support playing .mp4 files to use Literably. Please try using…" at bounding box center [419, 466] width 769 height 175
click at [445, 478] on button "button" at bounding box center [419, 466] width 99 height 57
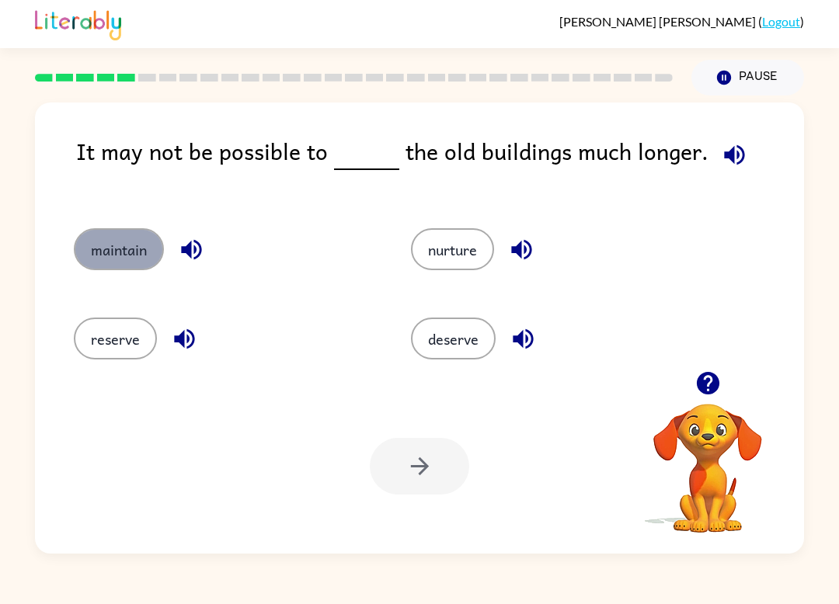
click at [119, 265] on button "maintain" at bounding box center [119, 249] width 90 height 42
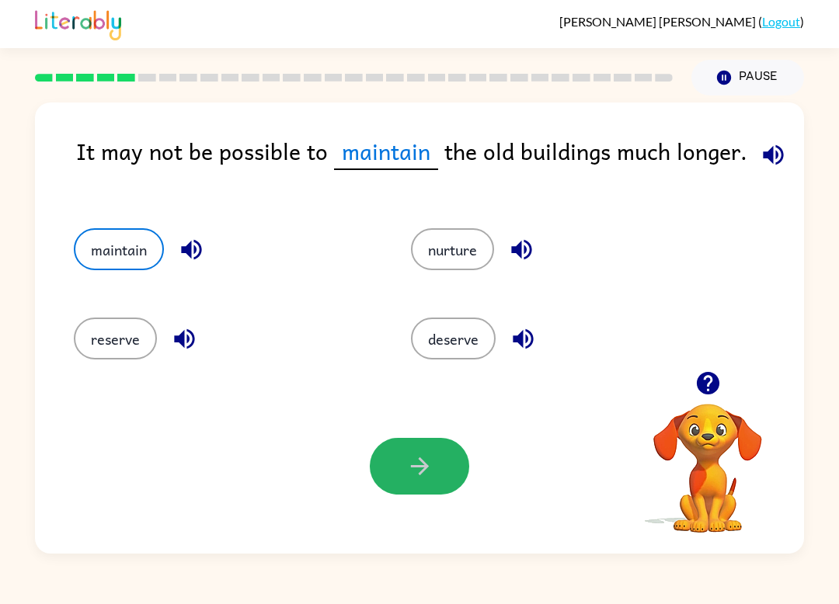
drag, startPoint x: 450, startPoint y: 486, endPoint x: 436, endPoint y: 475, distance: 17.1
click at [437, 476] on button "button" at bounding box center [419, 466] width 99 height 57
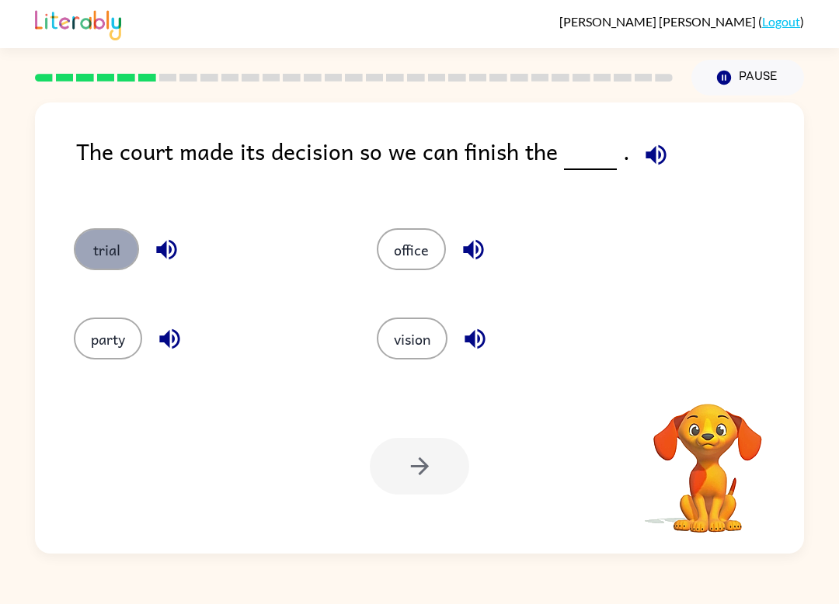
drag, startPoint x: 89, startPoint y: 267, endPoint x: 97, endPoint y: 269, distance: 8.9
click at [98, 269] on button "trial" at bounding box center [106, 249] width 65 height 42
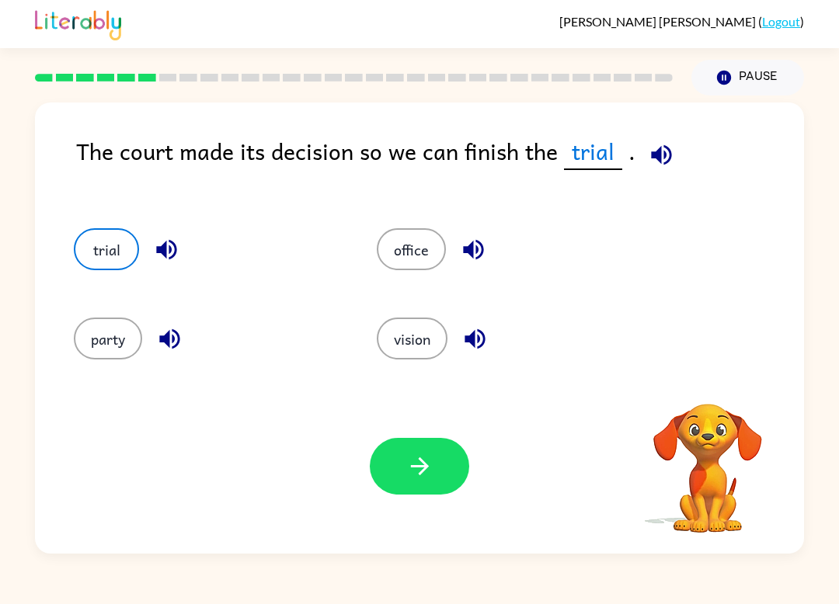
click at [410, 506] on div "Your browser must support playing .mp4 files to use Literably. Please try using…" at bounding box center [419, 466] width 769 height 175
click at [413, 495] on div "Your browser must support playing .mp4 files to use Literably. Please try using…" at bounding box center [419, 466] width 769 height 175
click at [415, 486] on button "button" at bounding box center [419, 466] width 99 height 57
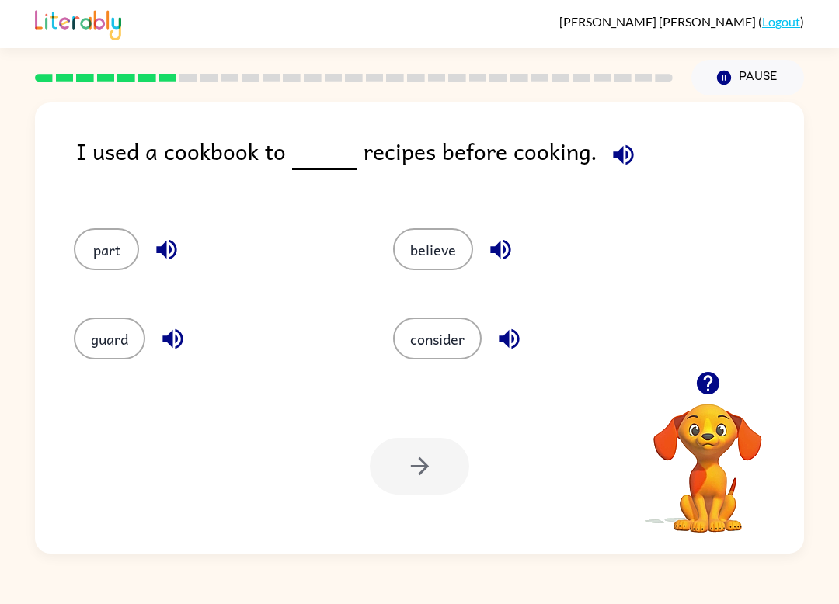
click at [430, 365] on div "consider" at bounding box center [522, 332] width 319 height 89
click at [470, 343] on button "consider" at bounding box center [437, 339] width 89 height 42
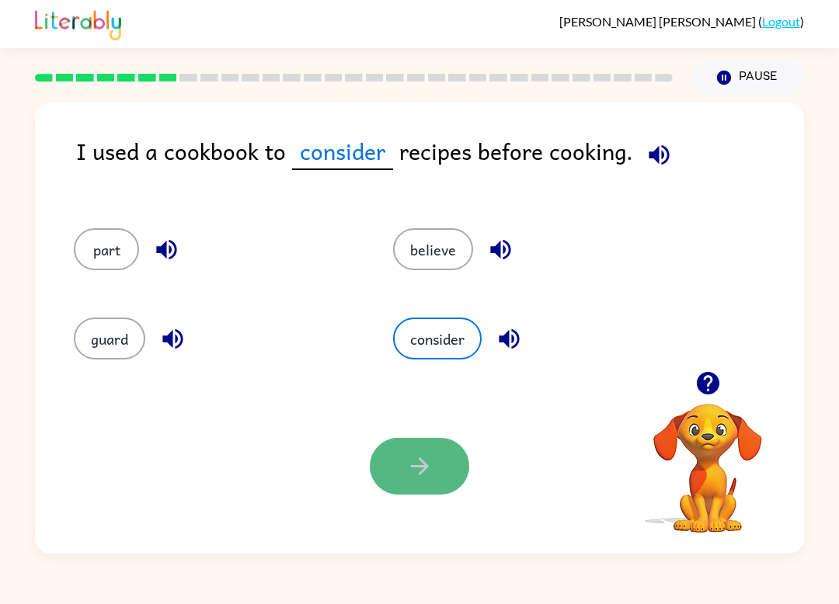
drag, startPoint x: 418, startPoint y: 459, endPoint x: 420, endPoint y: 474, distance: 15.6
click at [420, 474] on icon "button" at bounding box center [419, 466] width 27 height 27
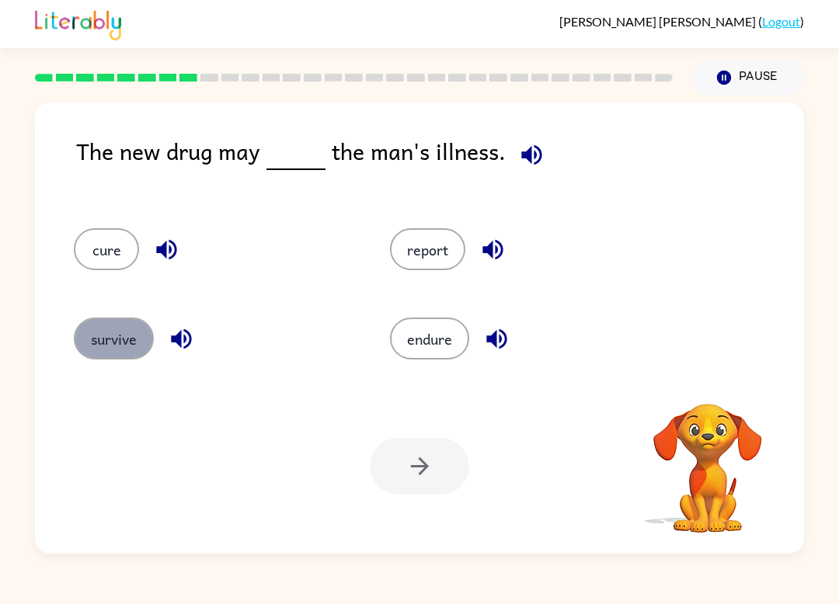
click at [94, 329] on button "survive" at bounding box center [114, 339] width 80 height 42
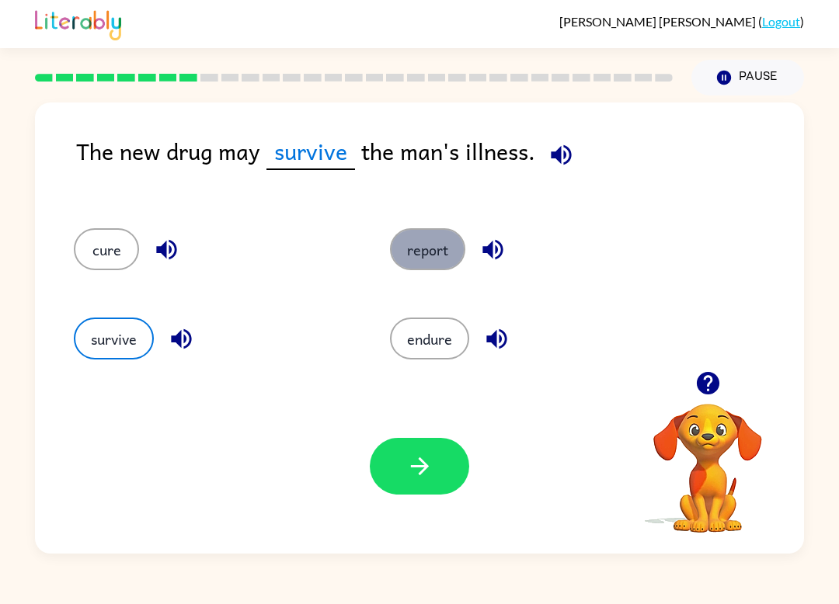
click at [418, 241] on button "report" at bounding box center [427, 249] width 75 height 42
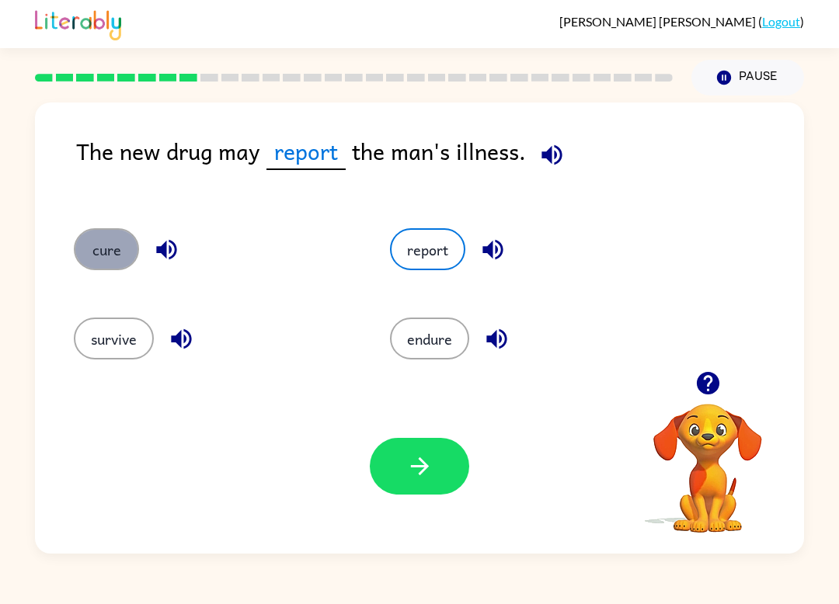
click at [112, 251] on button "cure" at bounding box center [106, 249] width 65 height 42
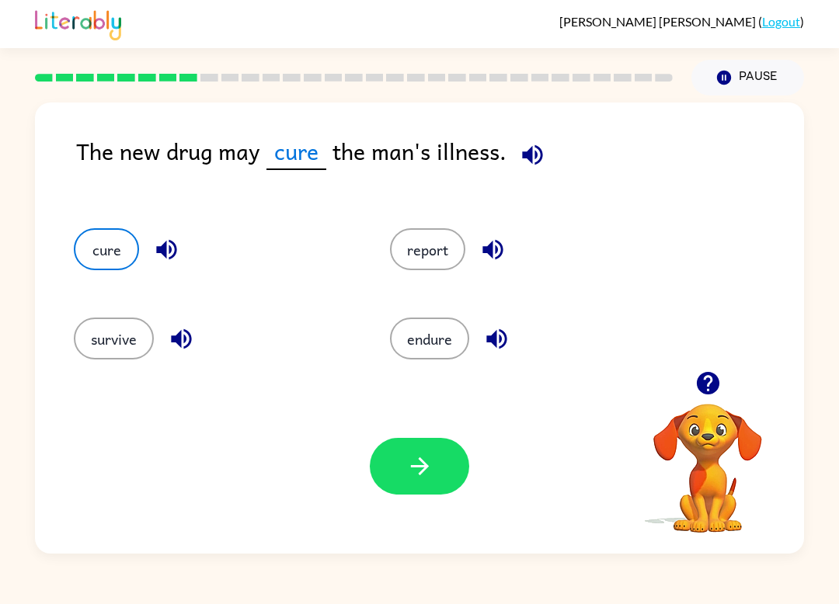
click at [406, 495] on div "Your browser must support playing .mp4 files to use Literably. Please try using…" at bounding box center [419, 466] width 769 height 175
click at [409, 459] on icon "button" at bounding box center [419, 466] width 27 height 27
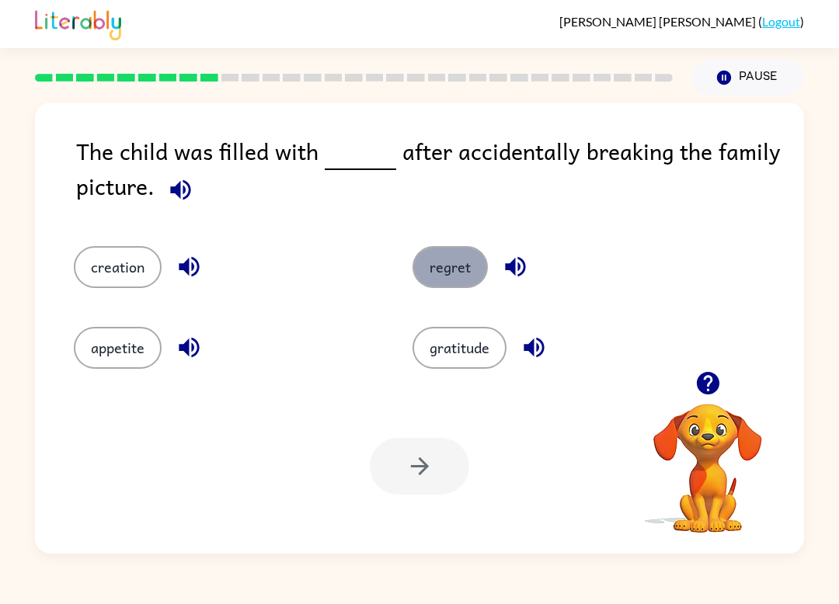
click at [428, 274] on button "regret" at bounding box center [449, 267] width 75 height 42
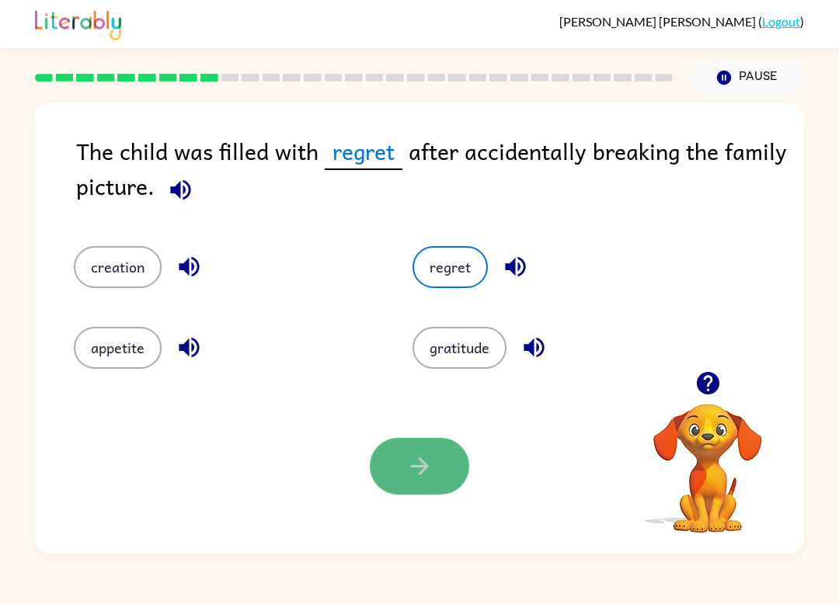
click at [412, 457] on icon "button" at bounding box center [419, 466] width 27 height 27
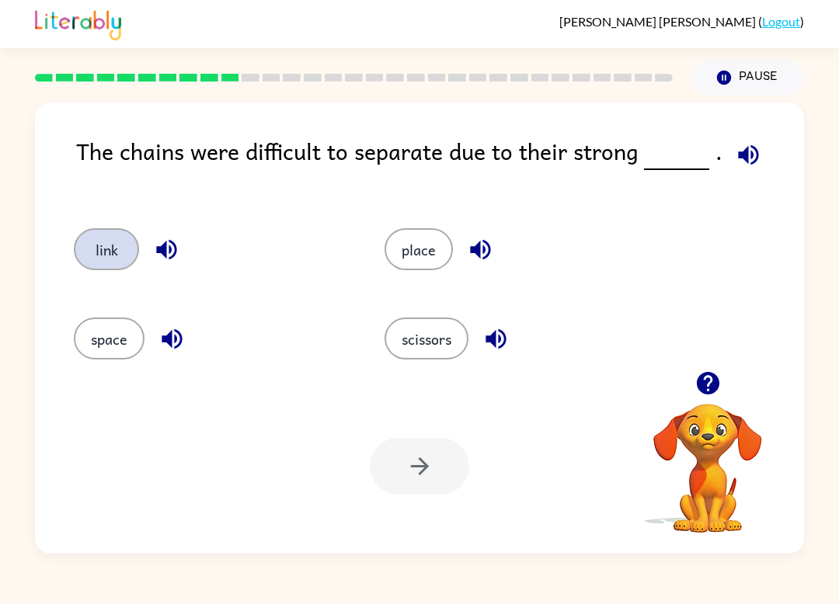
click at [95, 262] on button "link" at bounding box center [106, 249] width 65 height 42
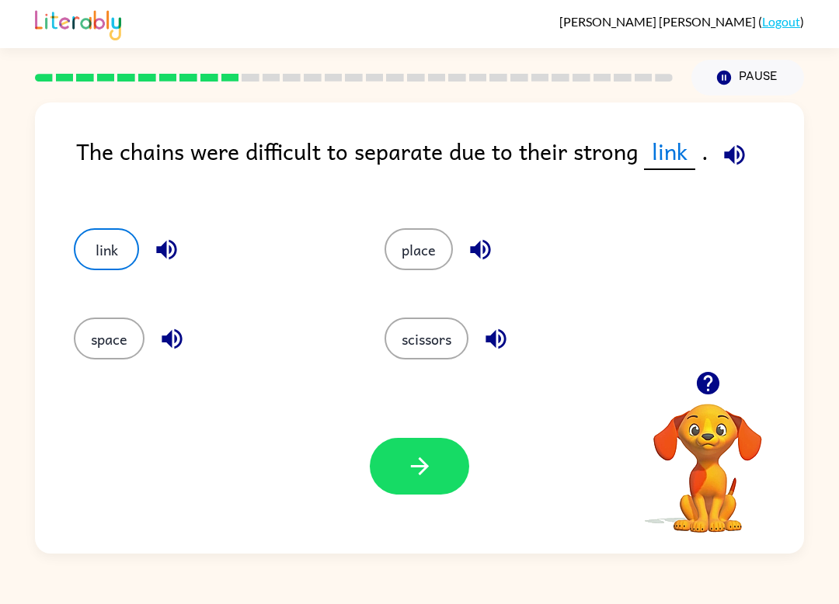
click at [405, 436] on div "Your browser must support playing .mp4 files to use Literably. Please try using…" at bounding box center [419, 466] width 769 height 175
click at [406, 461] on icon "button" at bounding box center [419, 466] width 27 height 27
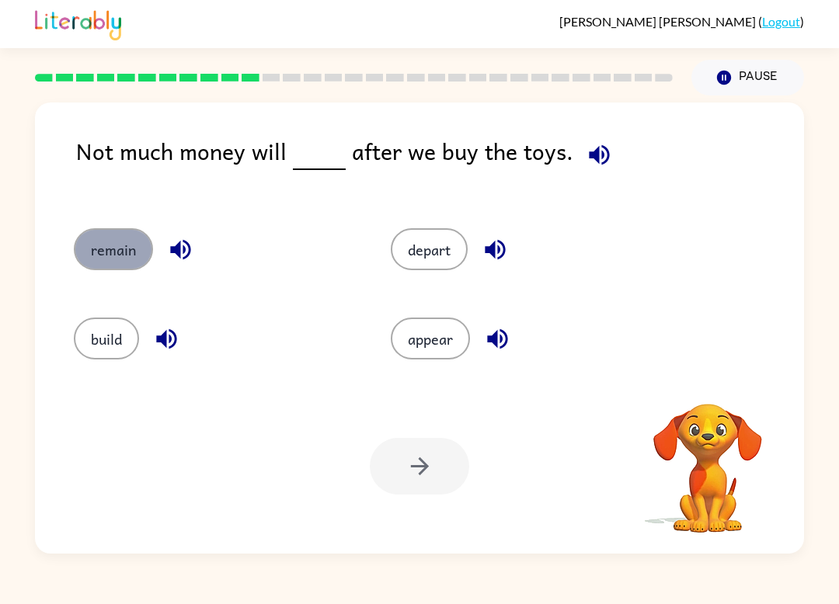
click at [92, 264] on button "remain" at bounding box center [113, 249] width 79 height 42
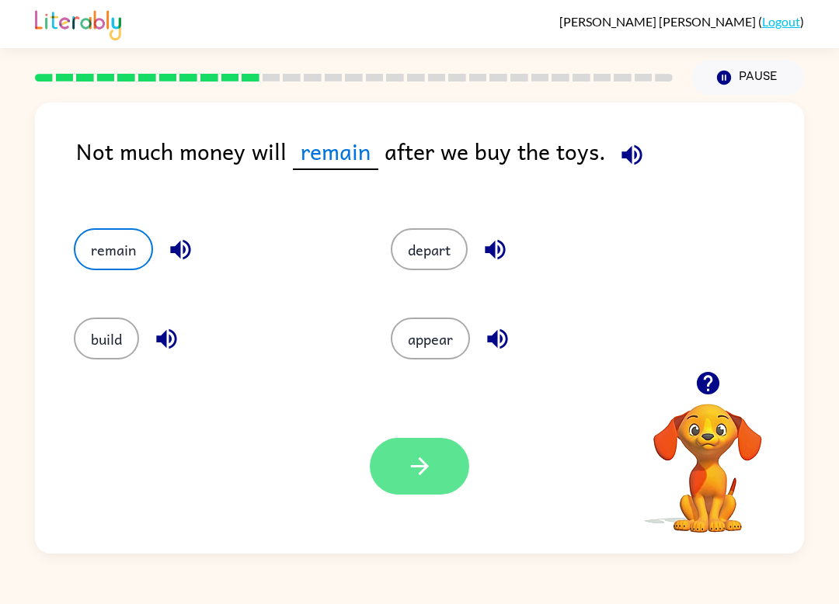
click at [380, 449] on button "button" at bounding box center [419, 466] width 99 height 57
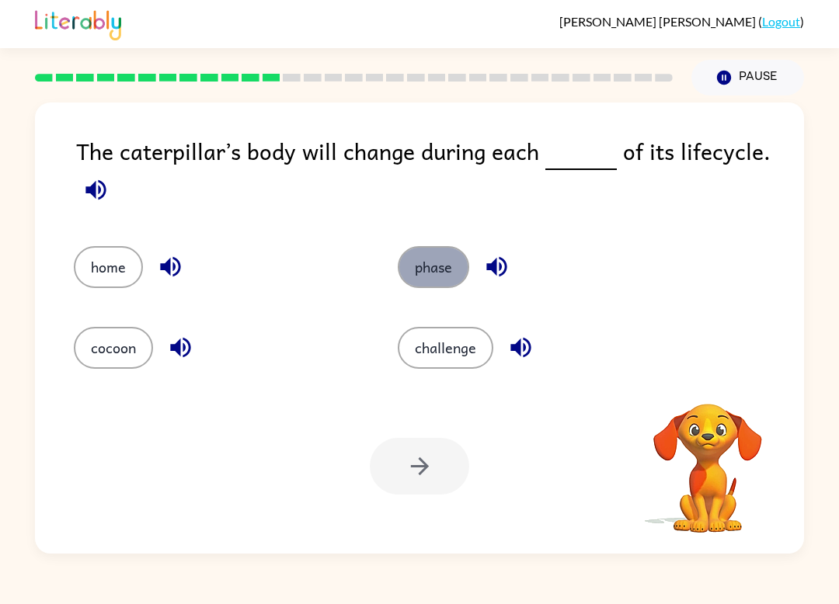
click at [408, 273] on button "phase" at bounding box center [433, 267] width 71 height 42
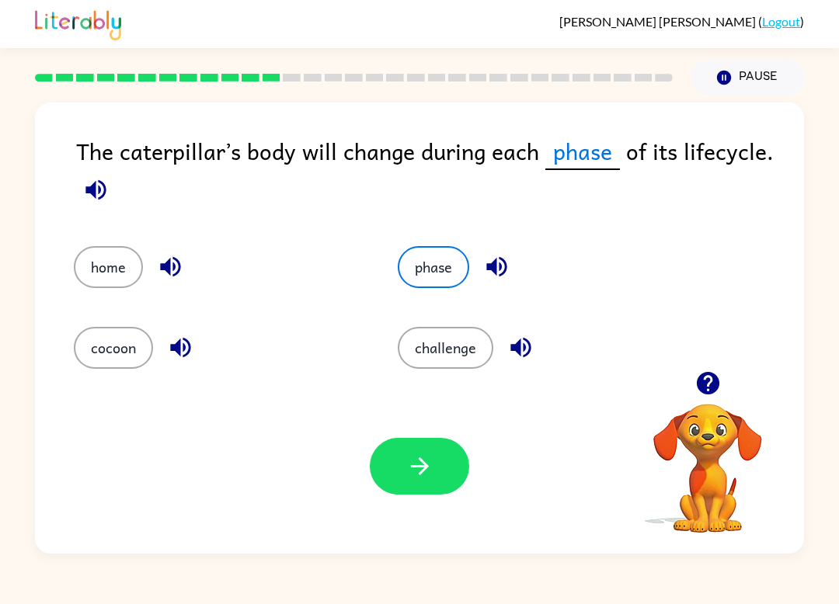
click at [417, 436] on div "Your browser must support playing .mp4 files to use Literably. Please try using…" at bounding box center [419, 466] width 769 height 175
click at [409, 461] on icon "button" at bounding box center [419, 466] width 27 height 27
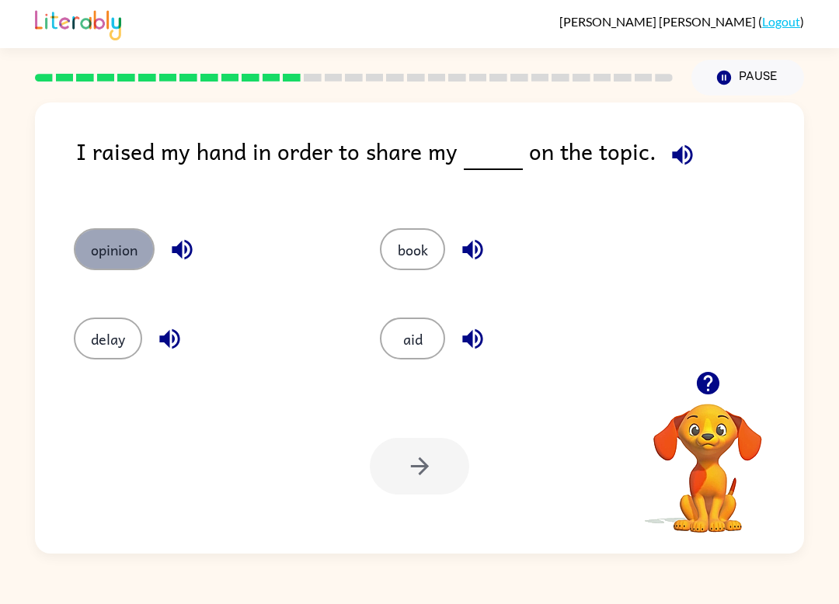
click at [86, 261] on button "opinion" at bounding box center [114, 249] width 81 height 42
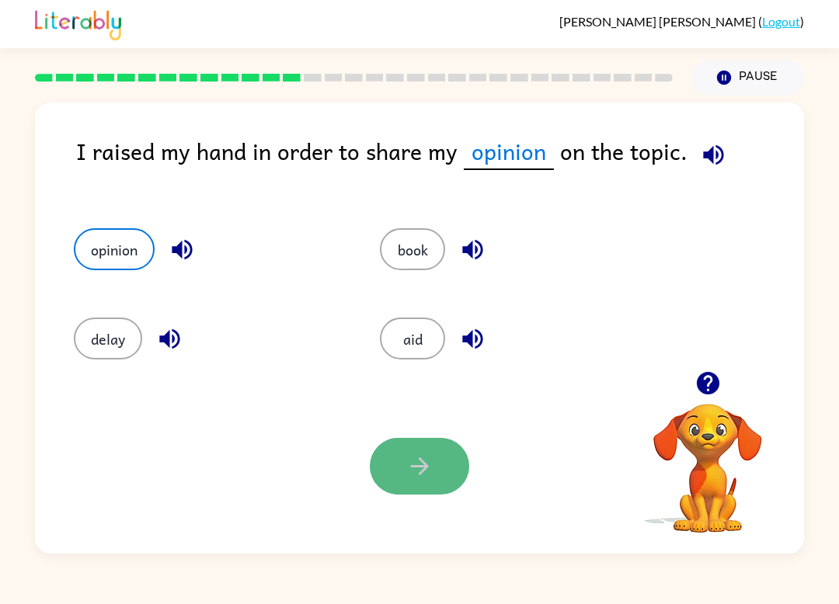
click at [434, 449] on button "button" at bounding box center [419, 466] width 99 height 57
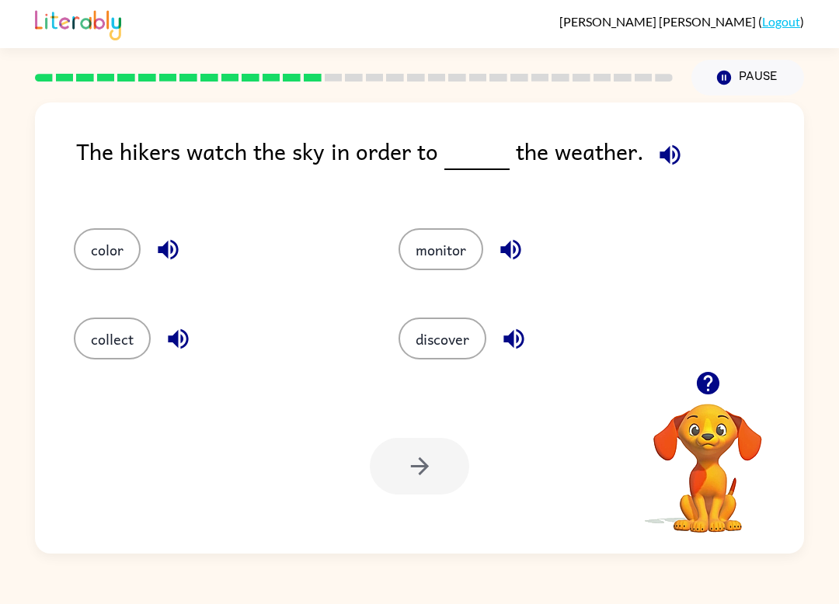
click at [408, 230] on div "monitor" at bounding box center [542, 249] width 289 height 42
drag, startPoint x: 439, startPoint y: 306, endPoint x: 425, endPoint y: 271, distance: 37.9
click at [422, 266] on div "color monitor collect discover" at bounding box center [368, 288] width 648 height 179
click at [417, 255] on button "monitor" at bounding box center [440, 249] width 85 height 42
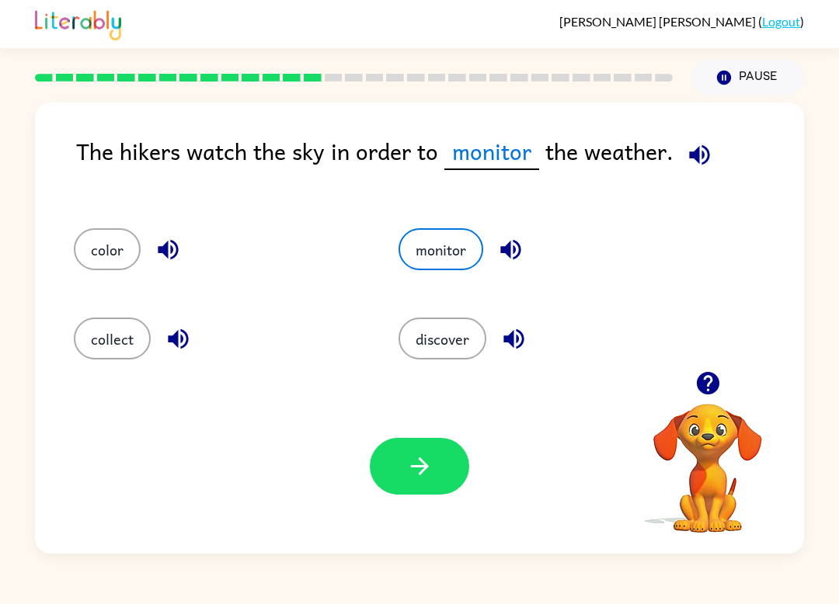
click at [474, 534] on div "Your browser must support playing .mp4 files to use Literably. Please try using…" at bounding box center [419, 466] width 769 height 175
drag, startPoint x: 456, startPoint y: 498, endPoint x: 440, endPoint y: 467, distance: 34.7
click at [422, 451] on div "Your browser must support playing .mp4 files to use Literably. Please try using…" at bounding box center [419, 466] width 769 height 175
click at [408, 443] on button "button" at bounding box center [419, 466] width 99 height 57
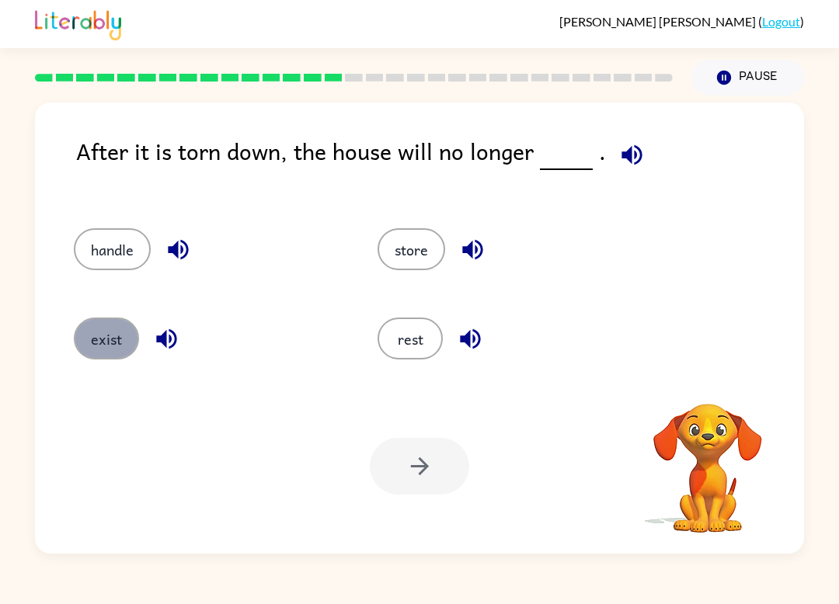
click at [100, 322] on button "exist" at bounding box center [106, 339] width 65 height 42
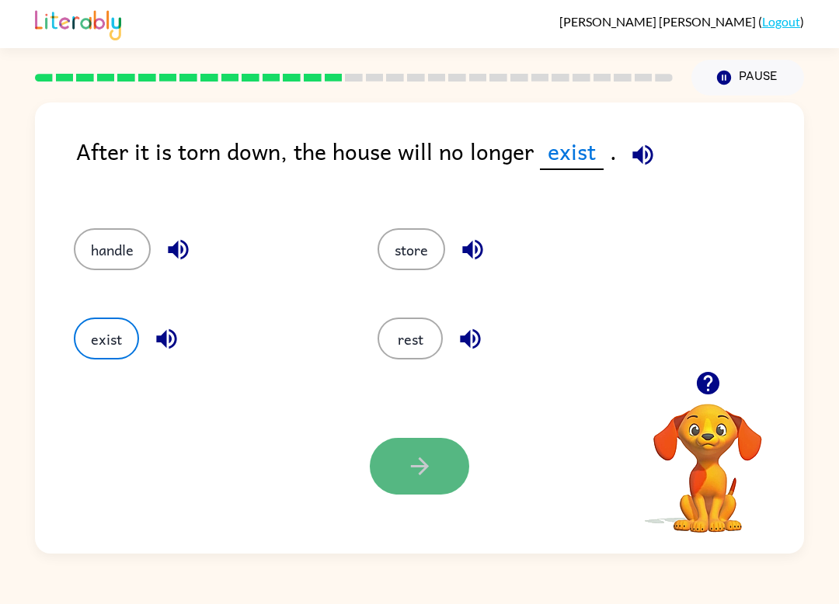
click at [407, 463] on icon "button" at bounding box center [419, 466] width 27 height 27
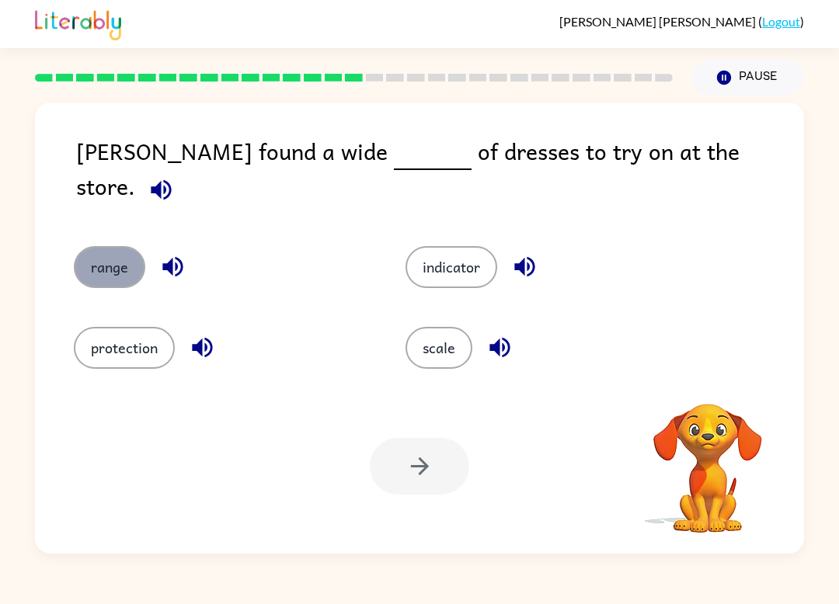
click at [114, 246] on button "range" at bounding box center [109, 267] width 71 height 42
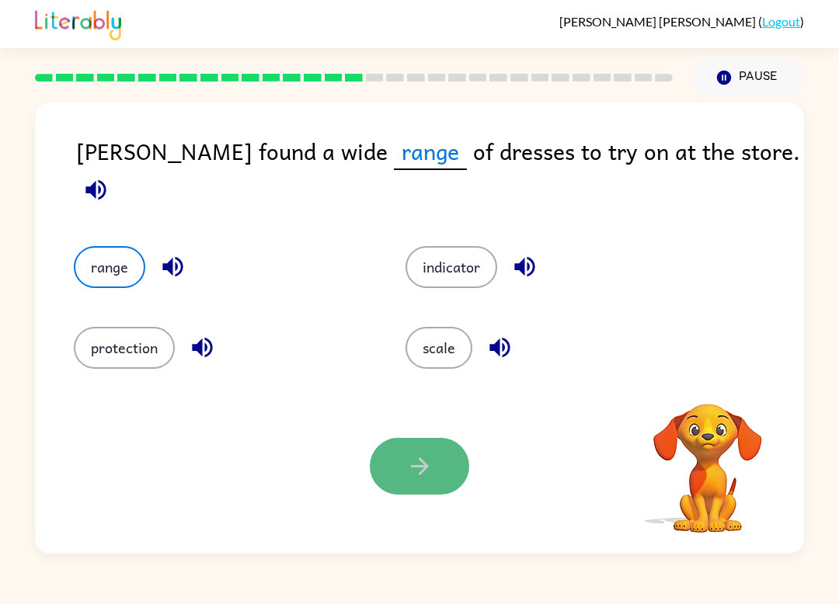
click at [418, 467] on icon "button" at bounding box center [419, 466] width 18 height 18
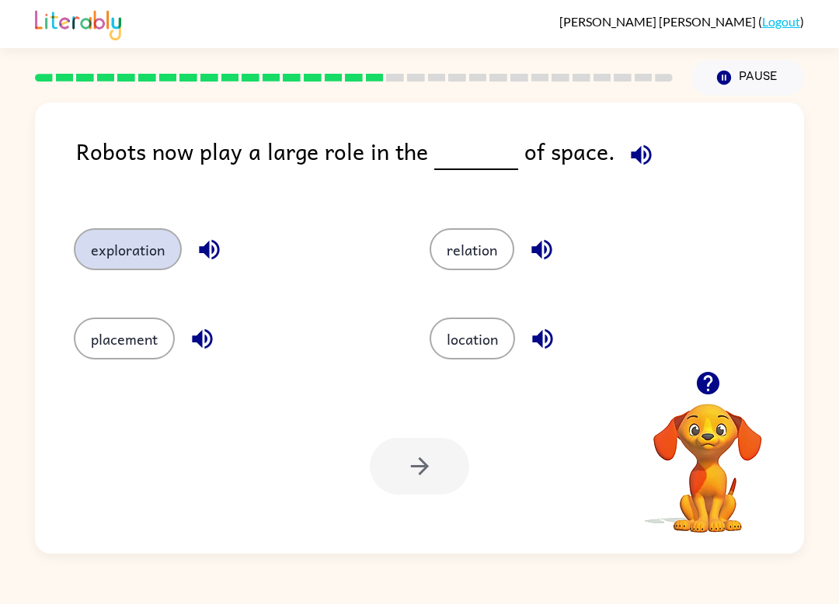
click at [130, 254] on button "exploration" at bounding box center [128, 249] width 108 height 42
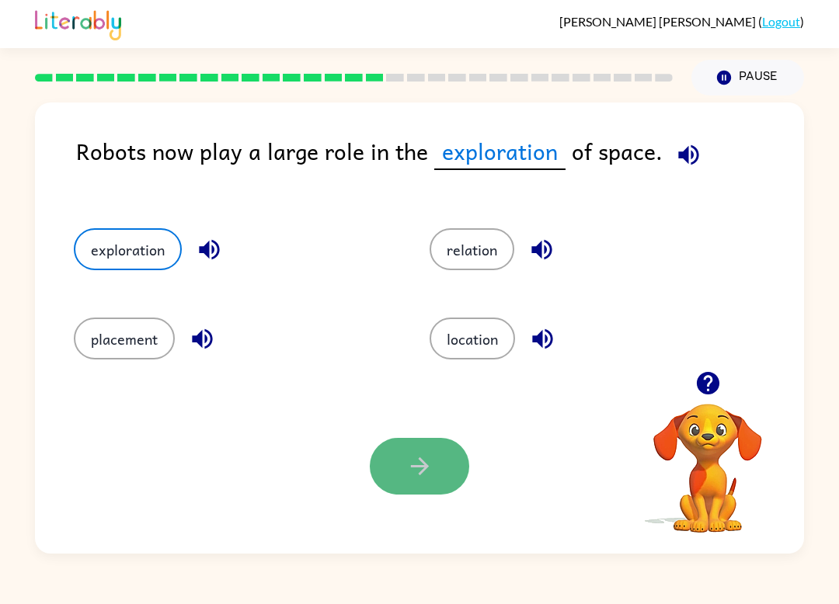
click at [430, 449] on button "button" at bounding box center [419, 466] width 99 height 57
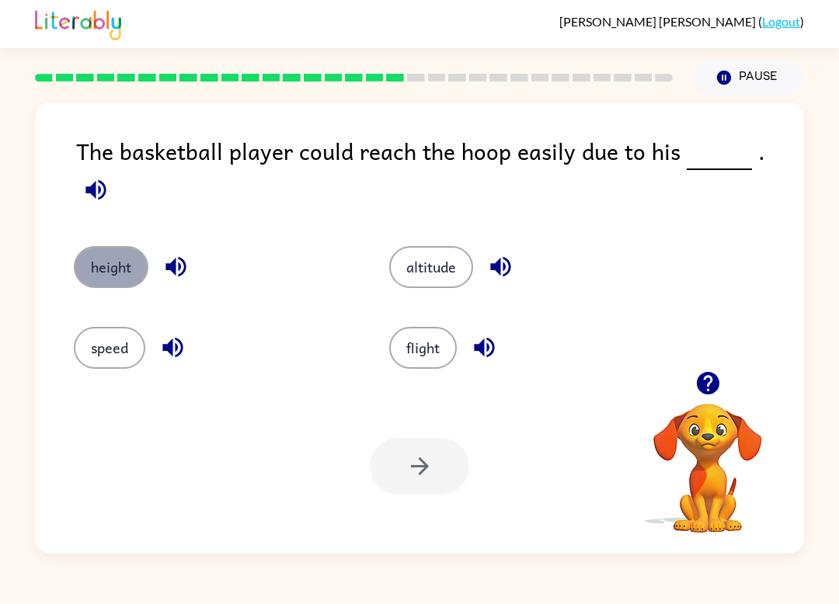
click at [109, 258] on button "height" at bounding box center [111, 267] width 75 height 42
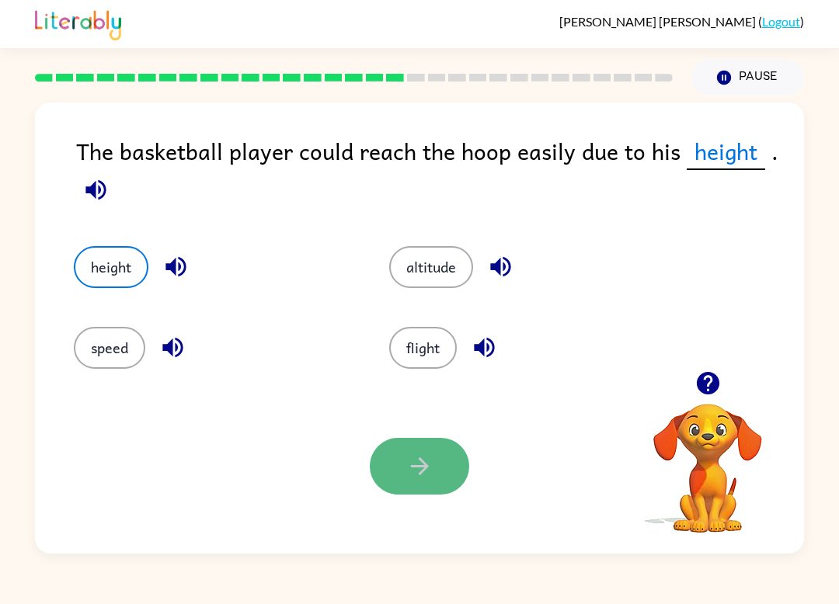
click at [414, 473] on icon "button" at bounding box center [419, 466] width 27 height 27
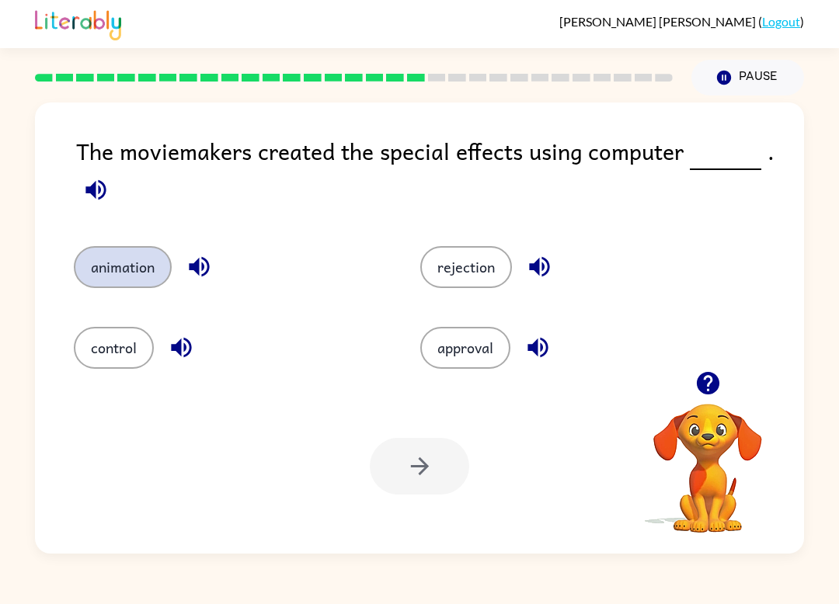
click at [100, 262] on button "animation" at bounding box center [123, 267] width 98 height 42
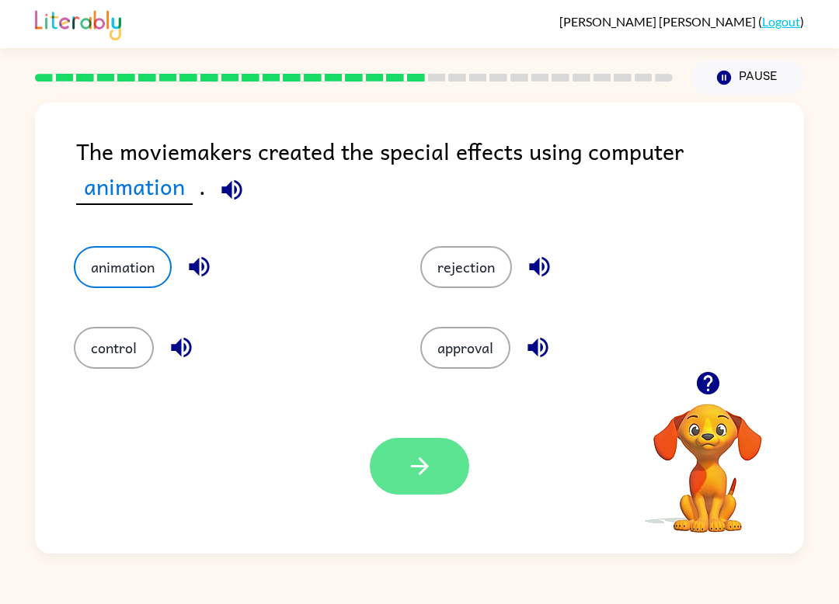
click at [399, 467] on button "button" at bounding box center [419, 466] width 99 height 57
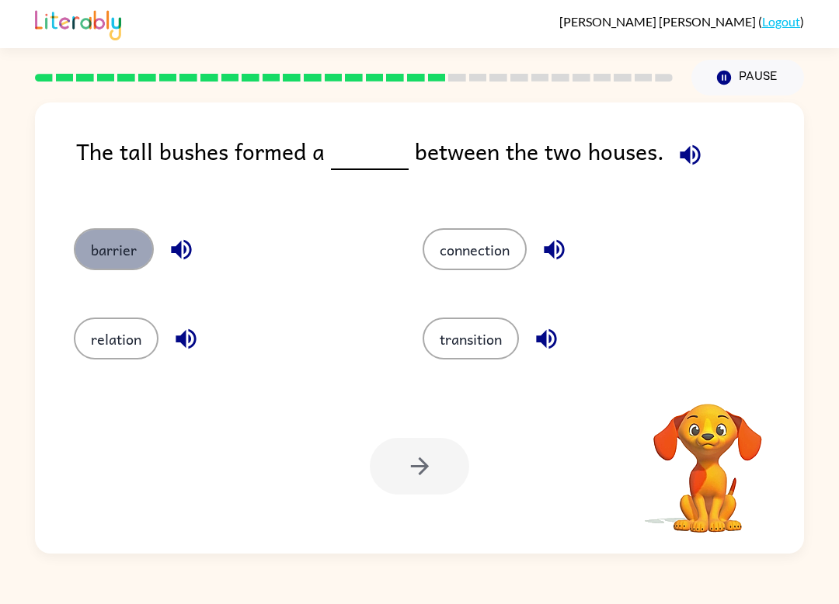
click at [79, 259] on button "barrier" at bounding box center [114, 249] width 80 height 42
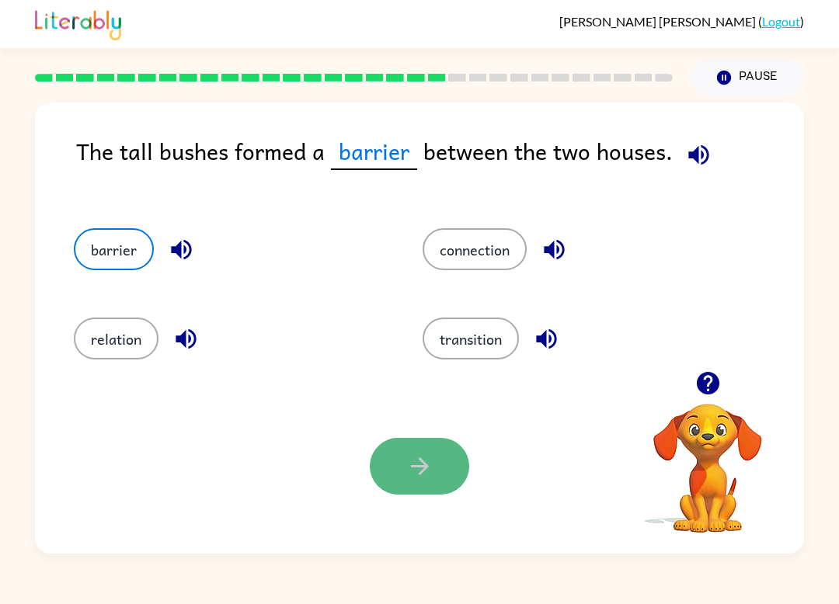
click at [420, 463] on icon "button" at bounding box center [419, 466] width 27 height 27
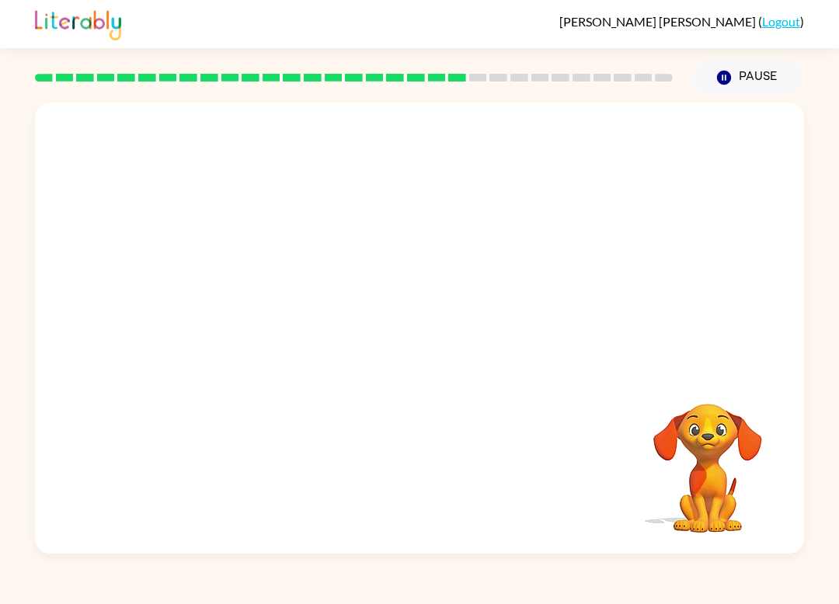
click at [286, 332] on video "Your browser must support playing .mp4 files to use Literably. Please try using…" at bounding box center [419, 236] width 769 height 269
click at [306, 325] on video "Your browser must support playing .mp4 files to use Literably. Please try using…" at bounding box center [419, 236] width 769 height 269
click at [286, 347] on video "Your browser must support playing .mp4 files to use Literably. Please try using…" at bounding box center [419, 236] width 769 height 269
drag, startPoint x: 286, startPoint y: 347, endPoint x: 284, endPoint y: 339, distance: 8.9
click at [284, 339] on video "Your browser must support playing .mp4 files to use Literably. Please try using…" at bounding box center [419, 236] width 769 height 269
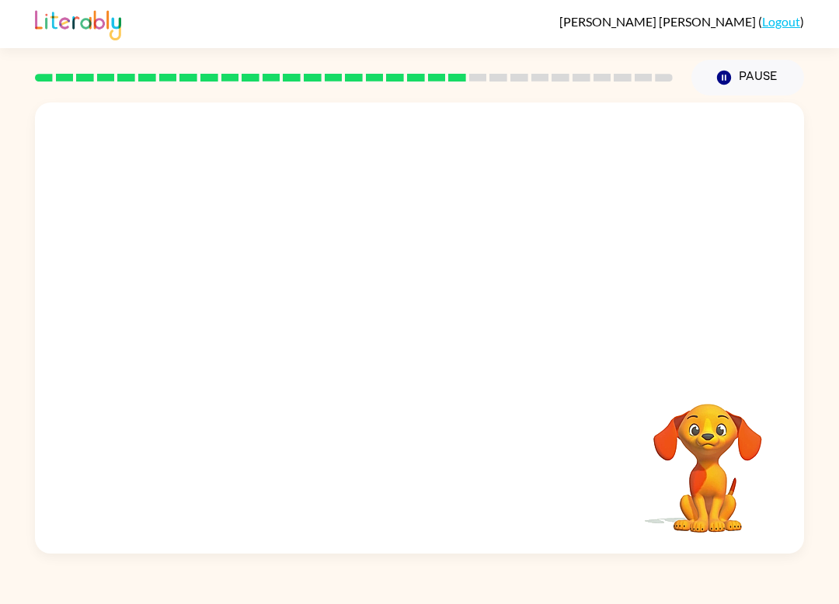
click at [284, 339] on video "Your browser must support playing .mp4 files to use Literably. Please try using…" at bounding box center [419, 236] width 769 height 269
click at [281, 331] on video "Your browser must support playing .mp4 files to use Literably. Please try using…" at bounding box center [419, 236] width 769 height 269
drag, startPoint x: 316, startPoint y: 328, endPoint x: 340, endPoint y: 320, distance: 25.3
click at [339, 320] on video "Your browser must support playing .mp4 files to use Literably. Please try using…" at bounding box center [419, 236] width 769 height 269
click at [340, 320] on video "Your browser must support playing .mp4 files to use Literably. Please try using…" at bounding box center [419, 236] width 769 height 269
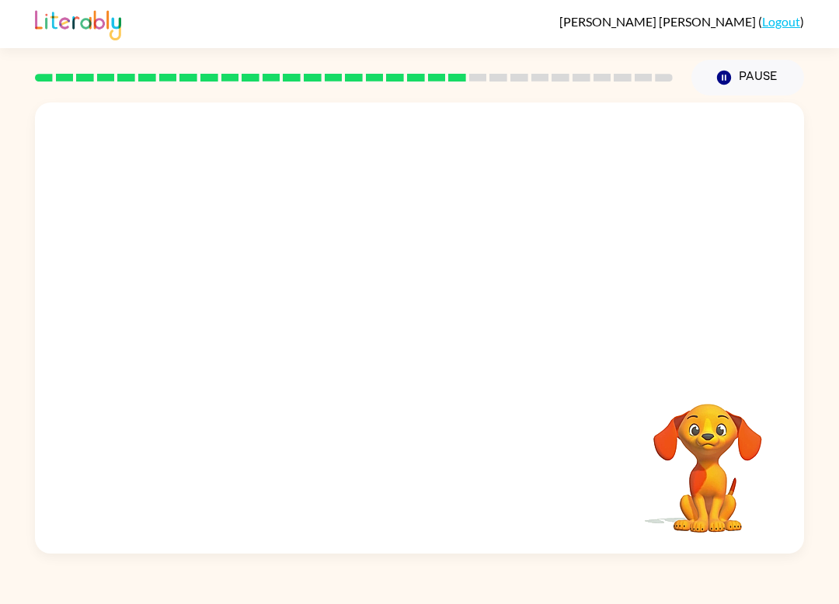
click at [318, 321] on video "Your browser must support playing .mp4 files to use Literably. Please try using…" at bounding box center [419, 236] width 769 height 269
click at [316, 323] on video "Your browser must support playing .mp4 files to use Literably. Please try using…" at bounding box center [419, 236] width 769 height 269
click at [274, 330] on video "Your browser must support playing .mp4 files to use Literably. Please try using…" at bounding box center [419, 236] width 769 height 269
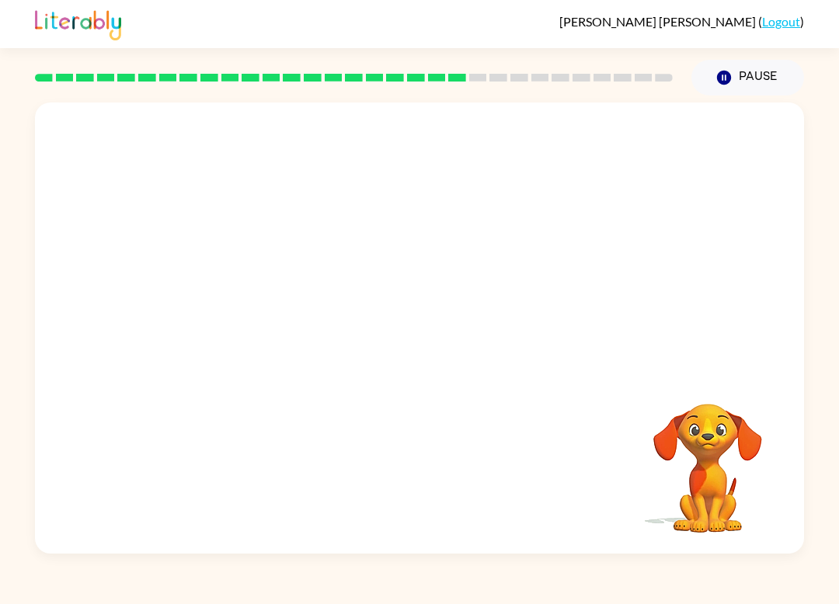
click at [274, 330] on video "Your browser must support playing .mp4 files to use Literably. Please try using…" at bounding box center [419, 236] width 769 height 269
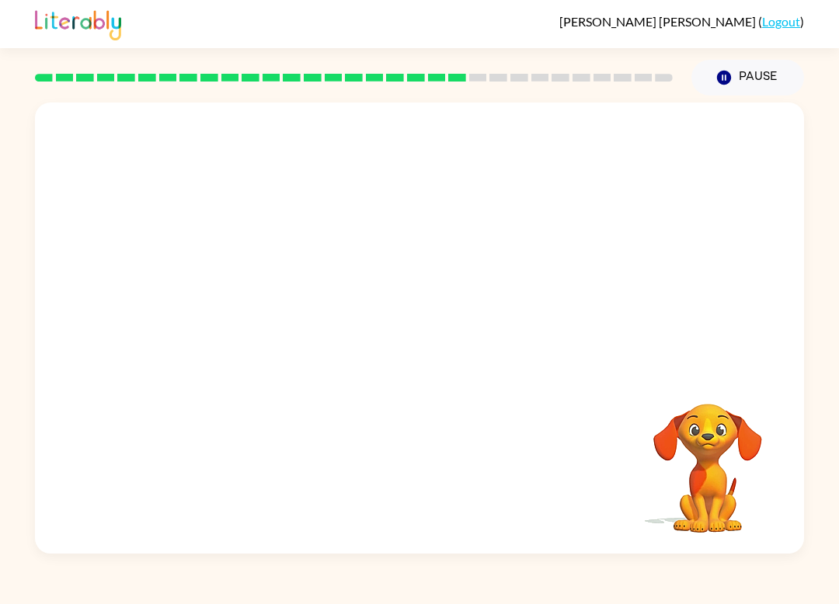
click at [274, 330] on video "Your browser must support playing .mp4 files to use Literably. Please try using…" at bounding box center [419, 236] width 769 height 269
click at [275, 330] on video "Your browser must support playing .mp4 files to use Literably. Please try using…" at bounding box center [419, 236] width 769 height 269
click at [273, 332] on video "Your browser must support playing .mp4 files to use Literably. Please try using…" at bounding box center [419, 236] width 769 height 269
drag, startPoint x: 273, startPoint y: 332, endPoint x: 257, endPoint y: 310, distance: 27.2
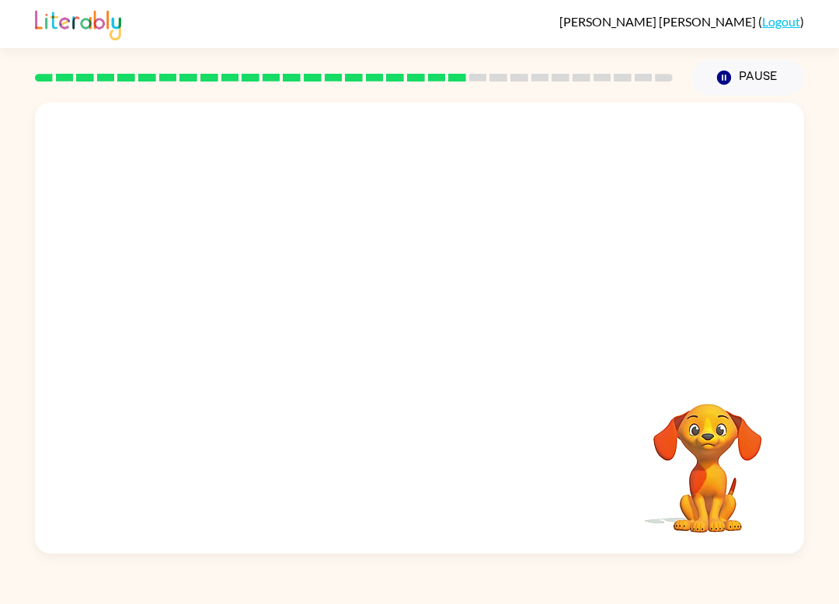
click at [259, 314] on video "Your browser must support playing .mp4 files to use Literably. Please try using…" at bounding box center [419, 236] width 769 height 269
click at [257, 309] on video "Your browser must support playing .mp4 files to use Literably. Please try using…" at bounding box center [419, 236] width 769 height 269
drag, startPoint x: 257, startPoint y: 310, endPoint x: 260, endPoint y: 323, distance: 13.6
click at [262, 327] on video "Your browser must support playing .mp4 files to use Literably. Please try using…" at bounding box center [419, 236] width 769 height 269
click at [262, 329] on video "Your browser must support playing .mp4 files to use Literably. Please try using…" at bounding box center [419, 236] width 769 height 269
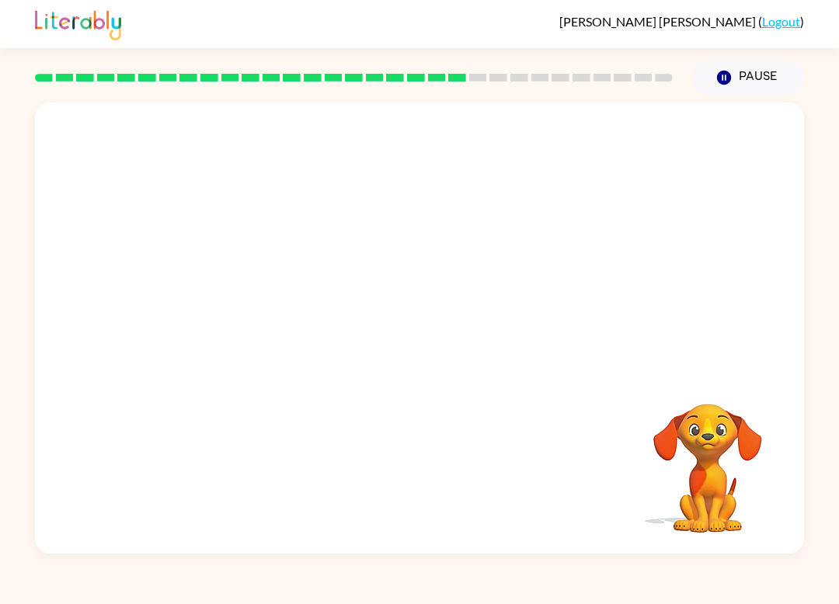
click at [263, 325] on video "Your browser must support playing .mp4 files to use Literably. Please try using…" at bounding box center [419, 236] width 769 height 269
click at [256, 321] on video "Your browser must support playing .mp4 files to use Literably. Please try using…" at bounding box center [419, 236] width 769 height 269
click at [250, 313] on video "Your browser must support playing .mp4 files to use Literably. Please try using…" at bounding box center [419, 236] width 769 height 269
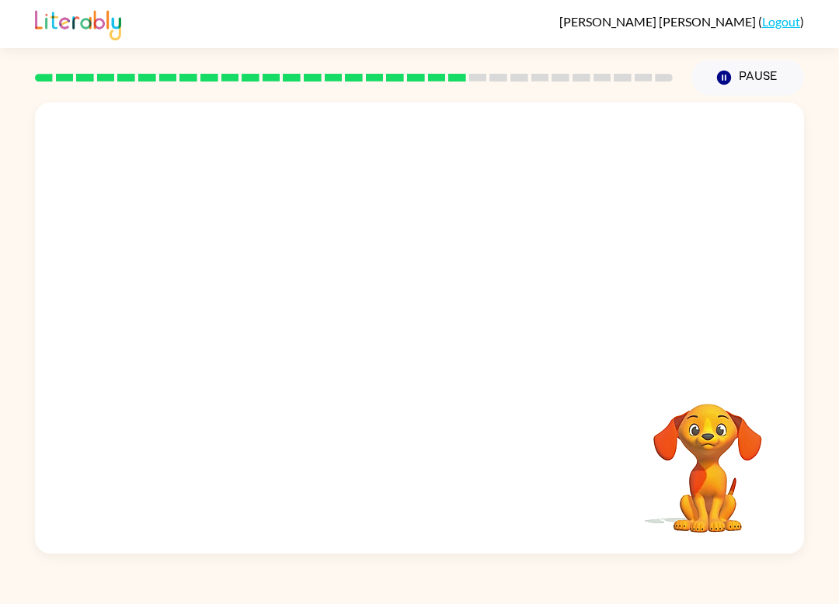
click at [268, 338] on video "Your browser must support playing .mp4 files to use Literably. Please try using…" at bounding box center [419, 236] width 769 height 269
click at [271, 337] on video "Your browser must support playing .mp4 files to use Literably. Please try using…" at bounding box center [419, 236] width 769 height 269
click at [272, 337] on video "Your browser must support playing .mp4 files to use Literably. Please try using…" at bounding box center [419, 236] width 769 height 269
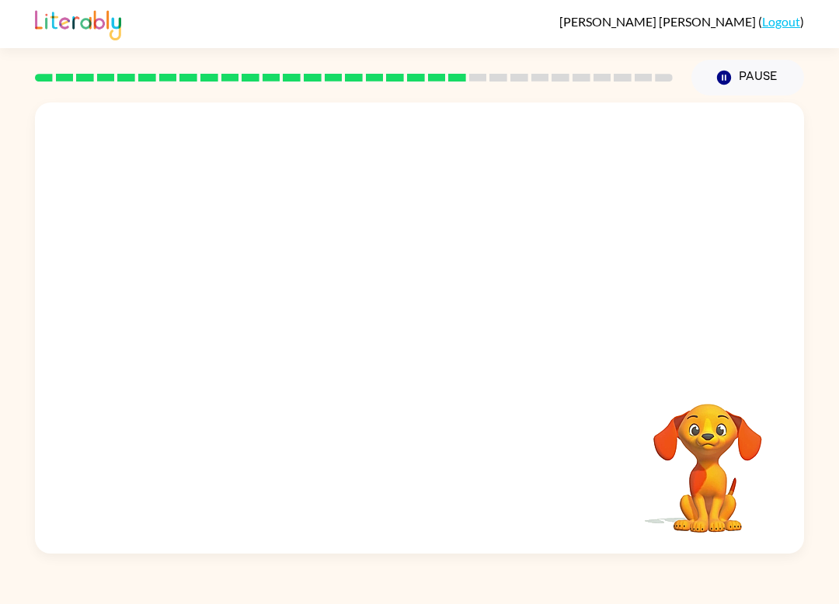
click at [273, 337] on video "Your browser must support playing .mp4 files to use Literably. Please try using…" at bounding box center [419, 236] width 769 height 269
drag, startPoint x: 276, startPoint y: 336, endPoint x: 280, endPoint y: 322, distance: 14.5
click at [281, 316] on video "Your browser must support playing .mp4 files to use Literably. Please try using…" at bounding box center [419, 236] width 769 height 269
click at [283, 306] on video "Your browser must support playing .mp4 files to use Literably. Please try using…" at bounding box center [419, 236] width 769 height 269
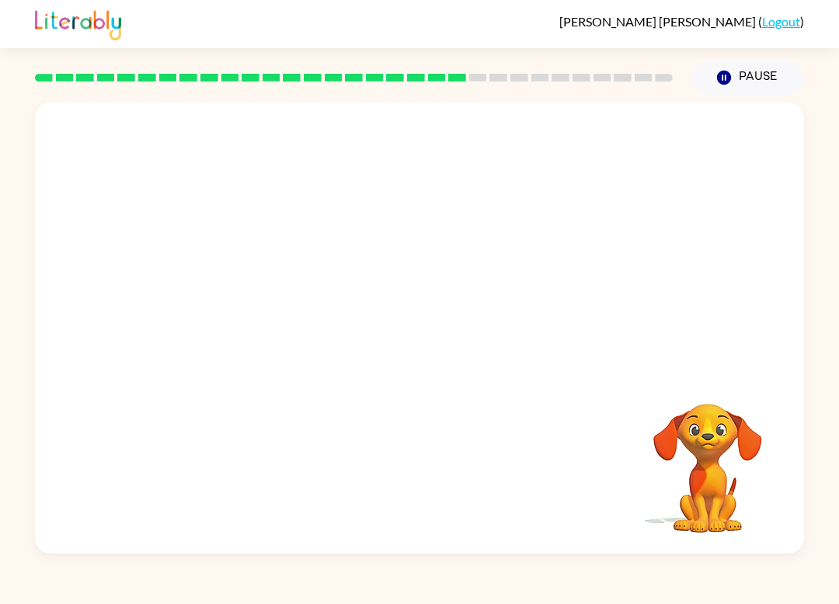
drag, startPoint x: 297, startPoint y: 366, endPoint x: 314, endPoint y: 382, distance: 23.1
click at [307, 377] on div "Your browser must support playing .mp4 files to use Literably. Please try using…" at bounding box center [419, 327] width 769 height 451
click at [314, 383] on div "Your browser must support playing .mp4 files to use Literably. Please try using…" at bounding box center [419, 327] width 769 height 451
click at [314, 377] on div "Your browser must support playing .mp4 files to use Literably. Please try using…" at bounding box center [419, 327] width 769 height 451
click at [307, 368] on video "Your browser must support playing .mp4 files to use Literably. Please try using…" at bounding box center [419, 236] width 769 height 269
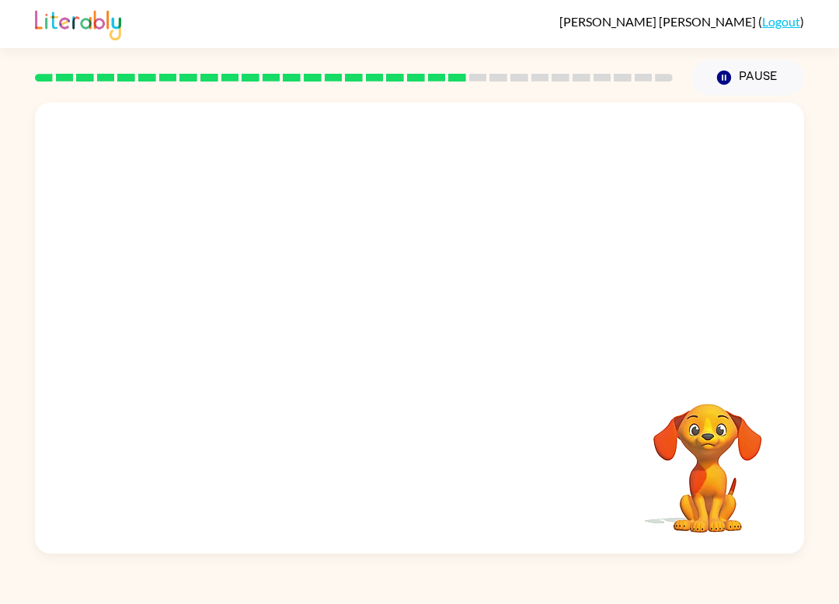
click at [298, 363] on video "Your browser must support playing .mp4 files to use Literably. Please try using…" at bounding box center [419, 236] width 769 height 269
drag, startPoint x: 304, startPoint y: 334, endPoint x: 298, endPoint y: 328, distance: 8.8
click at [294, 323] on video "Your browser must support playing .mp4 files to use Literably. Please try using…" at bounding box center [419, 236] width 769 height 269
click at [287, 324] on video "Your browser must support playing .mp4 files to use Literably. Please try using…" at bounding box center [419, 236] width 769 height 269
click at [287, 325] on video "Your browser must support playing .mp4 files to use Literably. Please try using…" at bounding box center [419, 236] width 769 height 269
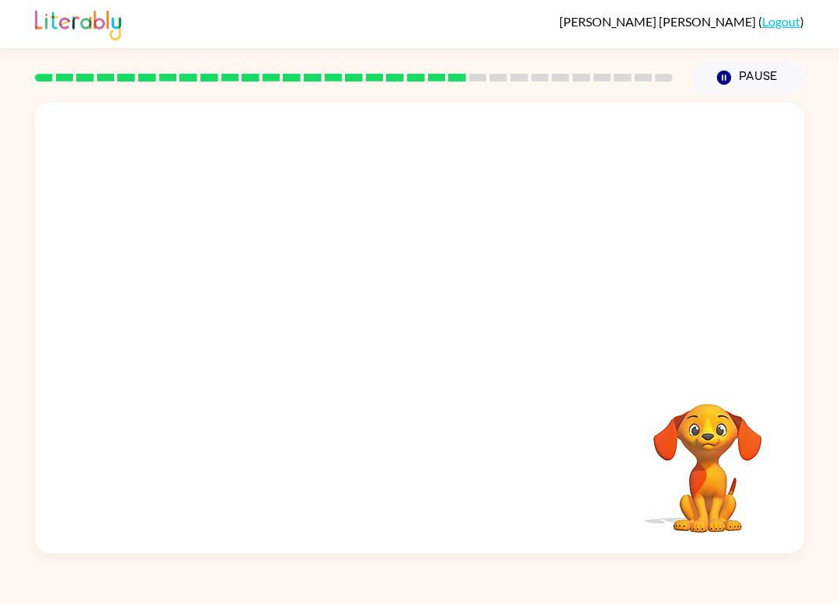
click at [287, 325] on video "Your browser must support playing .mp4 files to use Literably. Please try using…" at bounding box center [419, 236] width 769 height 269
click at [415, 320] on button "button" at bounding box center [419, 335] width 99 height 57
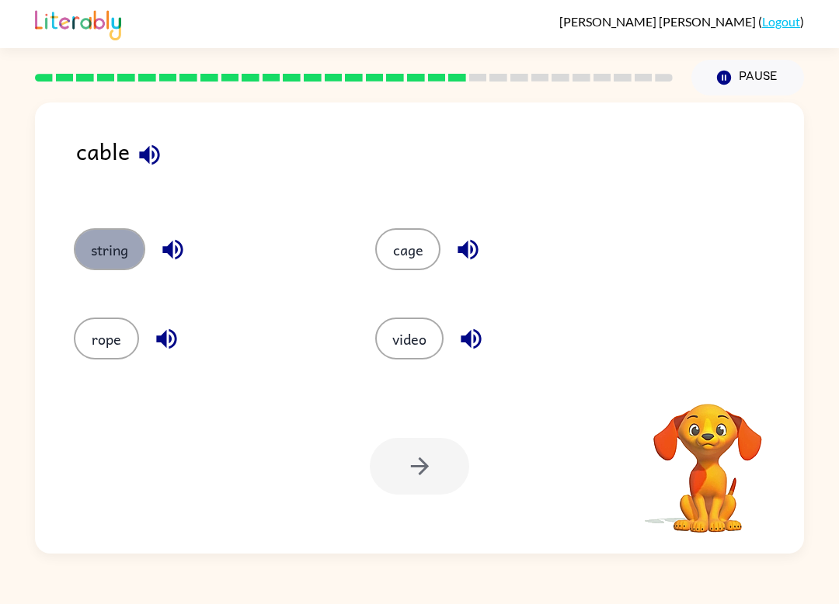
click at [93, 248] on button "string" at bounding box center [109, 249] width 71 height 42
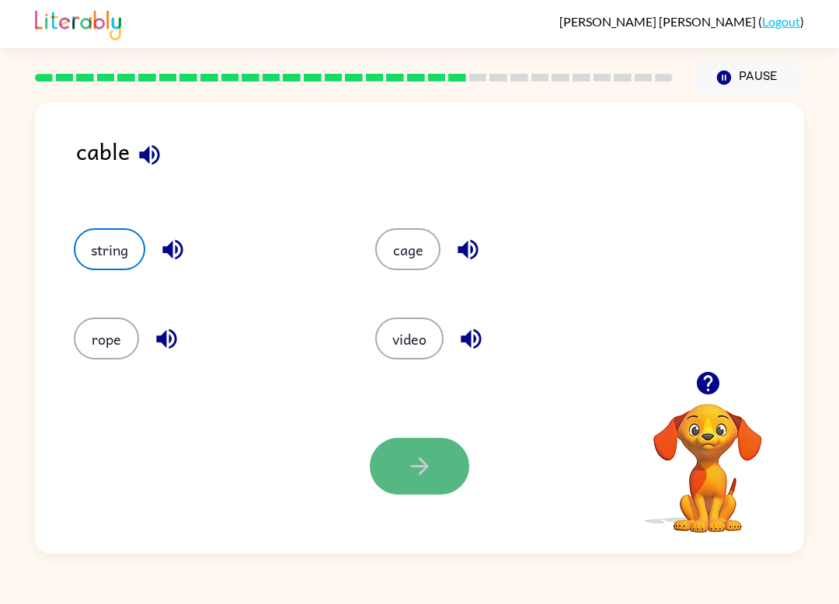
click at [436, 455] on button "button" at bounding box center [419, 466] width 99 height 57
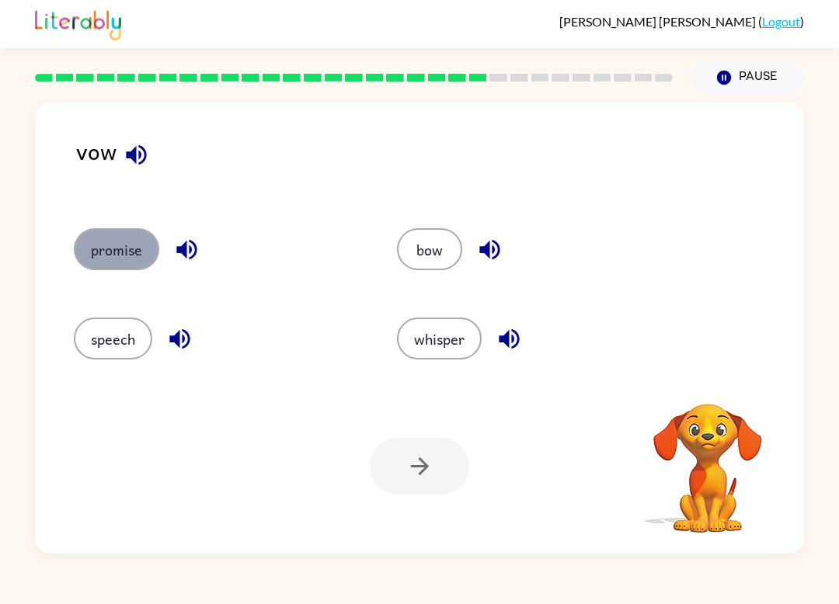
click at [91, 241] on button "promise" at bounding box center [116, 249] width 85 height 42
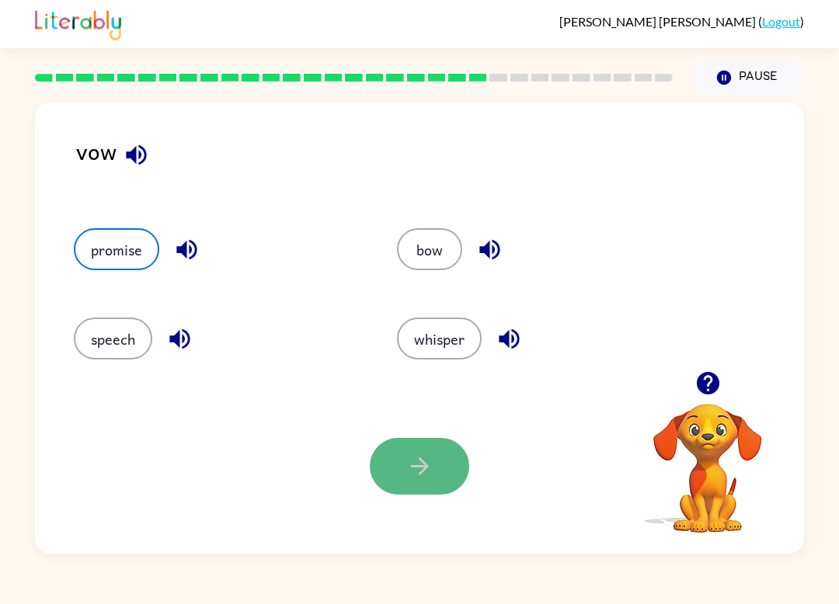
click at [398, 458] on button "button" at bounding box center [419, 466] width 99 height 57
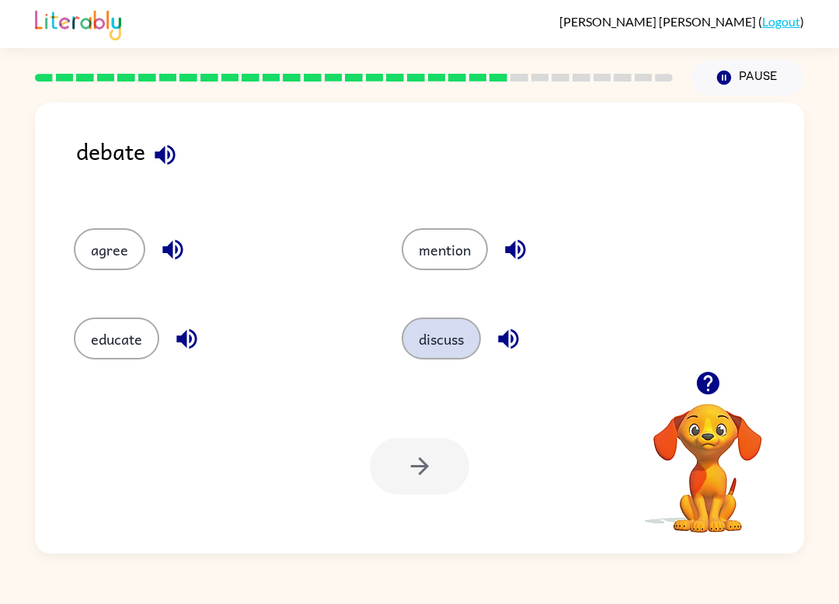
click at [442, 340] on button "discuss" at bounding box center [440, 339] width 79 height 42
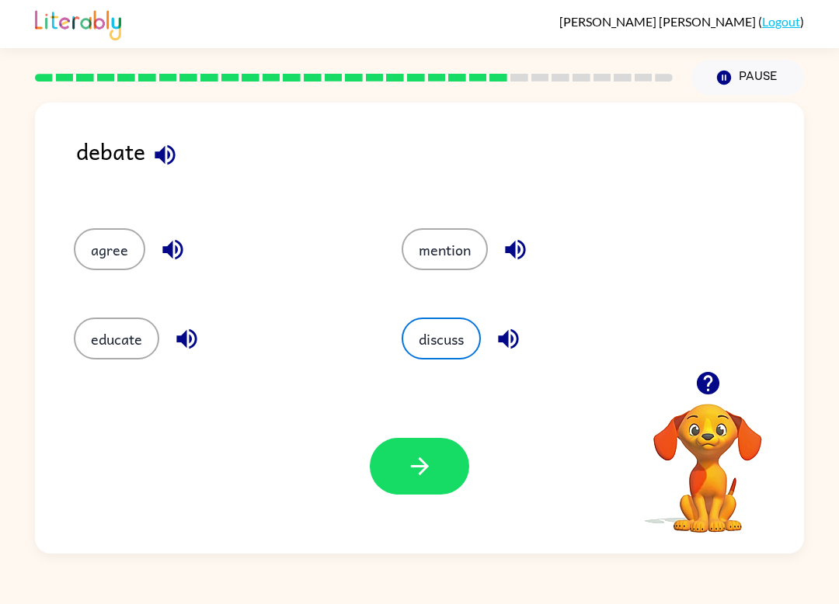
click at [400, 503] on div "Your browser must support playing .mp4 files to use Literably. Please try using…" at bounding box center [419, 466] width 769 height 175
click at [408, 482] on button "button" at bounding box center [419, 466] width 99 height 57
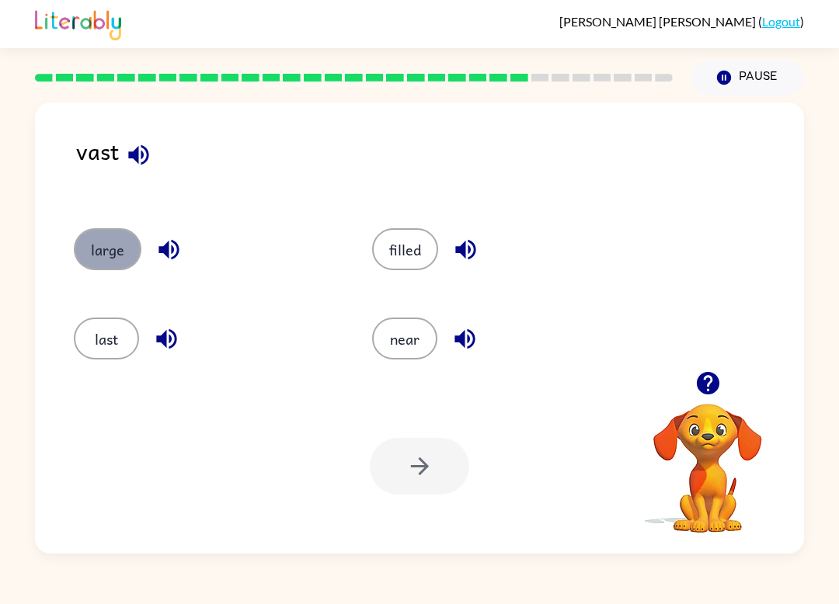
click at [114, 251] on button "large" at bounding box center [108, 249] width 68 height 42
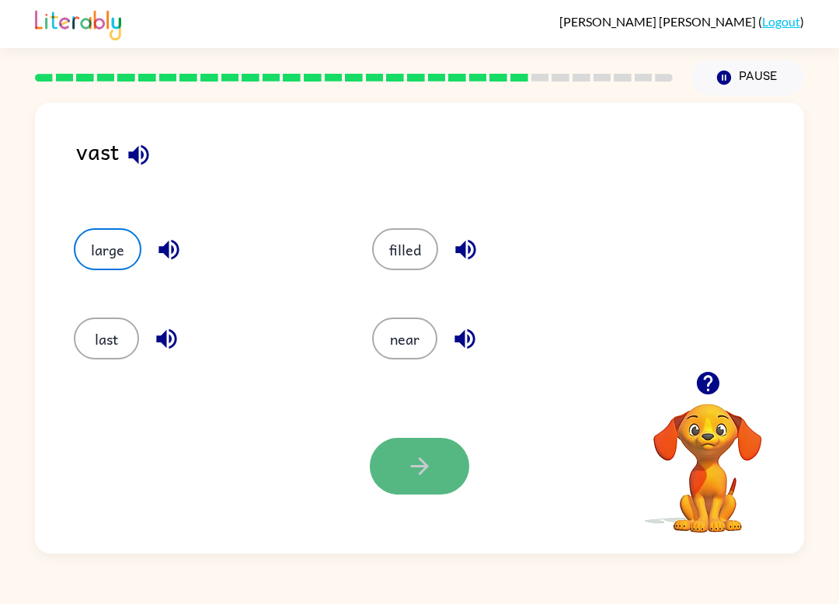
click at [398, 460] on button "button" at bounding box center [419, 466] width 99 height 57
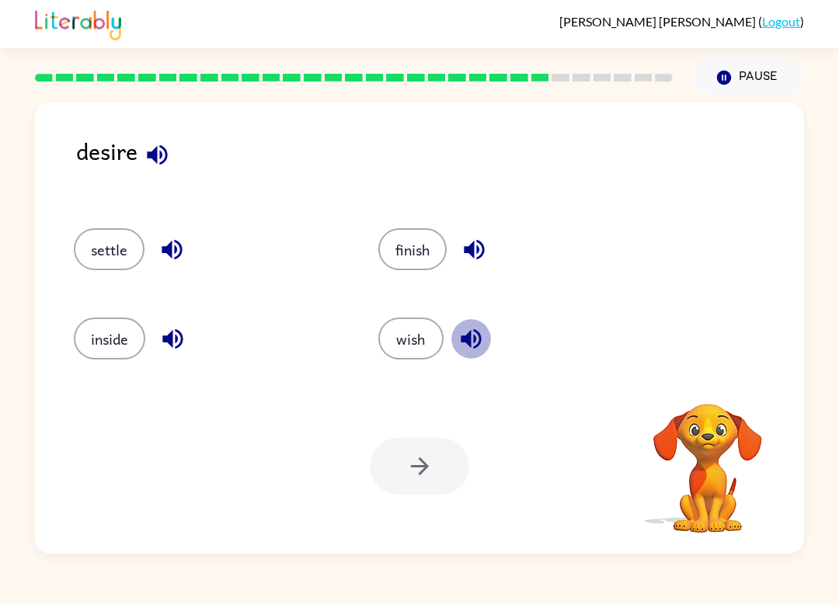
click at [457, 339] on button "button" at bounding box center [471, 339] width 40 height 40
click at [398, 340] on button "wish" at bounding box center [410, 339] width 65 height 42
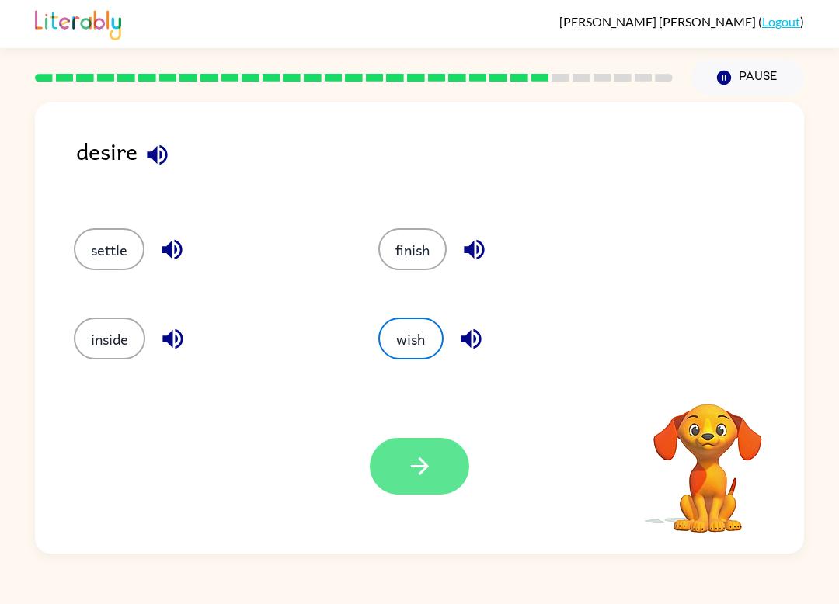
click at [406, 442] on button "button" at bounding box center [419, 466] width 99 height 57
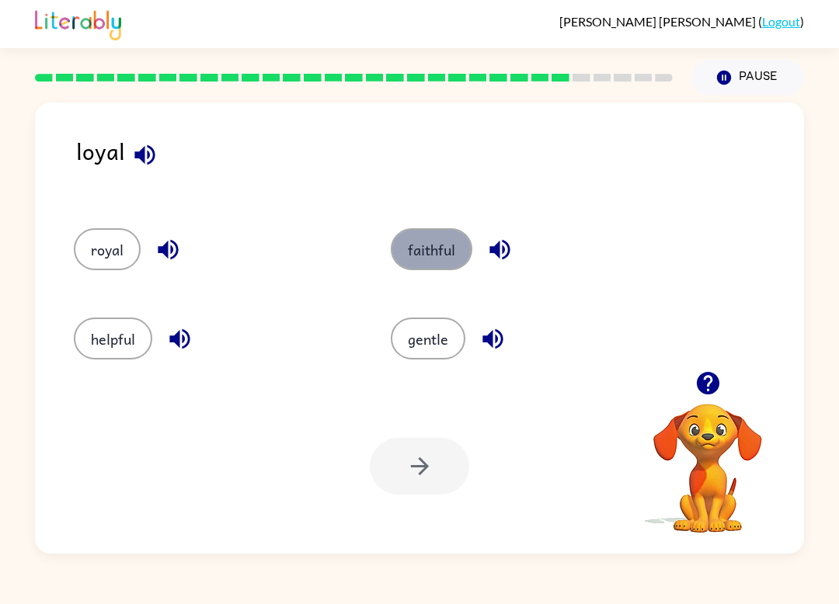
click at [404, 267] on button "faithful" at bounding box center [432, 249] width 82 height 42
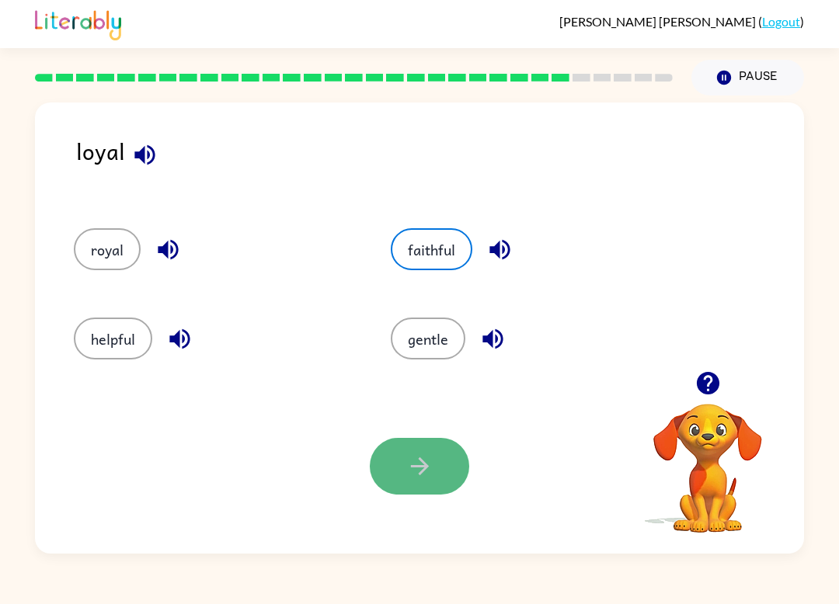
click at [389, 470] on button "button" at bounding box center [419, 466] width 99 height 57
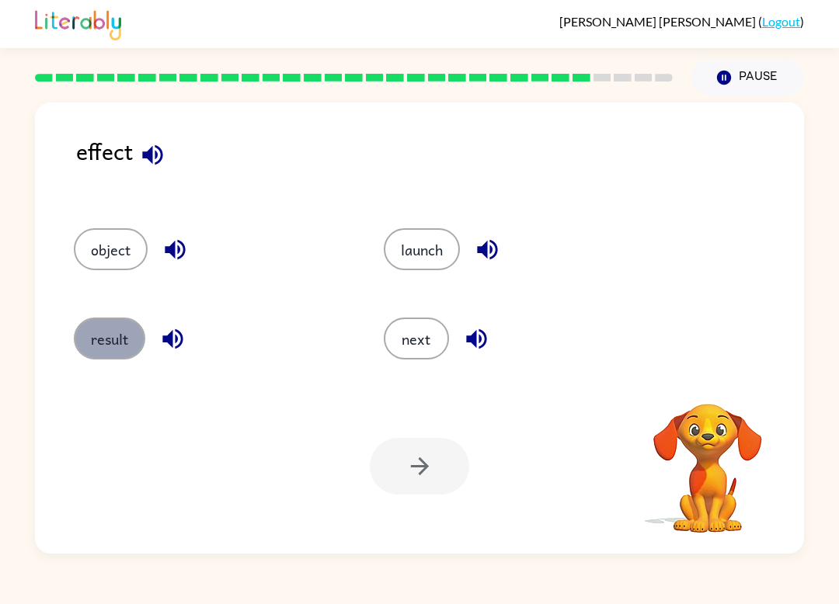
click at [112, 357] on button "result" at bounding box center [109, 339] width 71 height 42
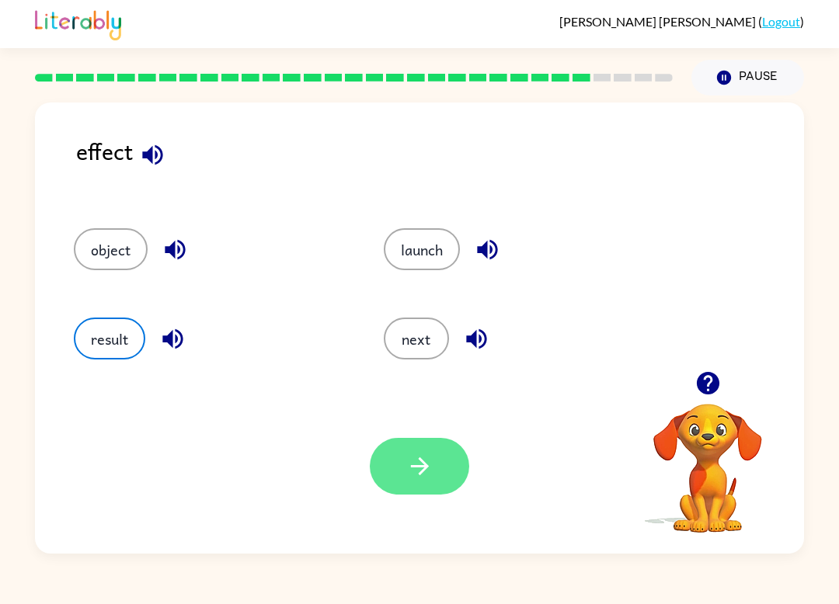
click at [436, 467] on button "button" at bounding box center [419, 466] width 99 height 57
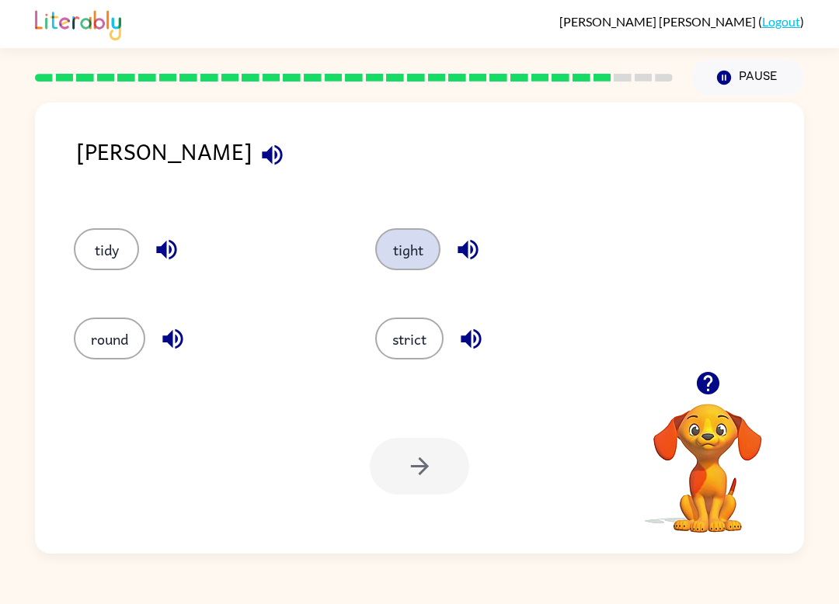
click at [404, 254] on button "tight" at bounding box center [407, 249] width 65 height 42
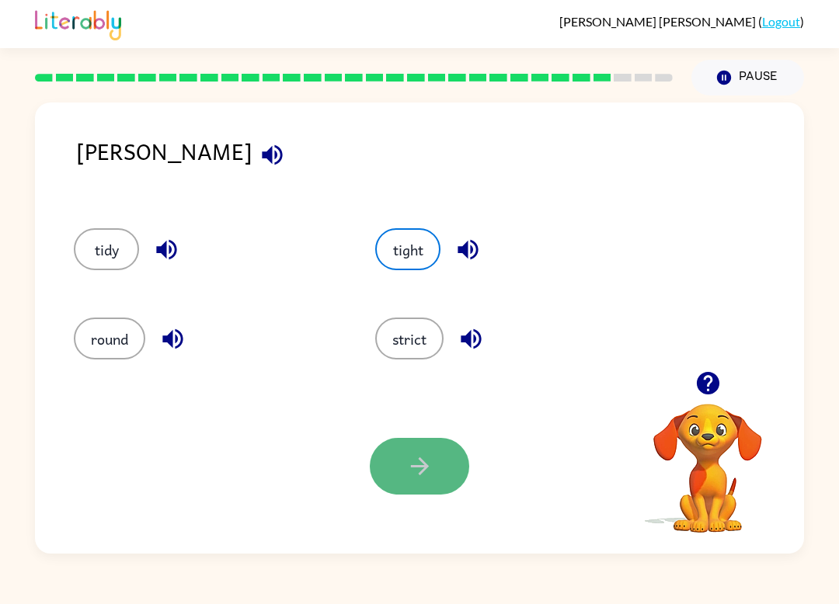
click at [458, 460] on button "button" at bounding box center [419, 466] width 99 height 57
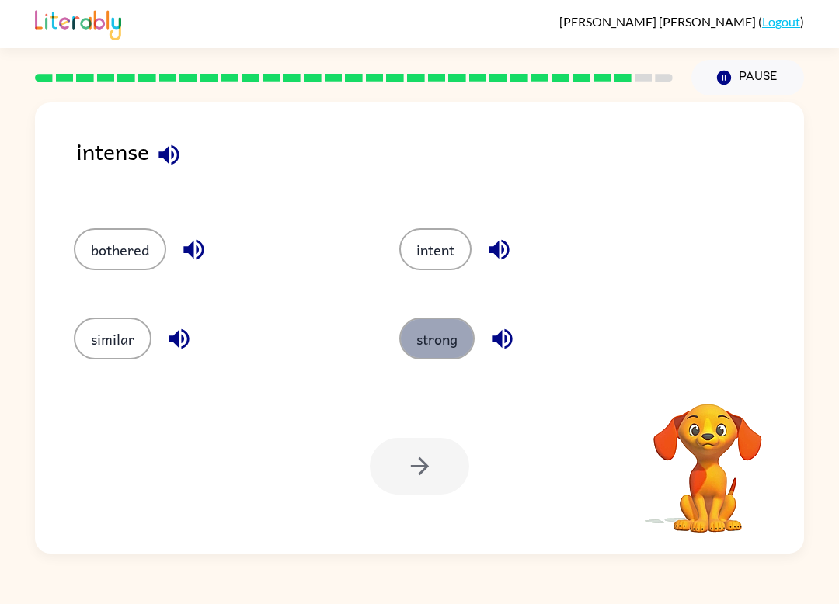
click at [410, 339] on button "strong" at bounding box center [436, 339] width 75 height 42
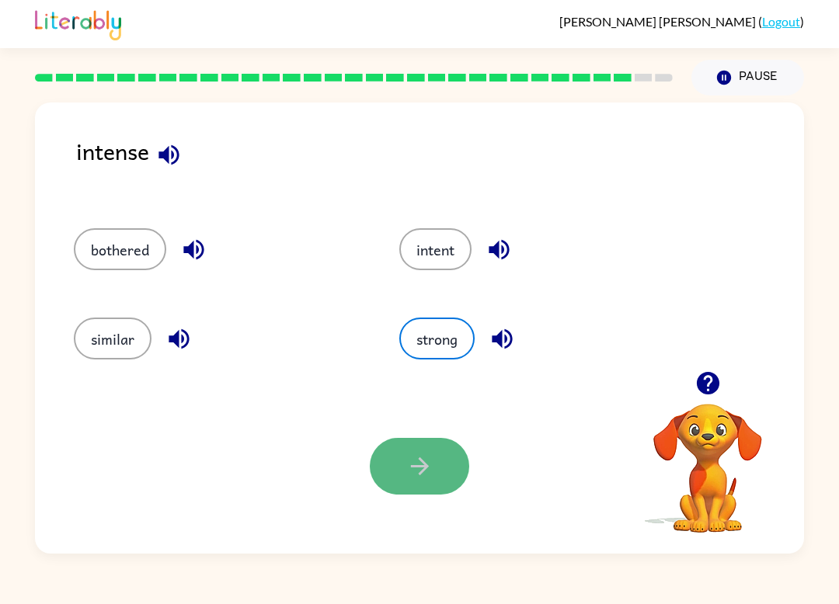
click at [386, 481] on button "button" at bounding box center [419, 466] width 99 height 57
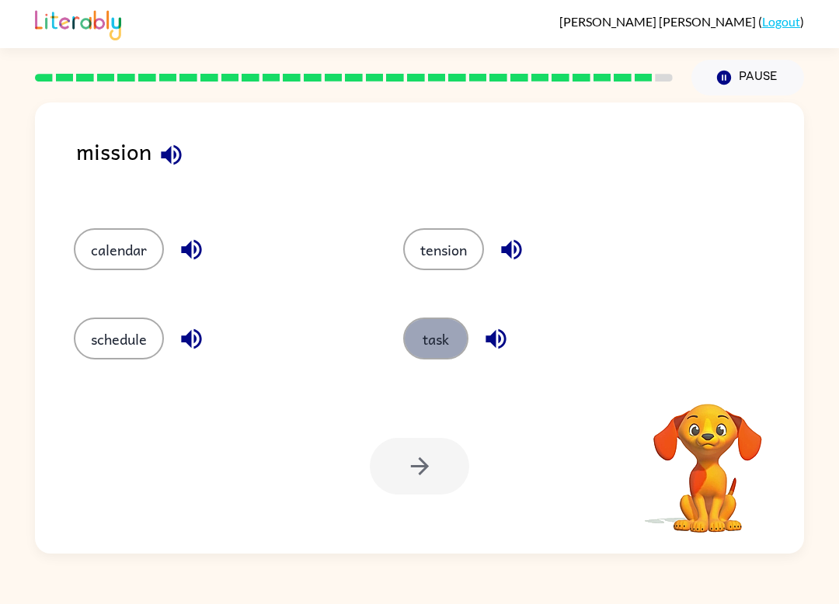
click at [442, 356] on button "task" at bounding box center [435, 339] width 65 height 42
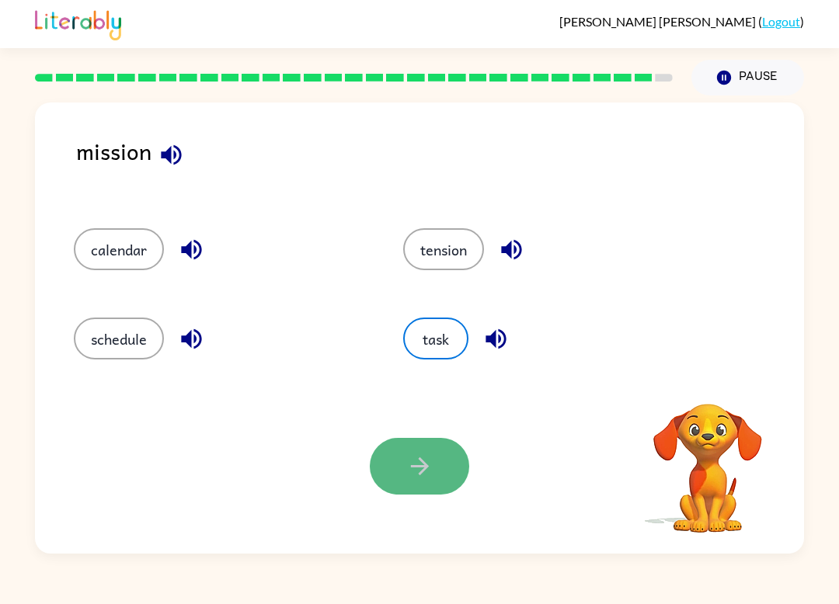
click at [408, 472] on icon "button" at bounding box center [419, 466] width 27 height 27
